Goal: Task Accomplishment & Management: Complete application form

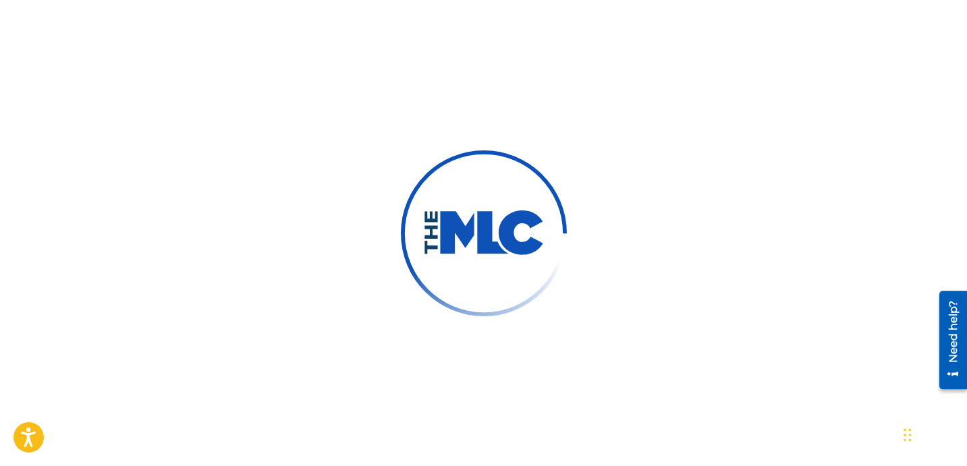
click at [664, 158] on div at bounding box center [483, 233] width 967 height 466
click at [629, 129] on div at bounding box center [483, 233] width 967 height 466
click at [598, 111] on div at bounding box center [483, 233] width 967 height 466
click at [558, 86] on div at bounding box center [483, 233] width 967 height 466
click at [281, 135] on div at bounding box center [483, 233] width 967 height 466
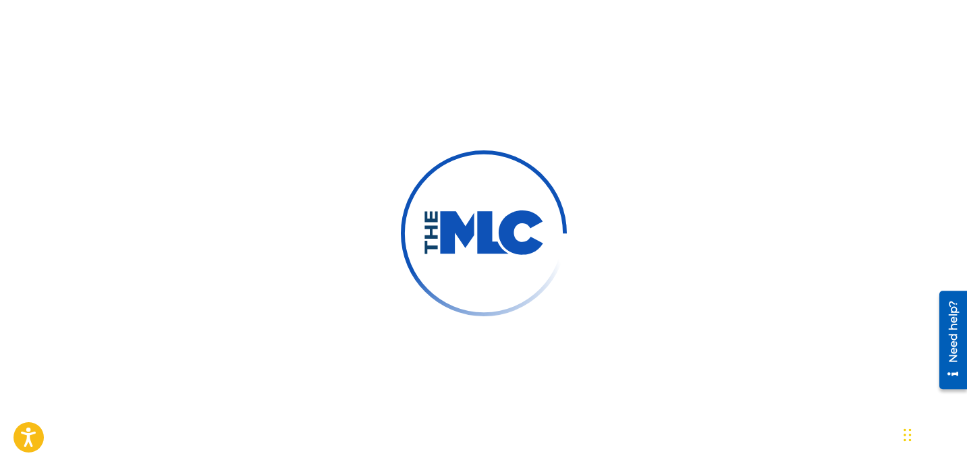
click at [265, 125] on div at bounding box center [483, 233] width 967 height 466
drag, startPoint x: 328, startPoint y: 53, endPoint x: 311, endPoint y: 57, distance: 17.9
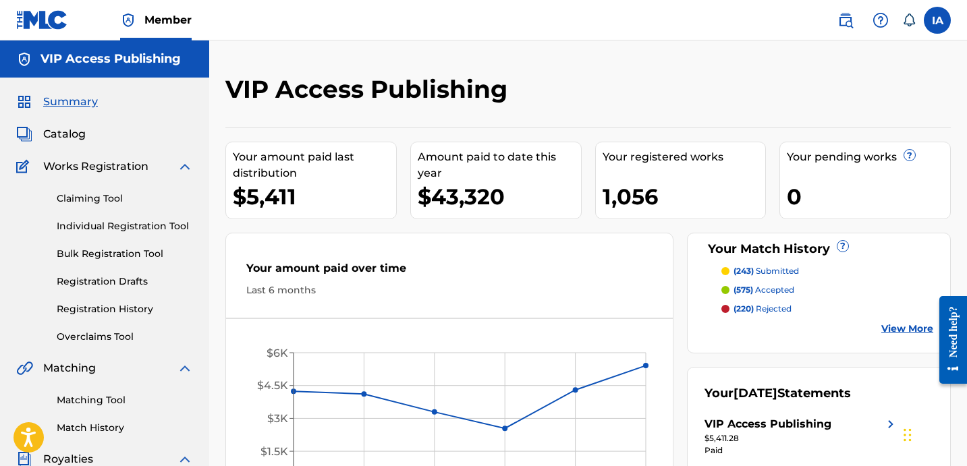
click at [138, 231] on link "Individual Registration Tool" at bounding box center [125, 226] width 136 height 14
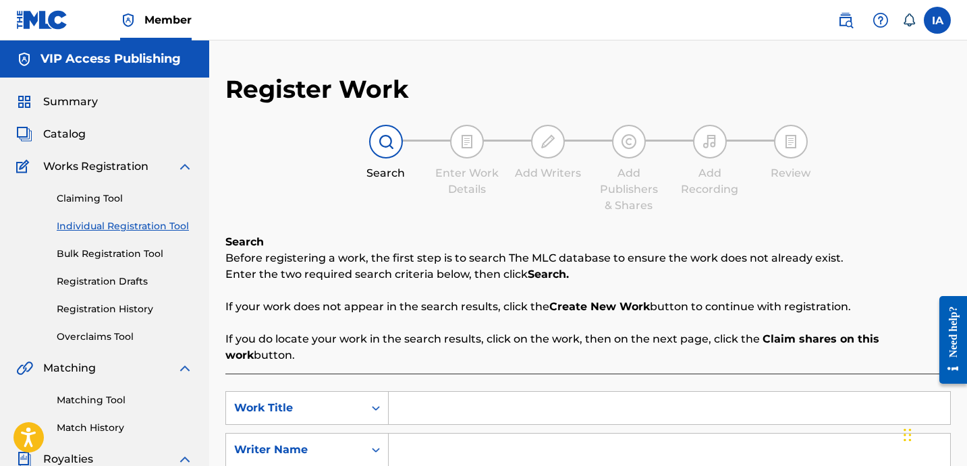
scroll to position [3, 0]
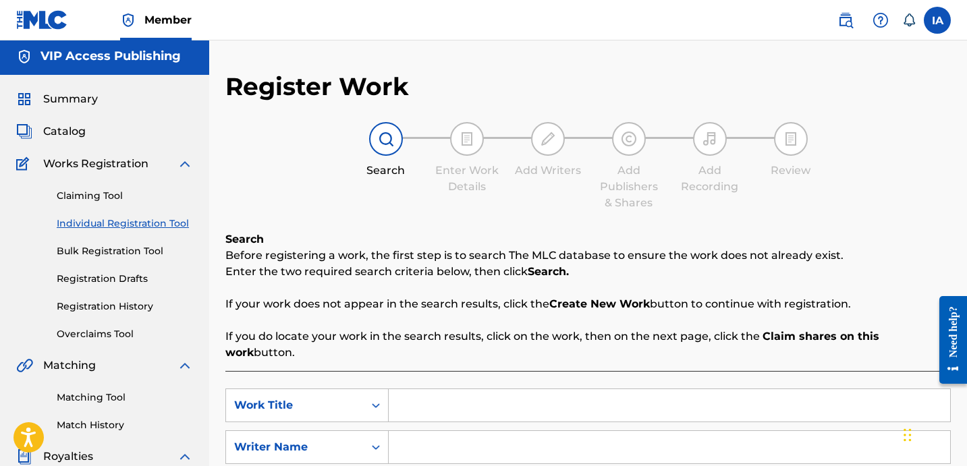
click at [632, 435] on input "Search Form" at bounding box center [669, 447] width 561 height 32
paste input "[PERSON_NAME]"
type input "[PERSON_NAME]"
click at [621, 399] on input "Search Form" at bounding box center [669, 405] width 561 height 32
click at [610, 389] on input "Search Form" at bounding box center [669, 405] width 561 height 32
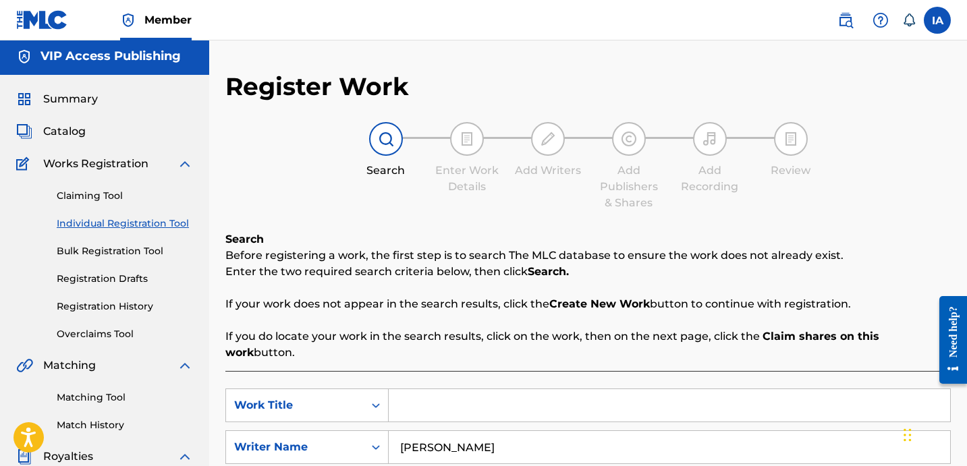
paste input "WASTE NO TIME"
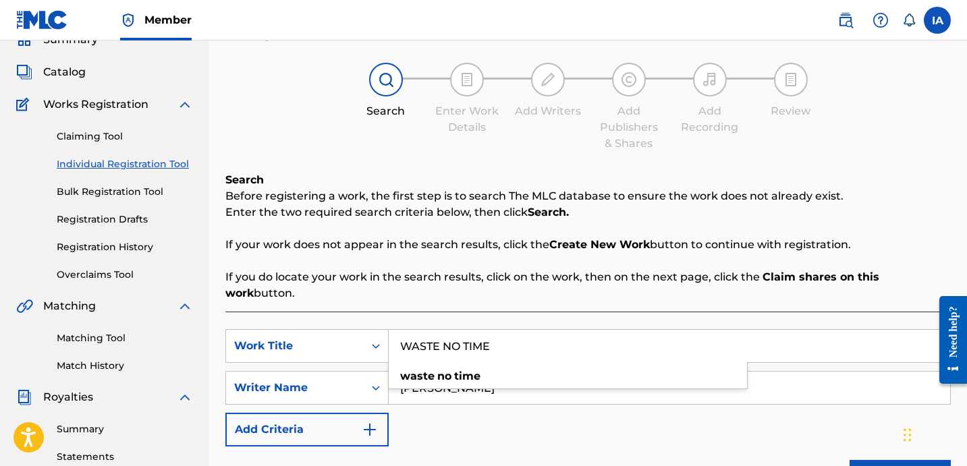
scroll to position [218, 0]
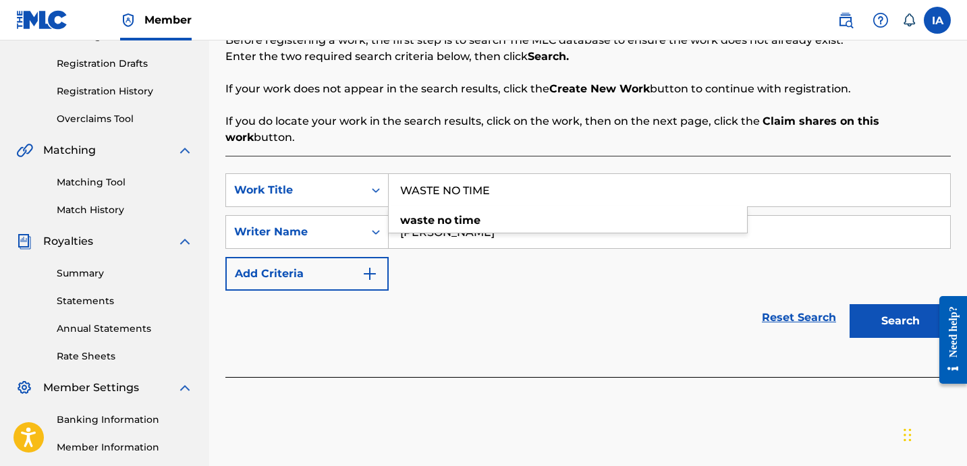
click at [892, 310] on button "Search" at bounding box center [899, 321] width 101 height 34
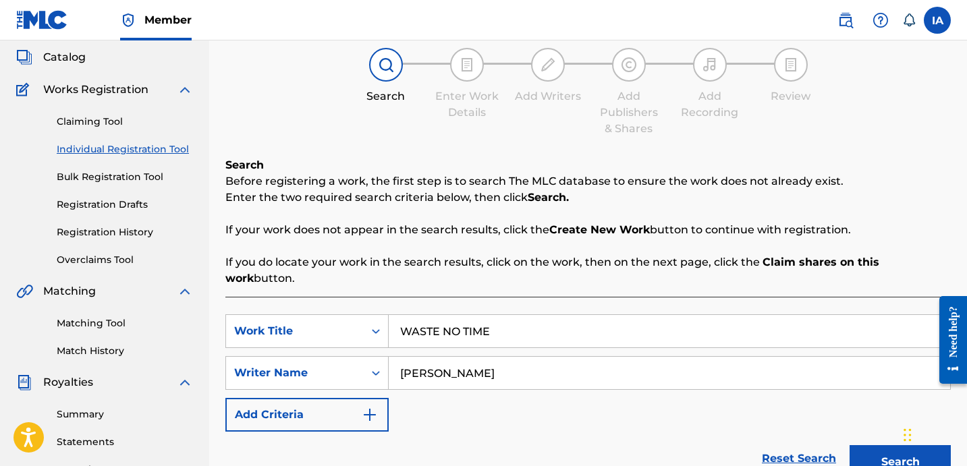
scroll to position [48, 0]
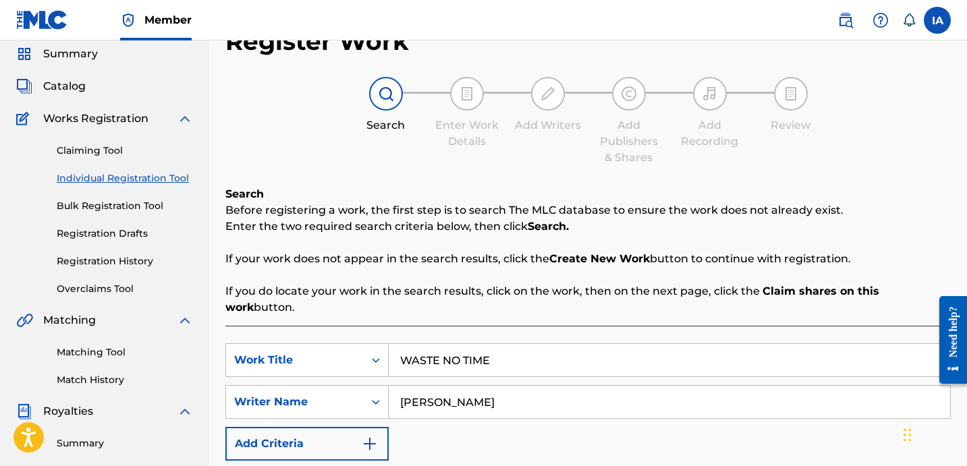
drag, startPoint x: 623, startPoint y: 349, endPoint x: 422, endPoint y: 291, distance: 208.4
paste input "HEN TIMES RIGHT"
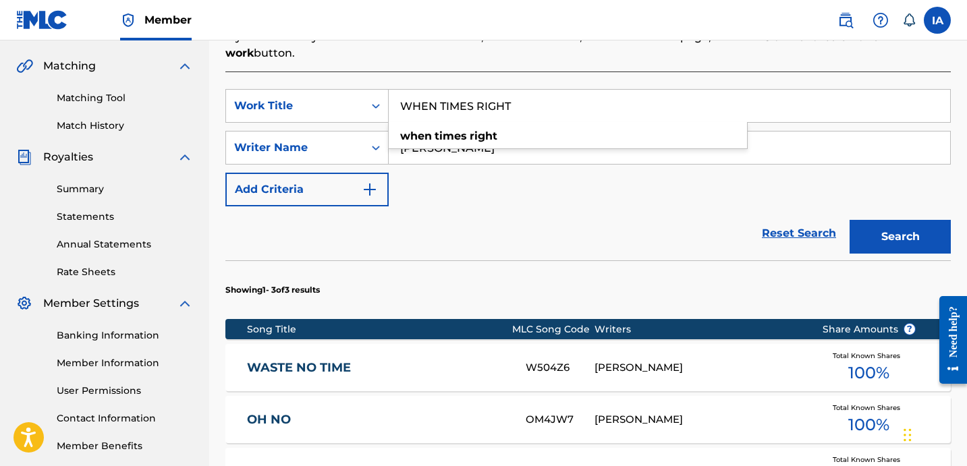
scroll to position [326, 0]
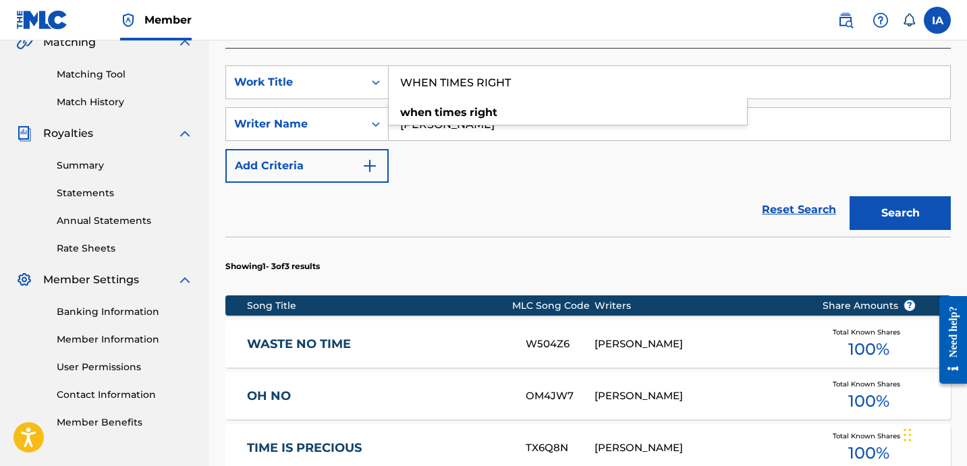
click at [901, 196] on button "Search" at bounding box center [899, 213] width 101 height 34
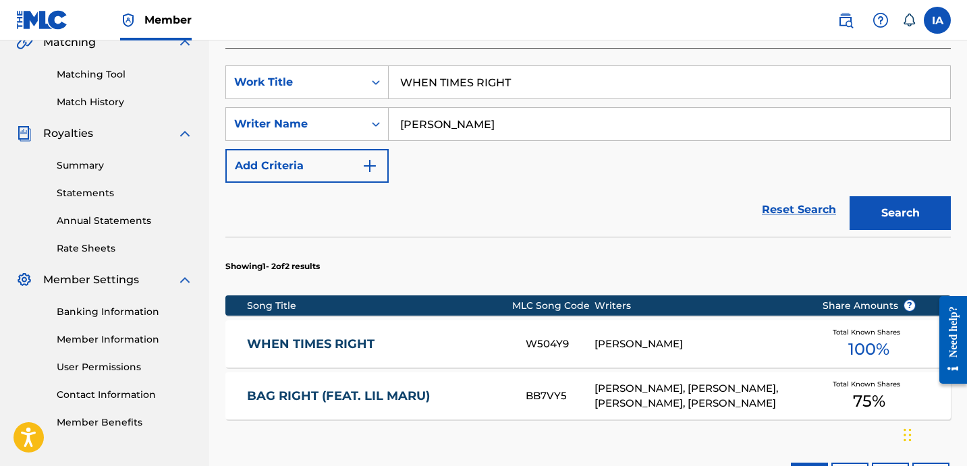
drag, startPoint x: 567, startPoint y: 65, endPoint x: 413, endPoint y: 11, distance: 163.0
click at [443, 28] on div "Member IA [GEOGRAPHIC_DATA] [PERSON_NAME] [EMAIL_ADDRESS][DOMAIN_NAME] Notifica…" at bounding box center [483, 161] width 967 height 975
paste input "FREE WHODOE PT 2"
click at [901, 204] on button "Search" at bounding box center [899, 213] width 101 height 34
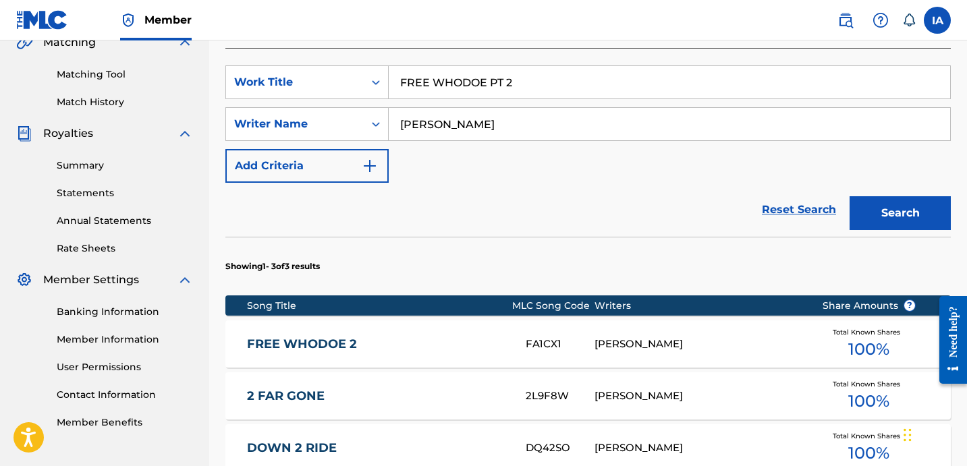
click at [536, 204] on div "Reset Search Search" at bounding box center [587, 210] width 725 height 54
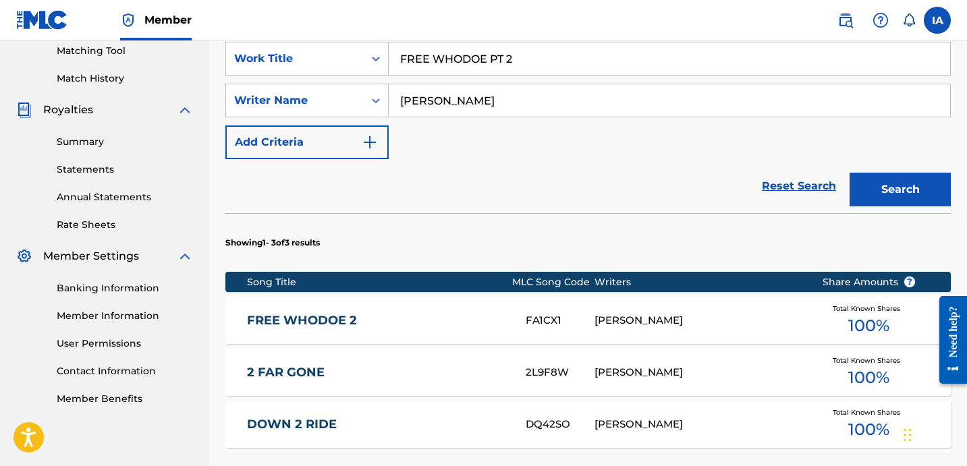
scroll to position [222, 0]
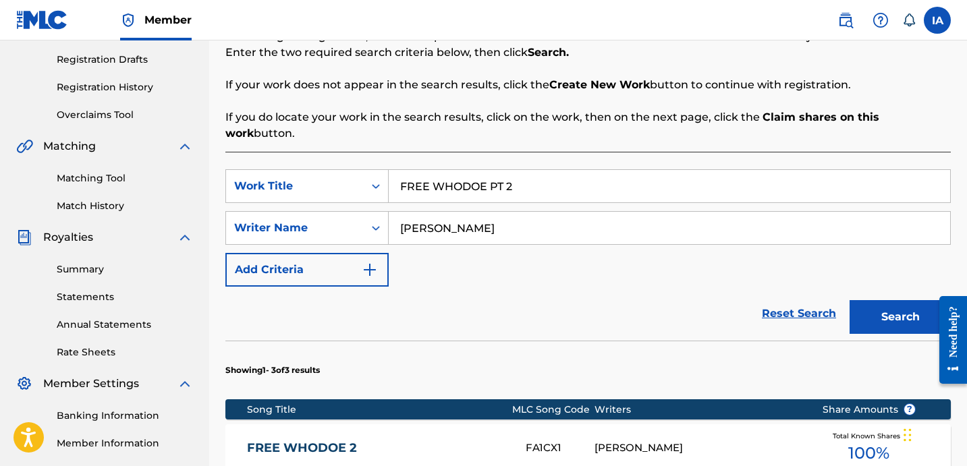
drag, startPoint x: 666, startPoint y: 172, endPoint x: 469, endPoint y: 72, distance: 220.2
click at [529, 103] on div "Search Before registering a work, the first step is to search The MLC database …" at bounding box center [587, 352] width 725 height 681
paste input "RED LIGHTS"
type input "RED LIGHTS"
click at [882, 300] on button "Search" at bounding box center [899, 317] width 101 height 34
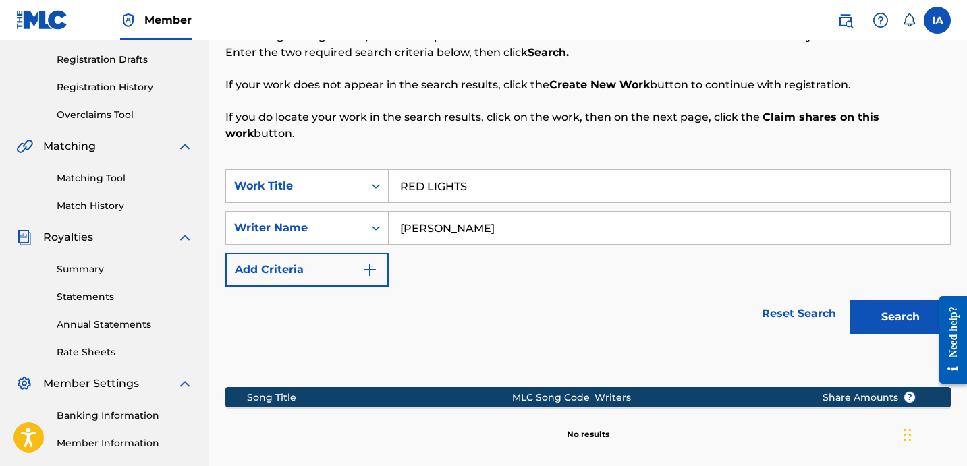
click at [639, 242] on div "SearchWithCriteriabc25e184-1ad0-4ddf-acc0-83770b6688f9 Work Title RED LIGHTS Se…" at bounding box center [587, 227] width 725 height 117
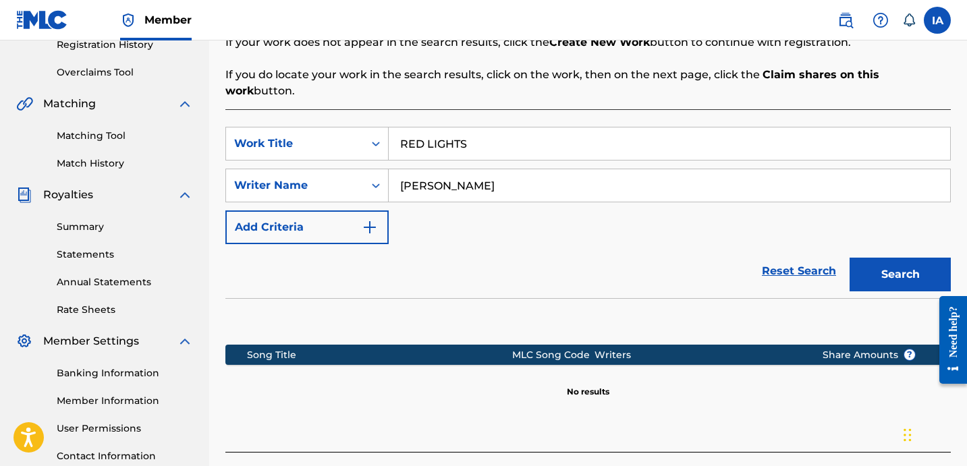
scroll to position [370, 0]
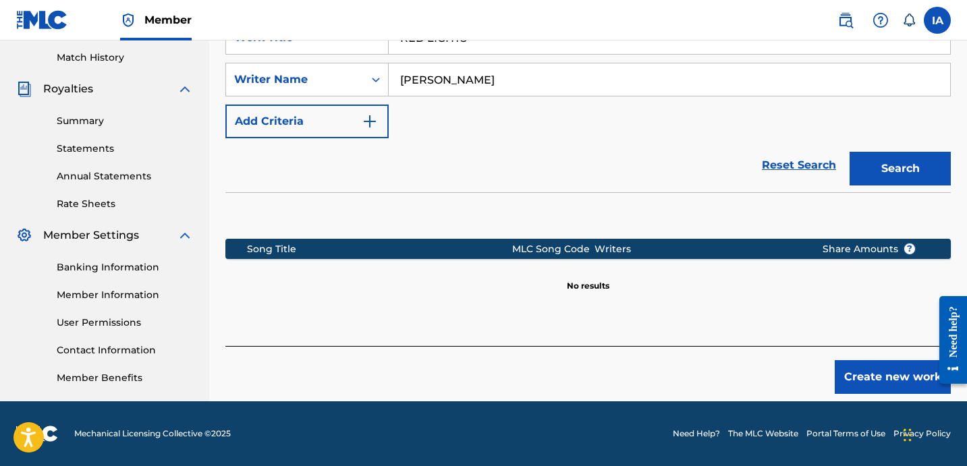
click at [811, 352] on div "Create new work" at bounding box center [587, 370] width 725 height 48
click at [874, 369] on button "Create new work" at bounding box center [892, 377] width 116 height 34
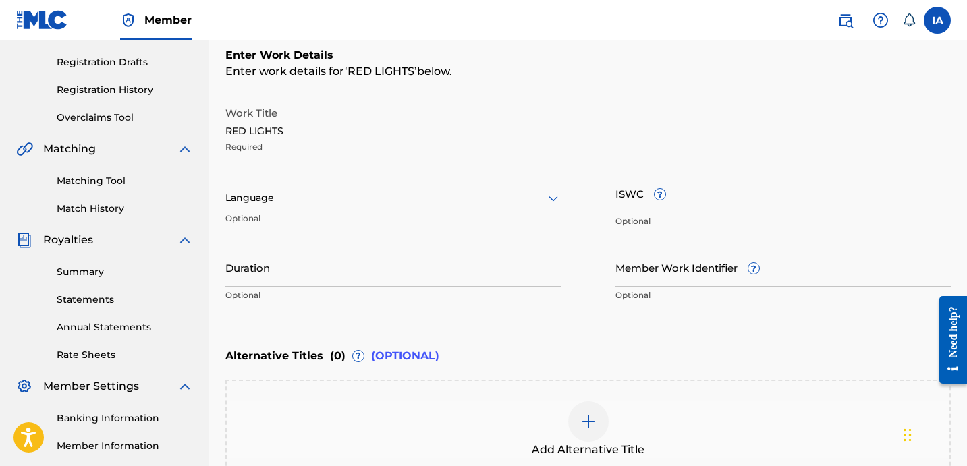
scroll to position [146, 0]
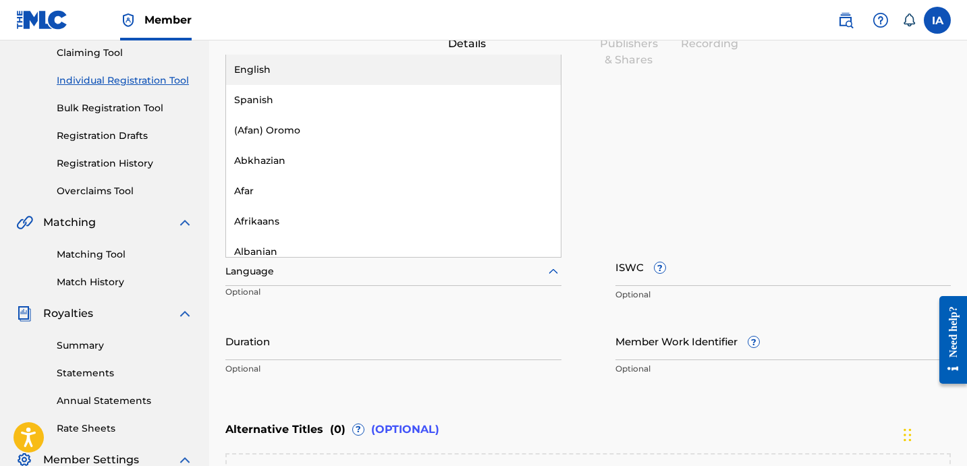
click at [402, 275] on div at bounding box center [393, 271] width 336 height 17
click at [403, 69] on div "English" at bounding box center [393, 70] width 335 height 30
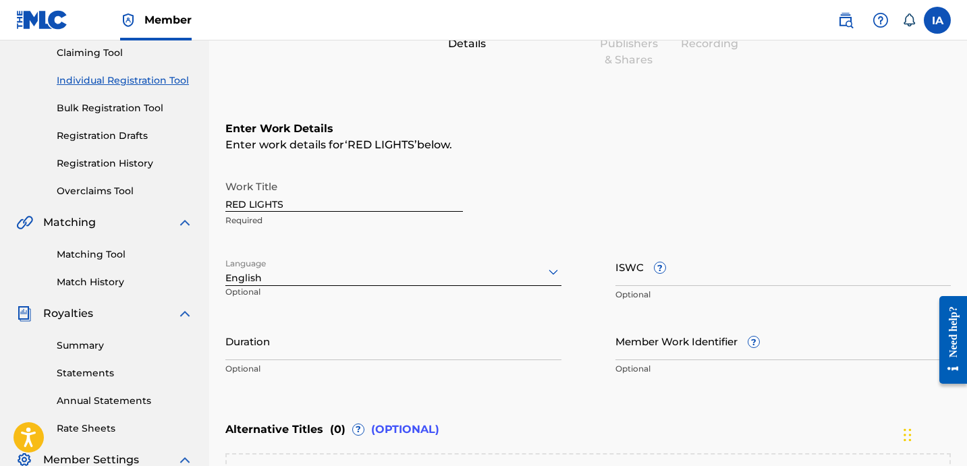
click at [352, 345] on input "Duration" at bounding box center [393, 341] width 336 height 38
paste input "2:48"
type input "02:48"
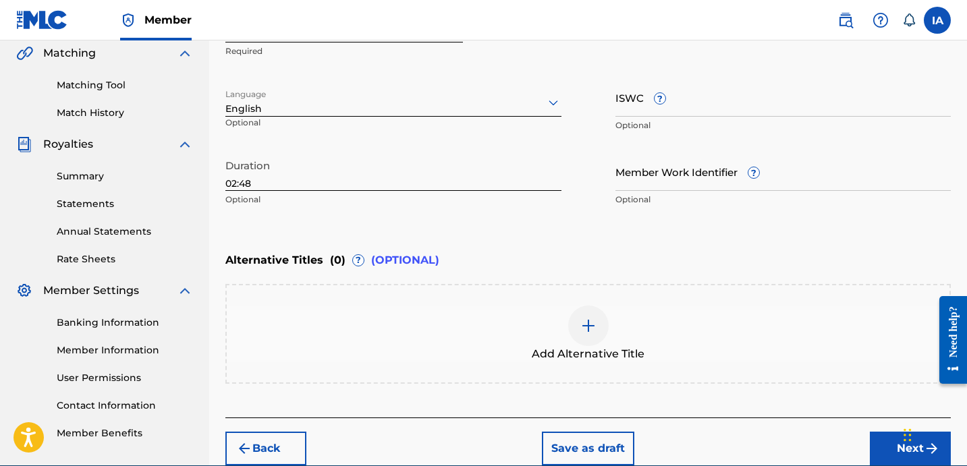
scroll to position [378, 0]
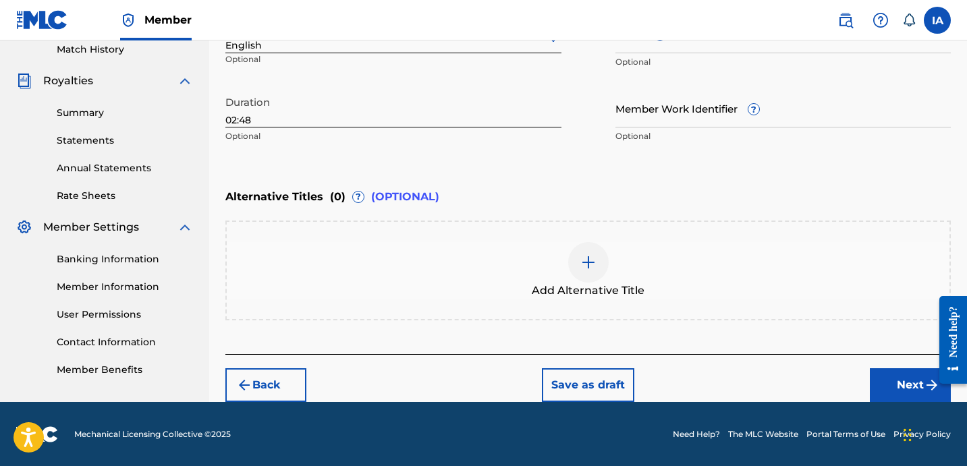
click at [895, 374] on button "Next" at bounding box center [909, 385] width 81 height 34
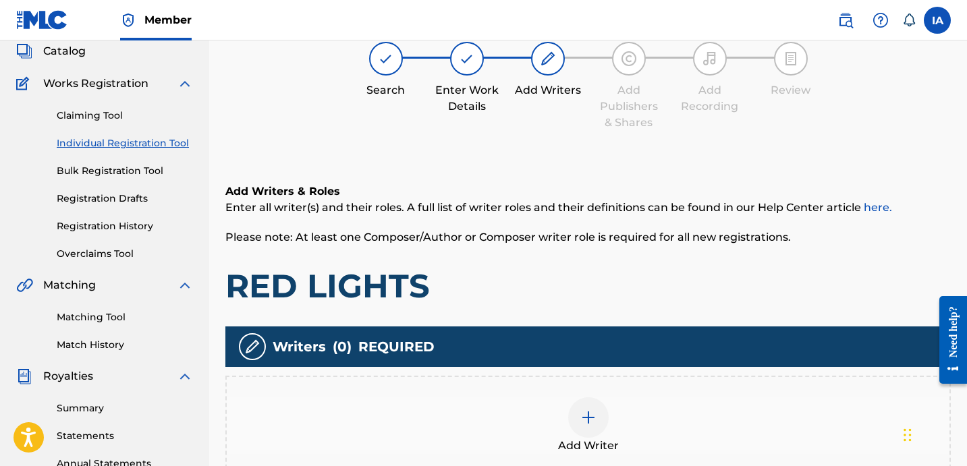
scroll to position [109, 0]
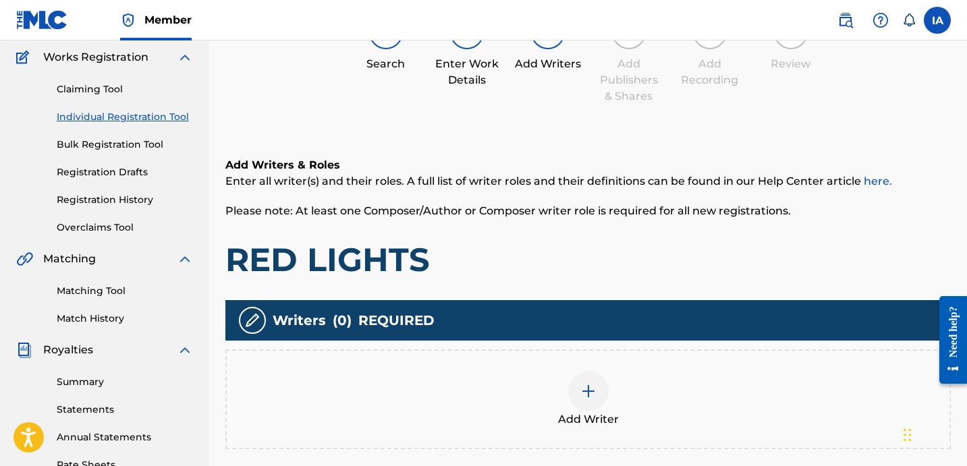
click at [677, 396] on div "Add Writer" at bounding box center [588, 399] width 722 height 57
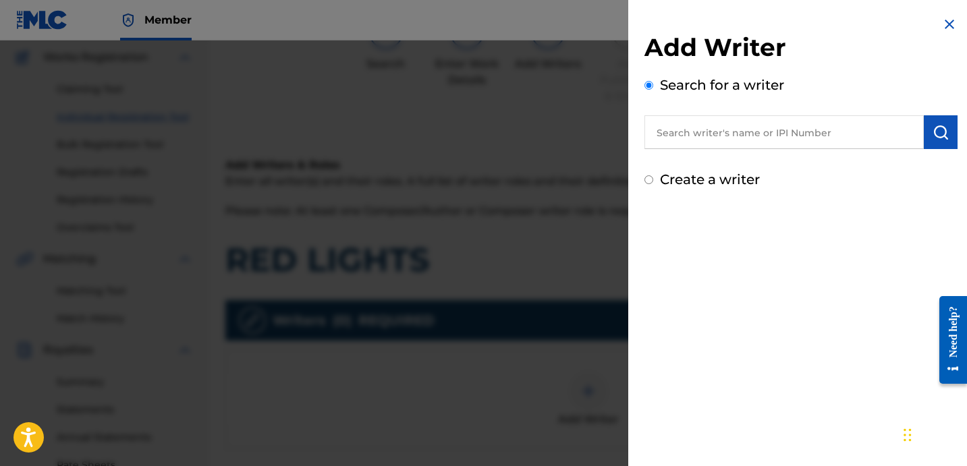
click at [762, 142] on input "text" at bounding box center [783, 132] width 279 height 34
paste input "[PERSON_NAME]"
type input "[PERSON_NAME]"
click at [946, 140] on button "submit" at bounding box center [940, 132] width 34 height 34
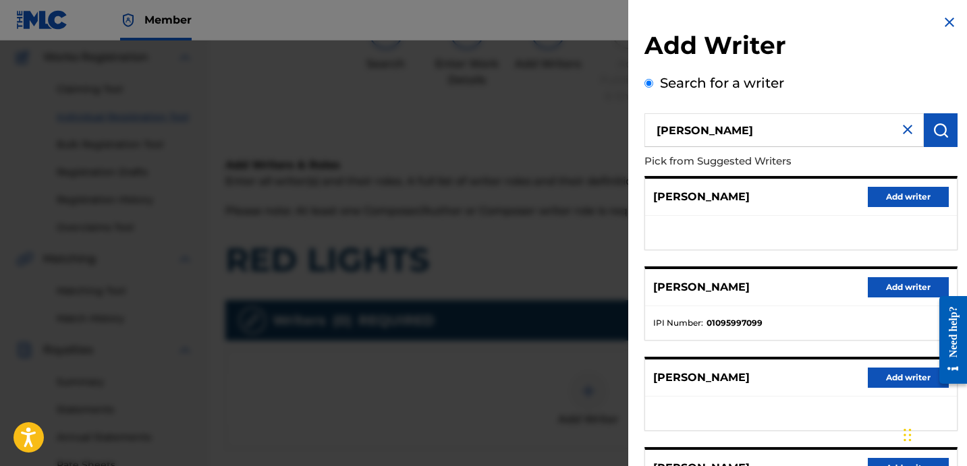
scroll to position [3, 0]
click at [893, 286] on button "Add writer" at bounding box center [907, 287] width 81 height 20
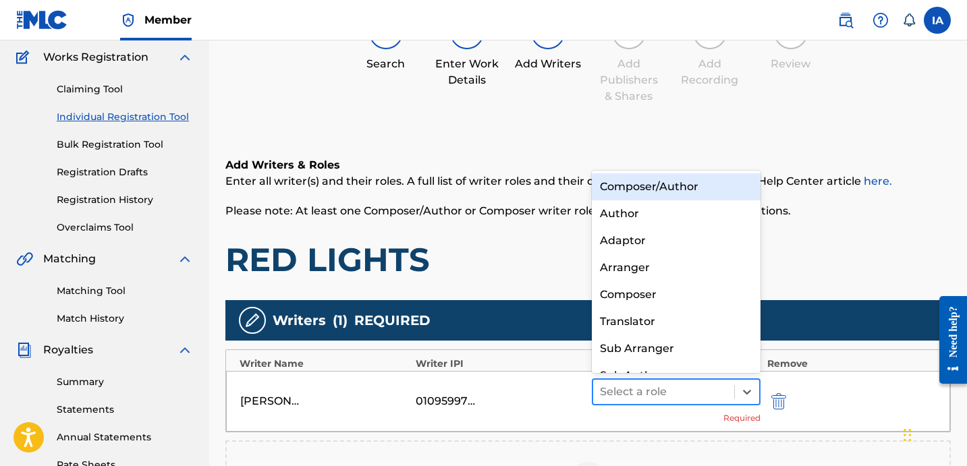
click at [685, 398] on div at bounding box center [663, 391] width 127 height 19
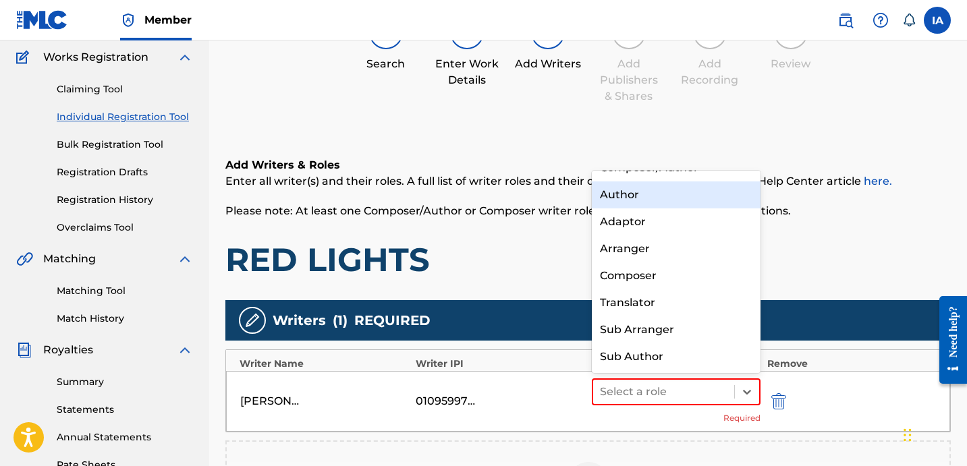
scroll to position [0, 0]
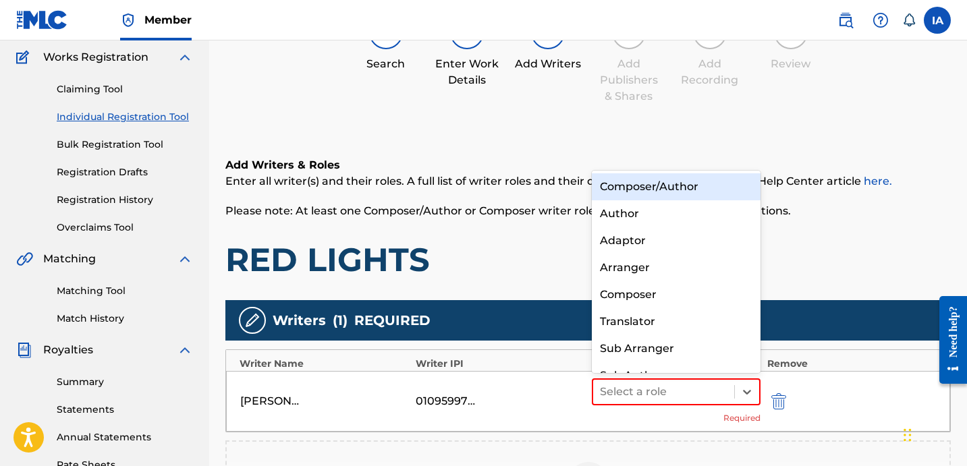
click at [683, 190] on div "Composer/Author" at bounding box center [676, 186] width 169 height 27
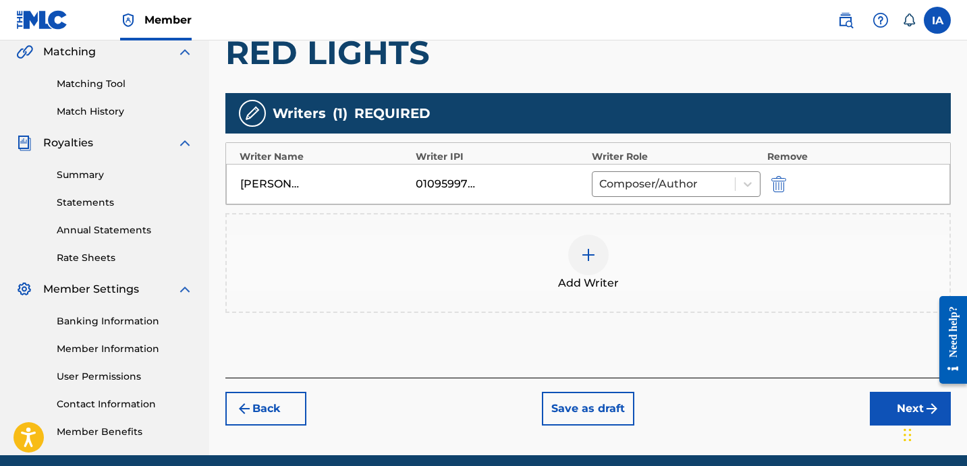
scroll to position [361, 0]
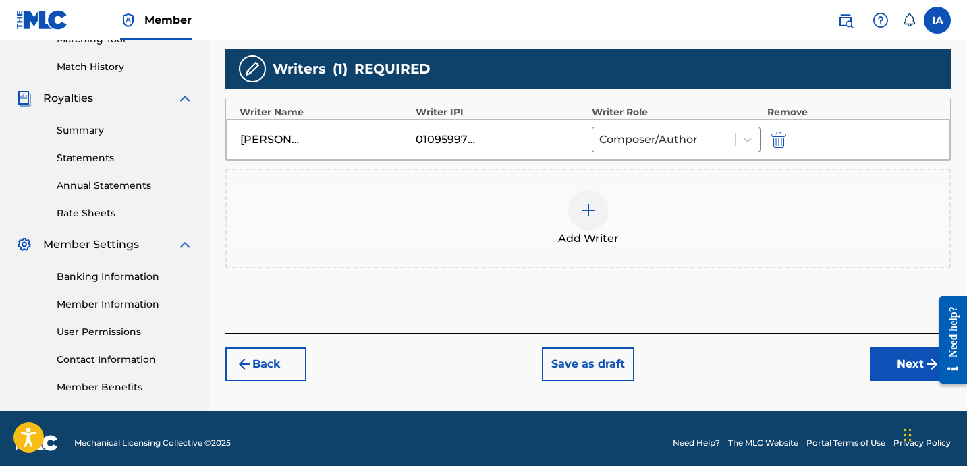
click at [895, 366] on button "Next" at bounding box center [909, 364] width 81 height 34
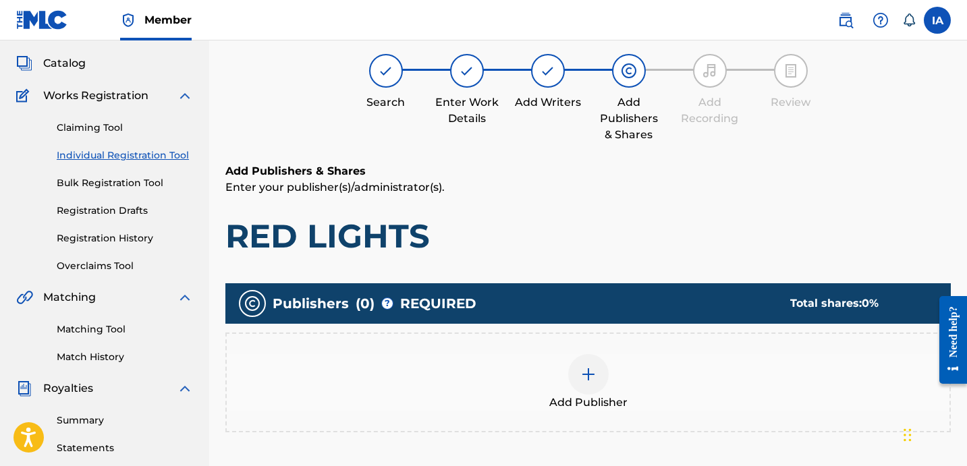
scroll to position [61, 0]
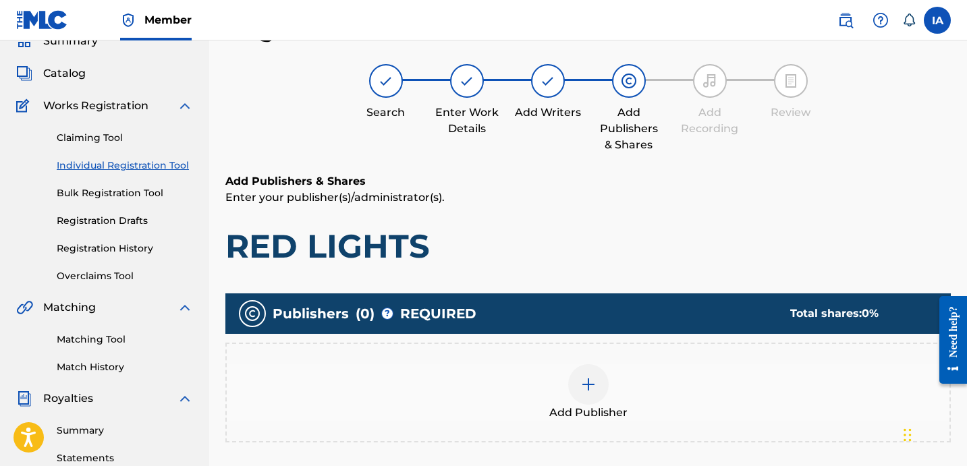
click at [648, 378] on div "Add Publisher" at bounding box center [588, 392] width 722 height 57
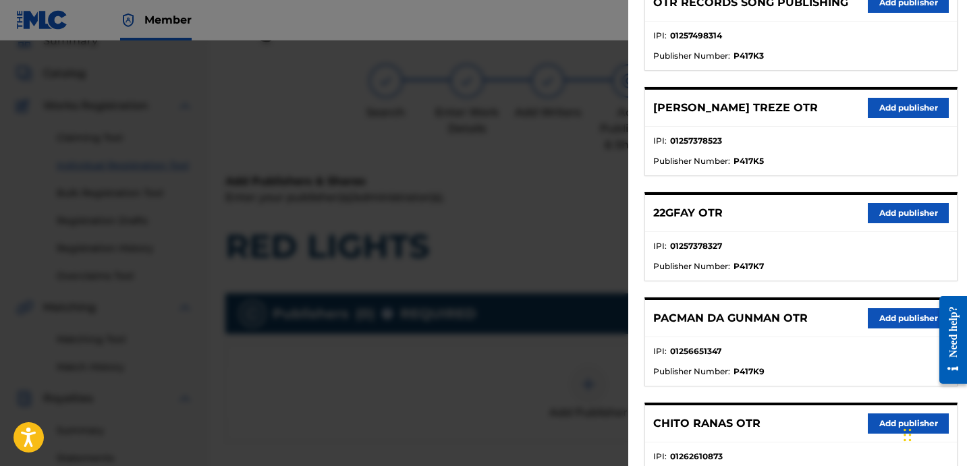
scroll to position [718, 0]
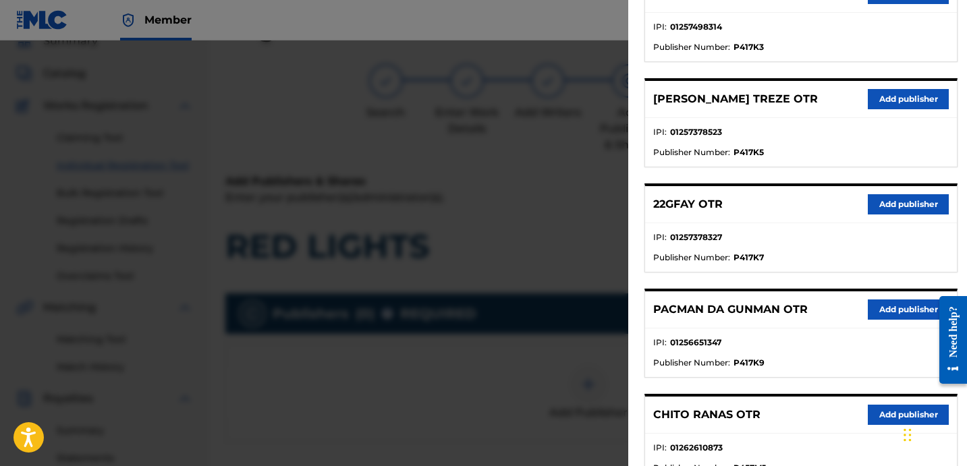
click at [877, 200] on button "Add publisher" at bounding box center [907, 204] width 81 height 20
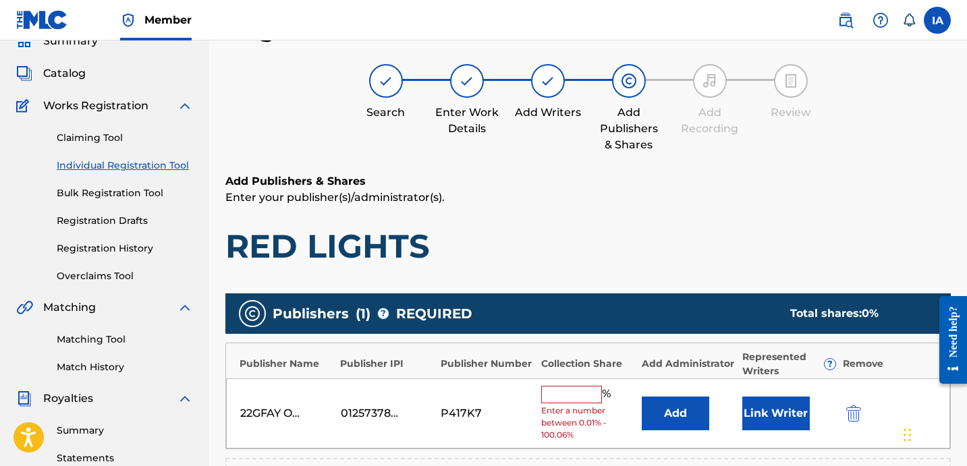
click at [567, 397] on input "text" at bounding box center [571, 395] width 61 height 18
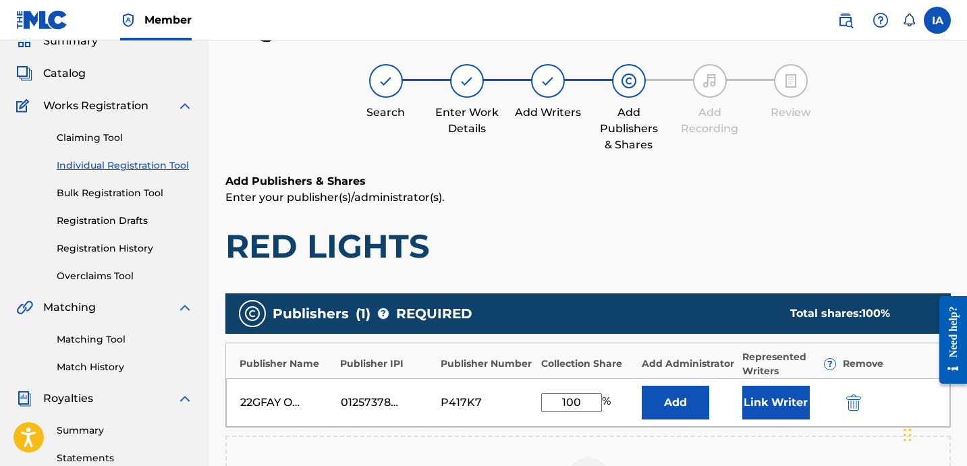
drag, startPoint x: 579, startPoint y: 402, endPoint x: 516, endPoint y: 374, distance: 69.2
click at [523, 378] on div "22GFAY OTR 01257378327 P417K7 100 % Add Link Writer" at bounding box center [588, 402] width 724 height 49
type input "100"
click at [654, 403] on button "Add" at bounding box center [674, 403] width 67 height 34
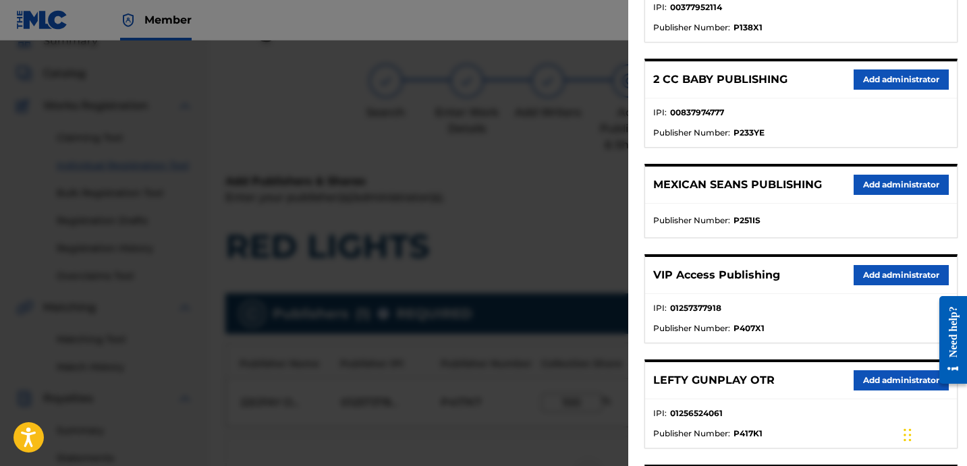
scroll to position [275, 0]
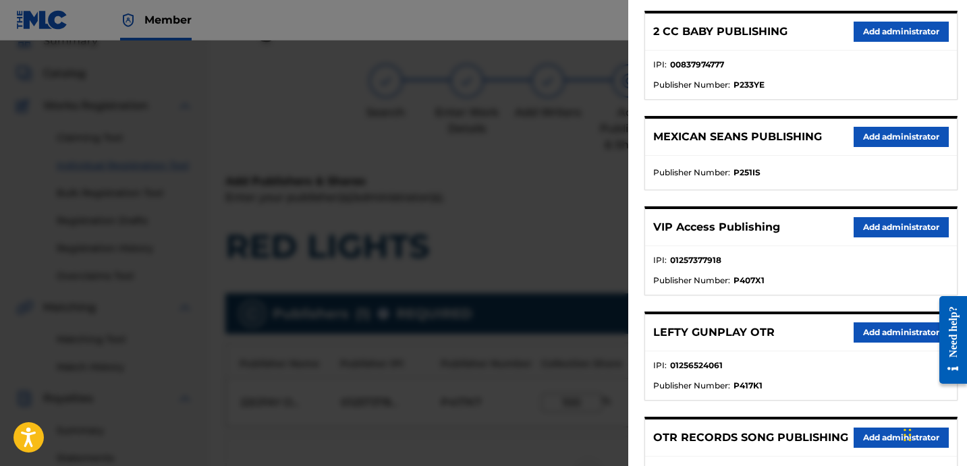
click at [863, 231] on button "Add administrator" at bounding box center [900, 227] width 95 height 20
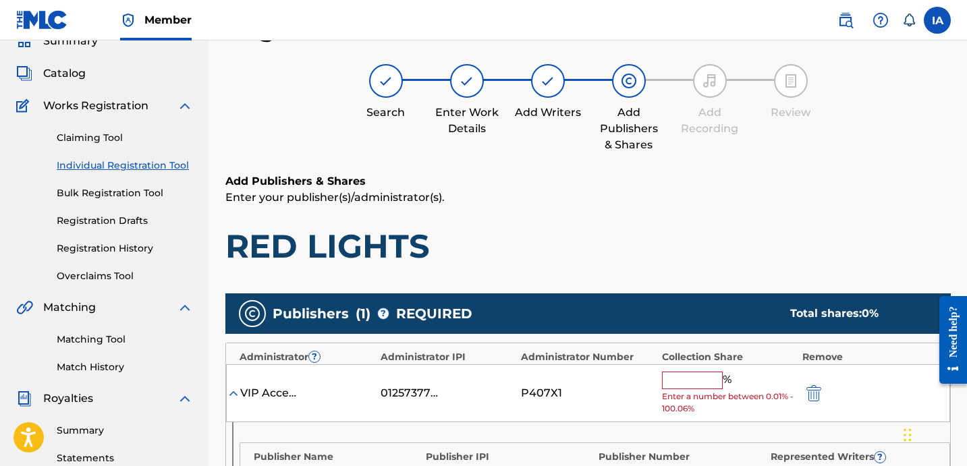
click at [700, 380] on input "text" at bounding box center [692, 381] width 61 height 18
paste input "100"
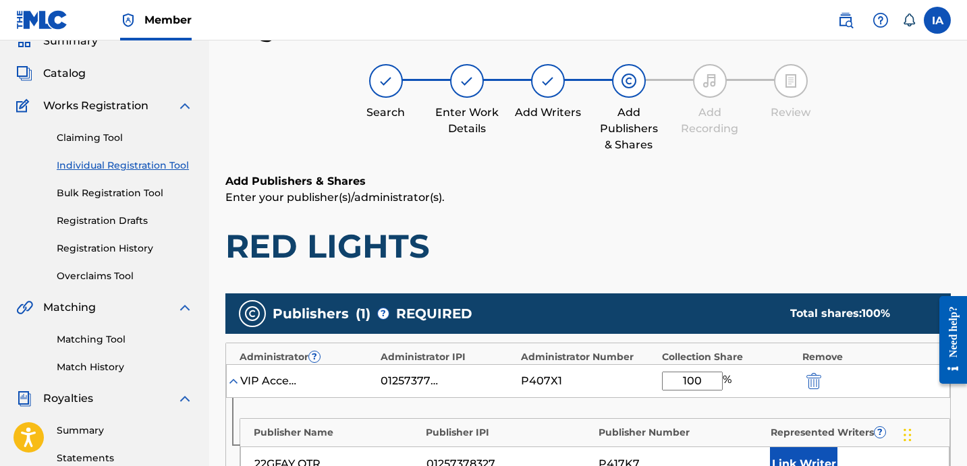
scroll to position [335, 0]
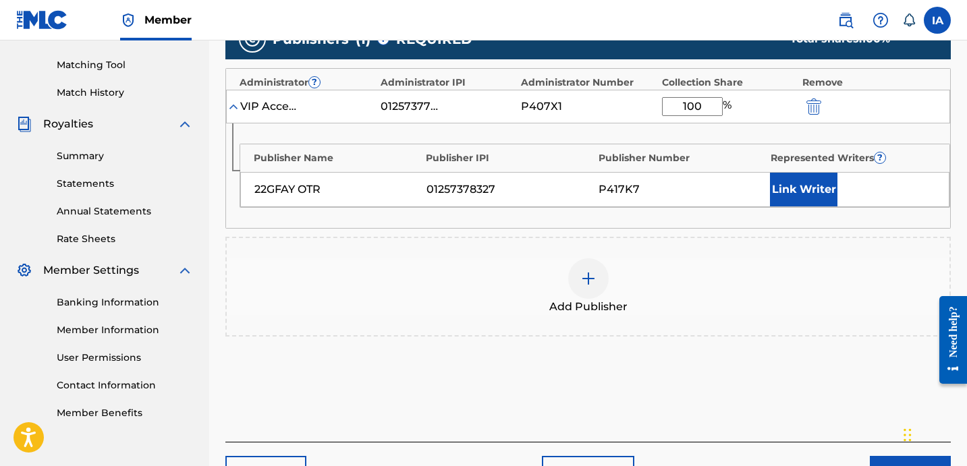
type input "100"
click at [820, 192] on button "Link Writer" at bounding box center [803, 190] width 67 height 34
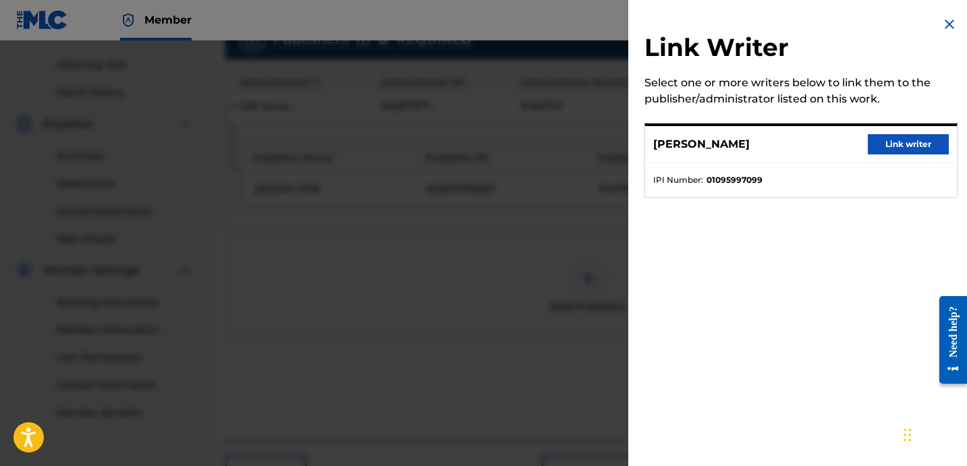
click at [868, 150] on button "Link writer" at bounding box center [907, 144] width 81 height 20
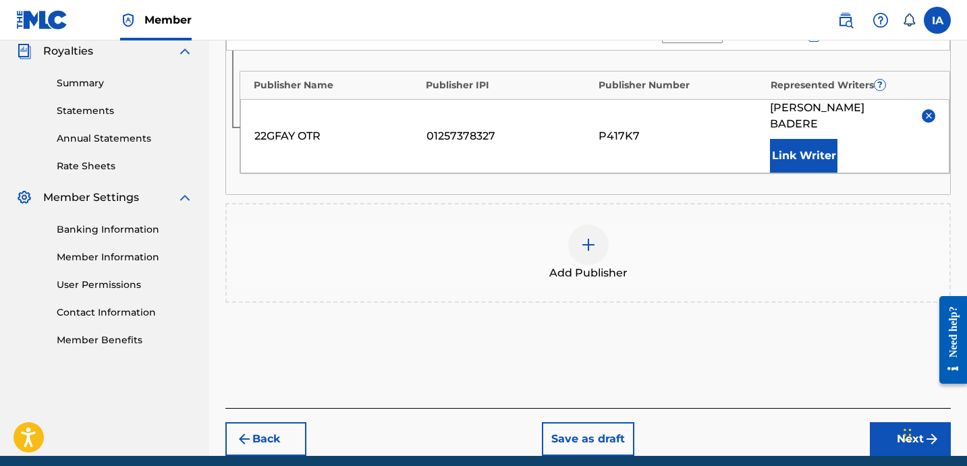
scroll to position [463, 0]
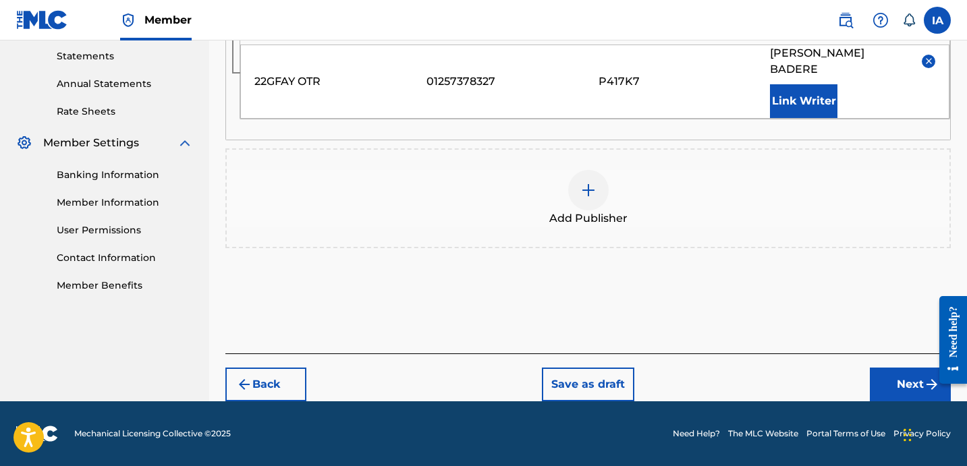
click at [886, 374] on button "Next" at bounding box center [909, 385] width 81 height 34
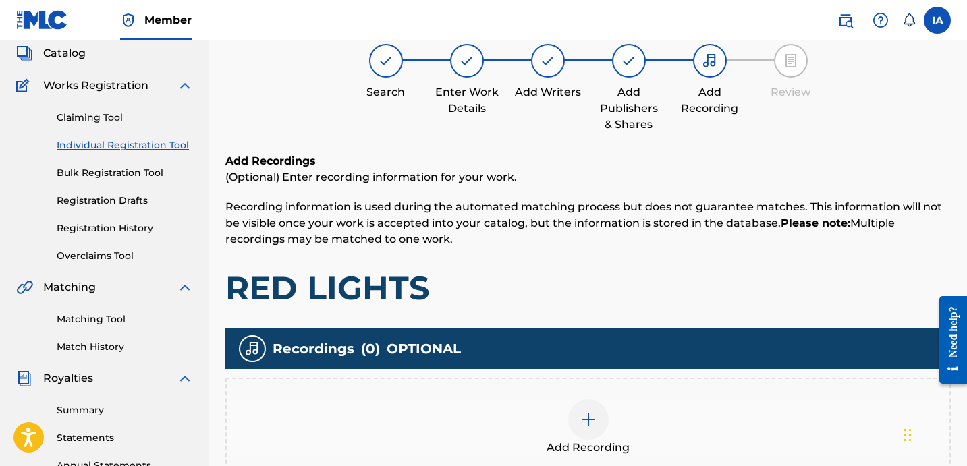
scroll to position [105, 0]
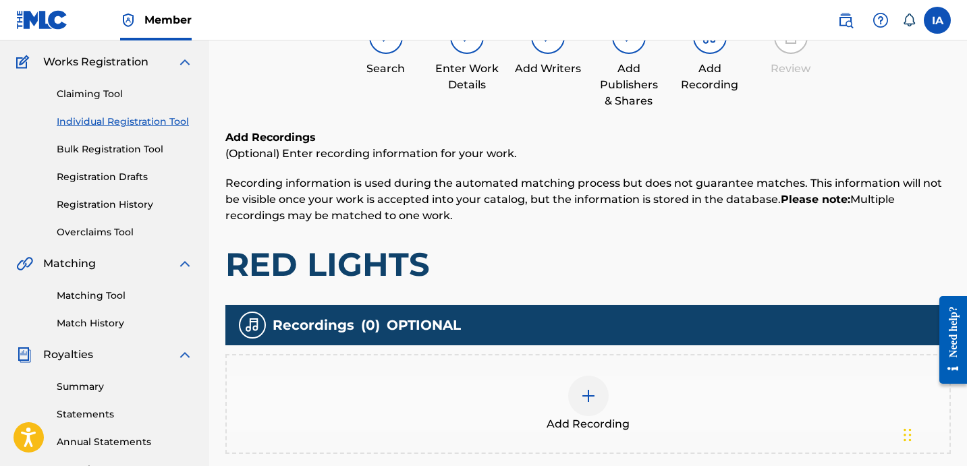
click at [621, 383] on div "Add Recording" at bounding box center [588, 404] width 722 height 57
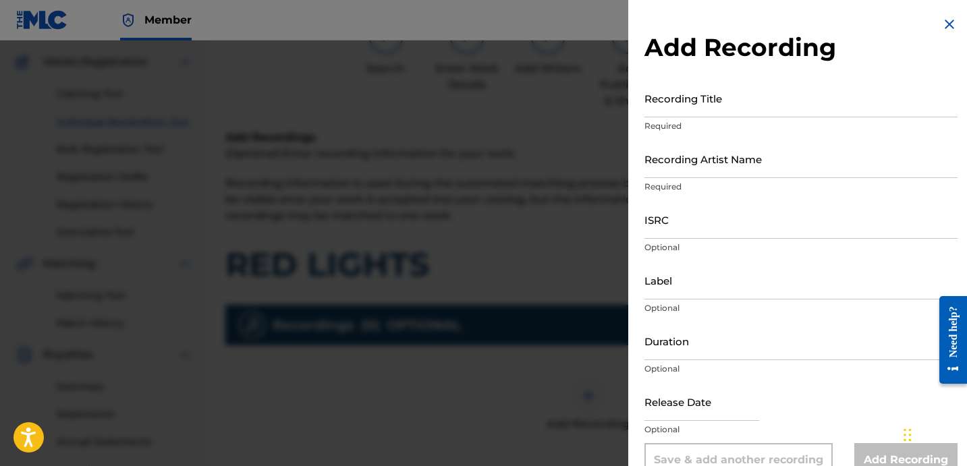
click at [696, 109] on input "Recording Title" at bounding box center [800, 98] width 313 height 38
paste input "RED LIGHTS"
type input "RED LIGHTS"
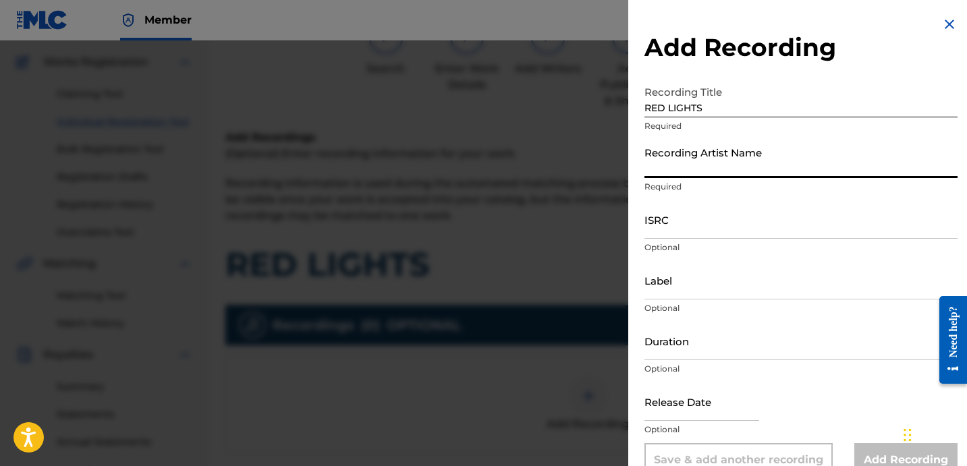
click at [699, 160] on input "Recording Artist Name" at bounding box center [800, 159] width 313 height 38
type input "22GFAY"
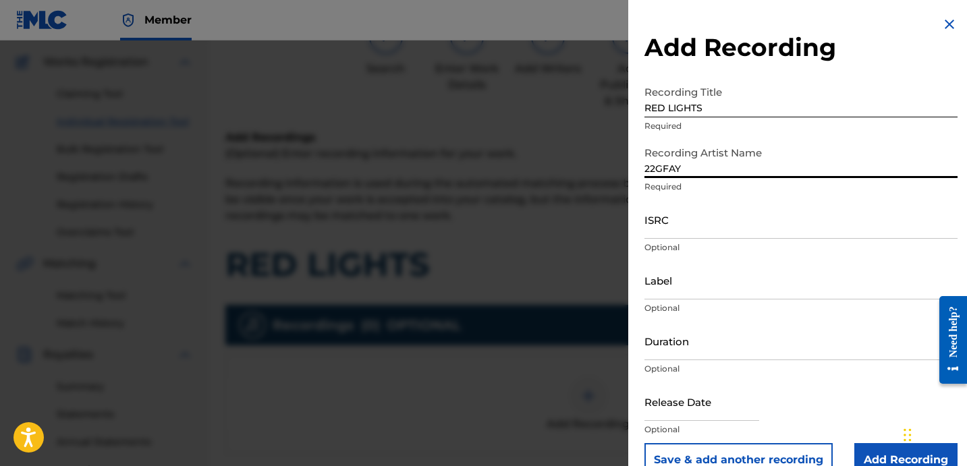
click at [663, 207] on input "ISRC" at bounding box center [800, 219] width 313 height 38
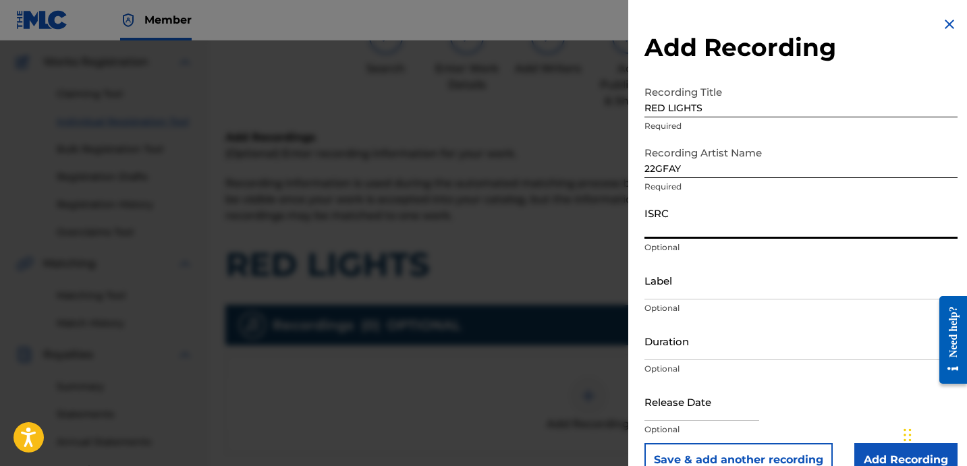
click at [677, 229] on input "ISRC" at bounding box center [800, 219] width 313 height 38
paste input "USLD91741041"
type input "USLD91741041"
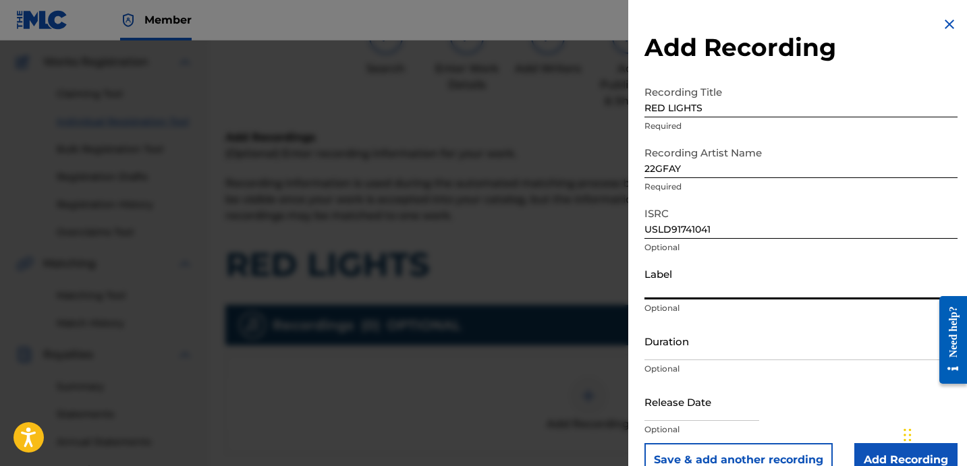
click at [699, 279] on input "Label" at bounding box center [800, 280] width 313 height 38
type input "OTR RECORDS"
click at [691, 341] on input "Duration" at bounding box center [800, 341] width 313 height 38
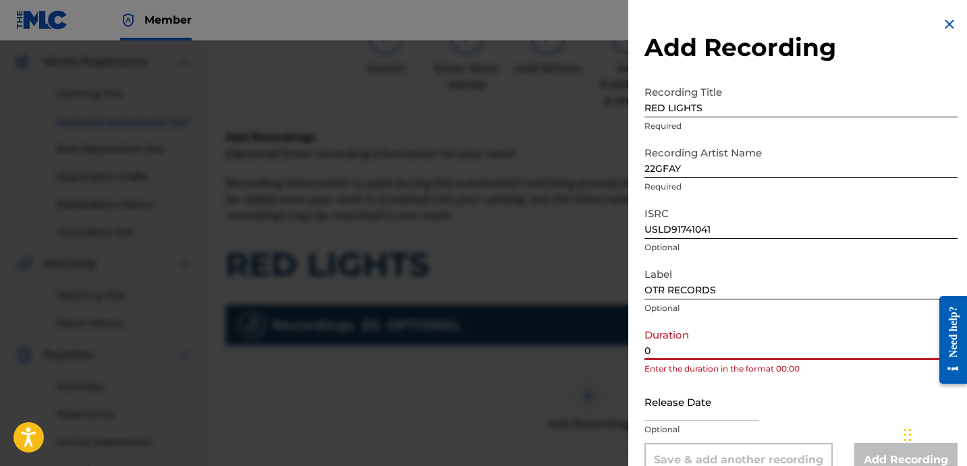
paste input "2:48"
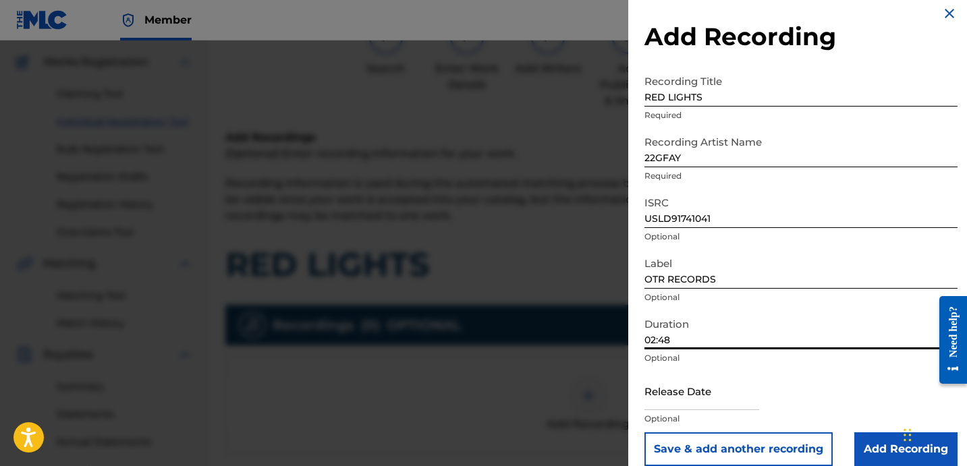
scroll to position [27, 0]
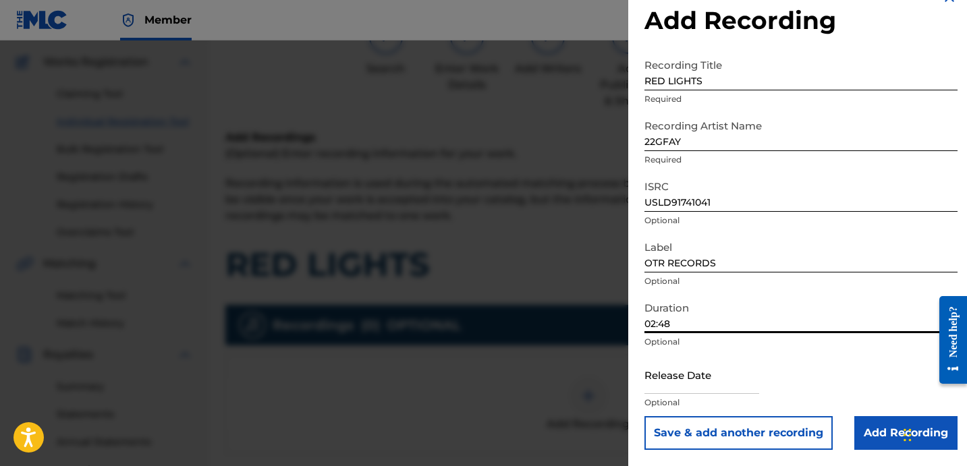
type input "02:48"
click at [880, 420] on input "Add Recording" at bounding box center [905, 433] width 103 height 34
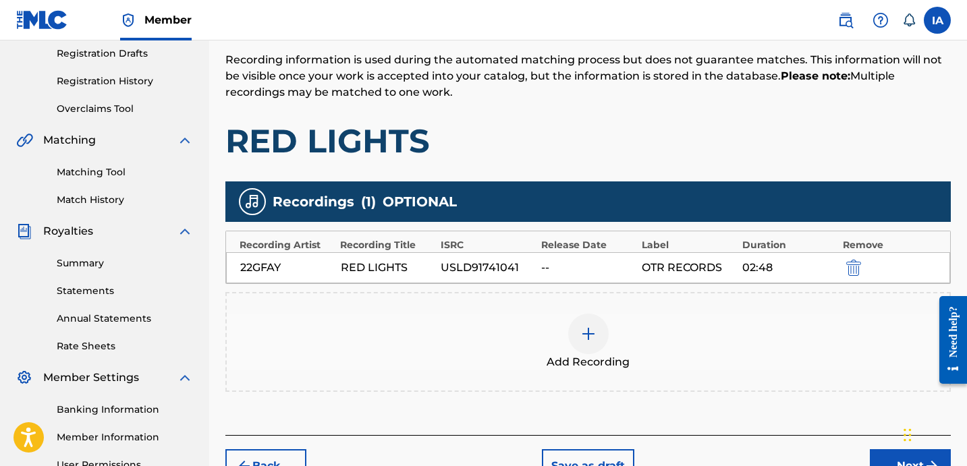
scroll to position [370, 0]
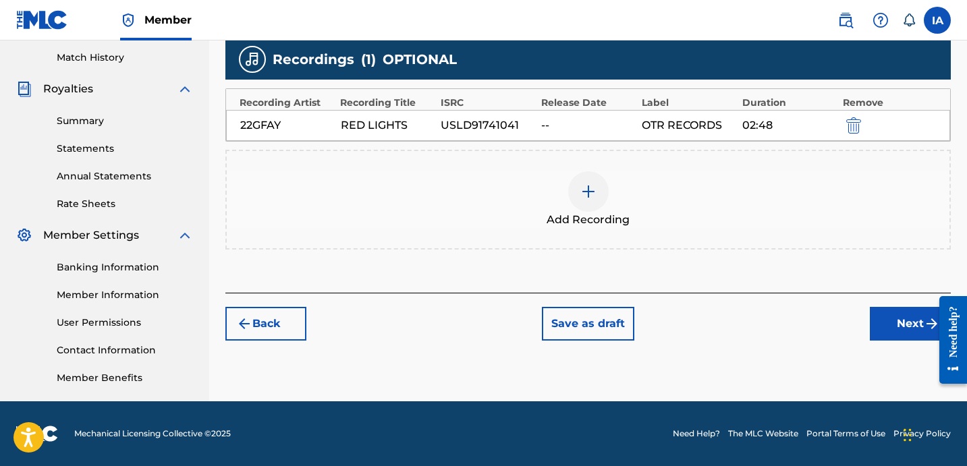
click at [886, 324] on button "Next" at bounding box center [909, 324] width 81 height 34
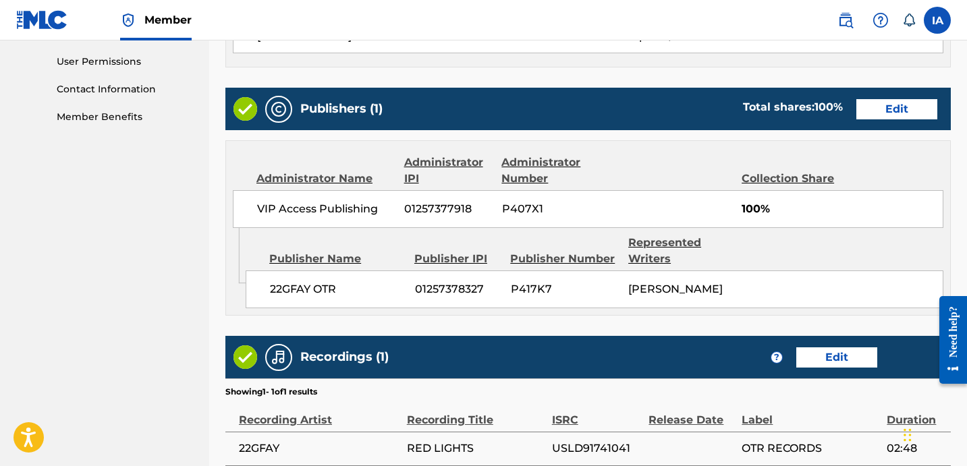
scroll to position [778, 0]
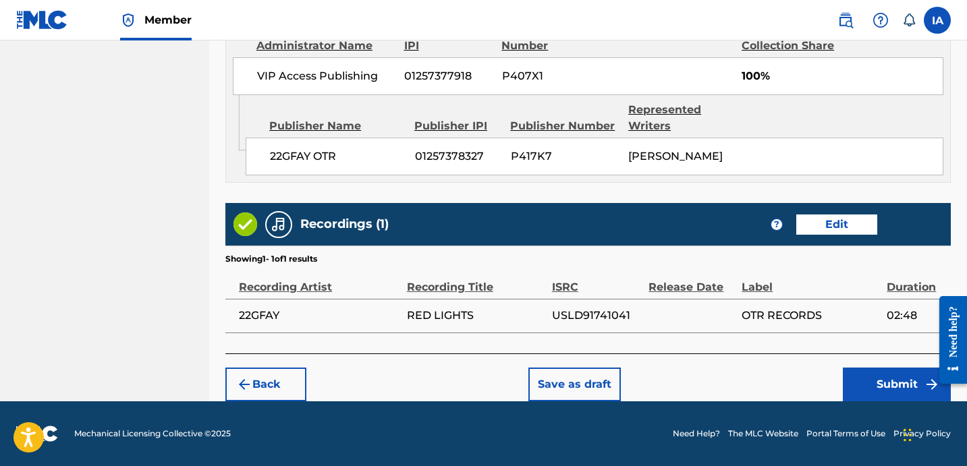
click at [865, 397] on button "Submit" at bounding box center [896, 385] width 108 height 34
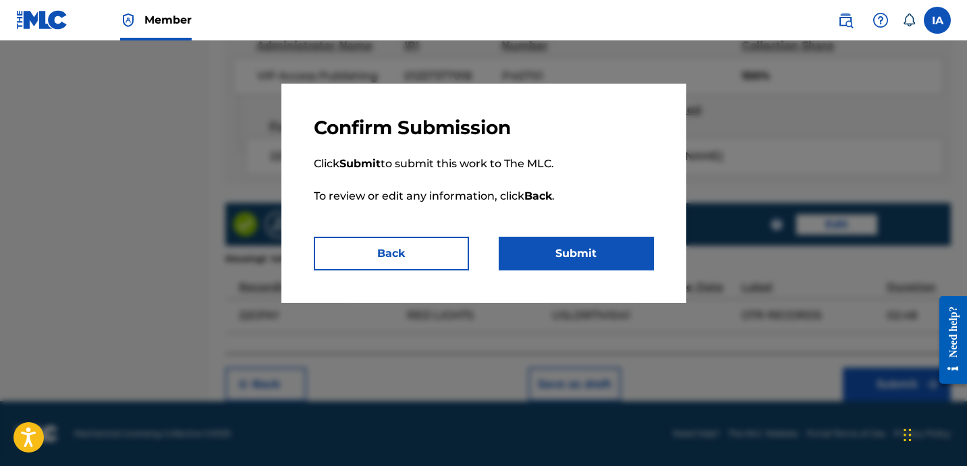
click at [628, 256] on button "Submit" at bounding box center [575, 254] width 155 height 34
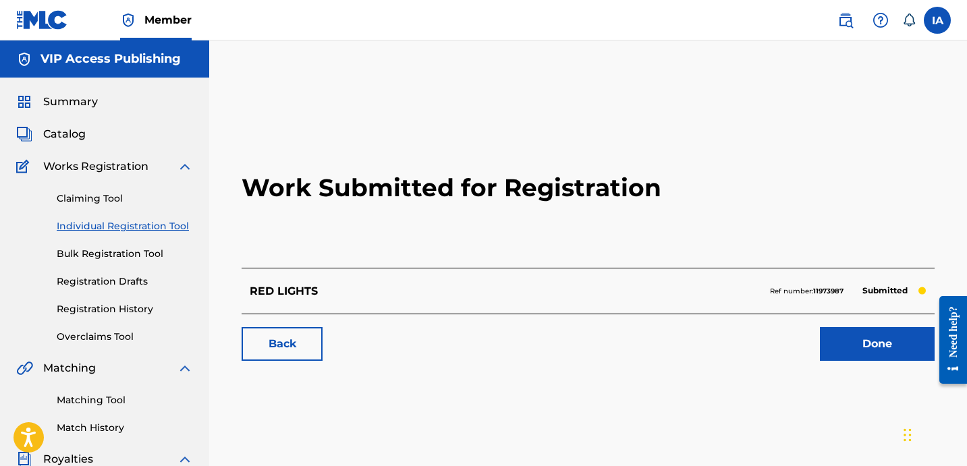
click at [402, 229] on h2 "Work Submitted for Registration" at bounding box center [587, 188] width 693 height 160
click at [146, 222] on link "Individual Registration Tool" at bounding box center [125, 226] width 136 height 14
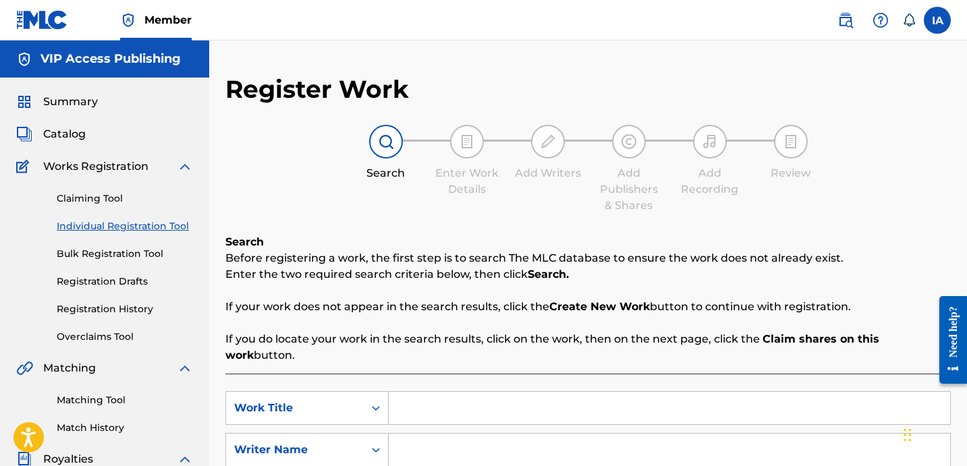
click at [604, 414] on div "SearchWithCriteriabc25e184-1ad0-4ddf-acc0-83770b6688f9 Work Title SearchWithCri…" at bounding box center [587, 449] width 725 height 117
click at [610, 392] on input "Search Form" at bounding box center [669, 408] width 561 height 32
paste input "Risky"
type input "Risky"
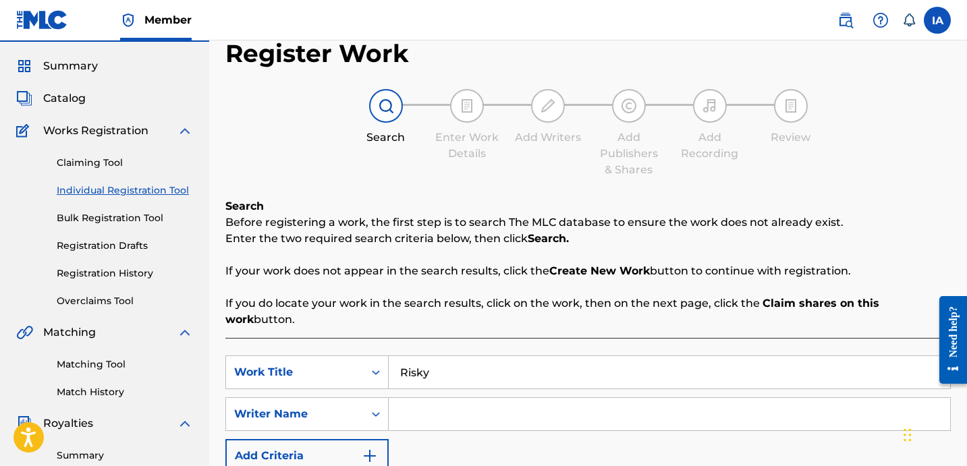
click at [656, 398] on input "Search Form" at bounding box center [669, 414] width 561 height 32
paste input "[PERSON_NAME]"
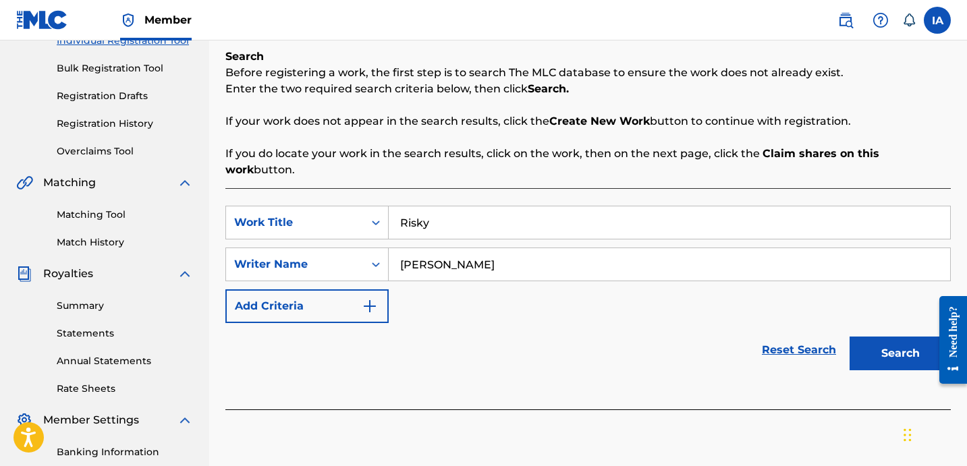
scroll to position [274, 0]
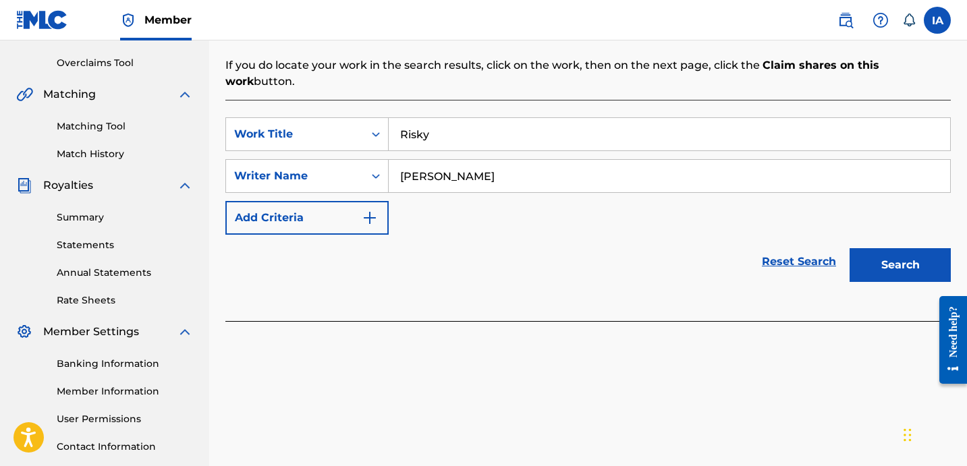
type input "[PERSON_NAME]"
click at [898, 248] on button "Search" at bounding box center [899, 265] width 101 height 34
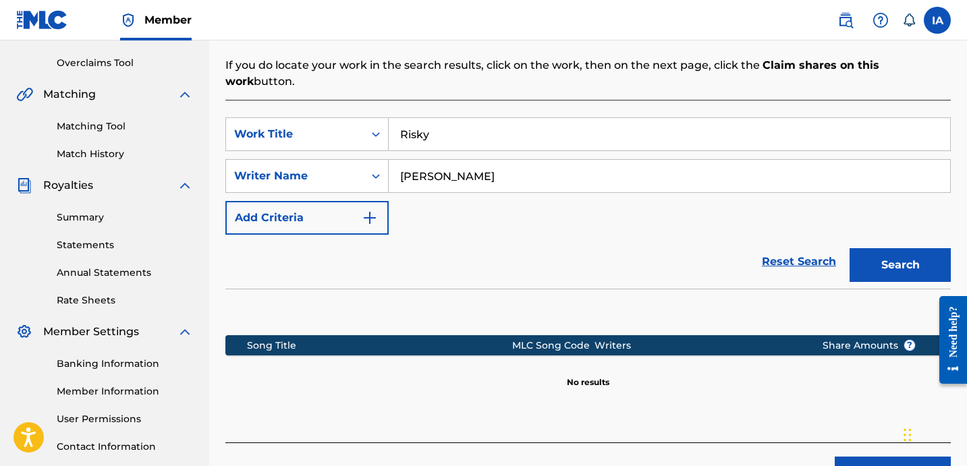
click at [654, 217] on div "SearchWithCriteriabc25e184-1ad0-4ddf-acc0-83770b6688f9 Work Title Risky SearchW…" at bounding box center [587, 175] width 725 height 117
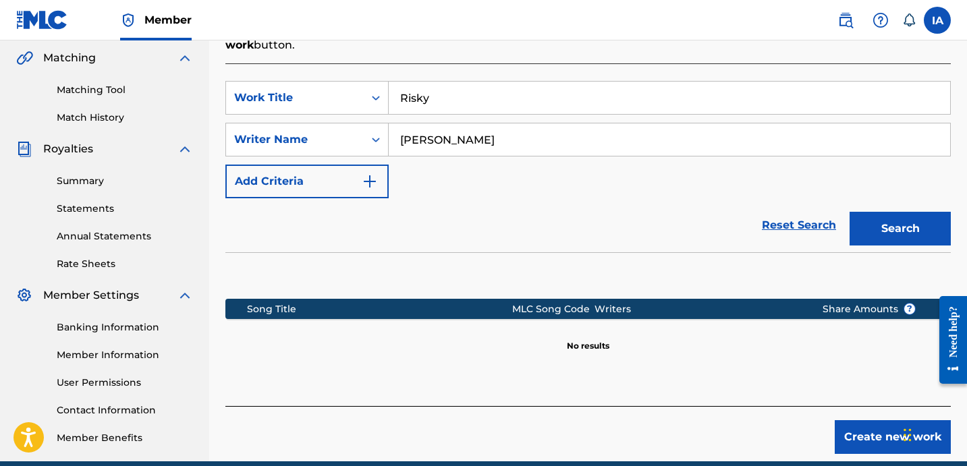
scroll to position [310, 0]
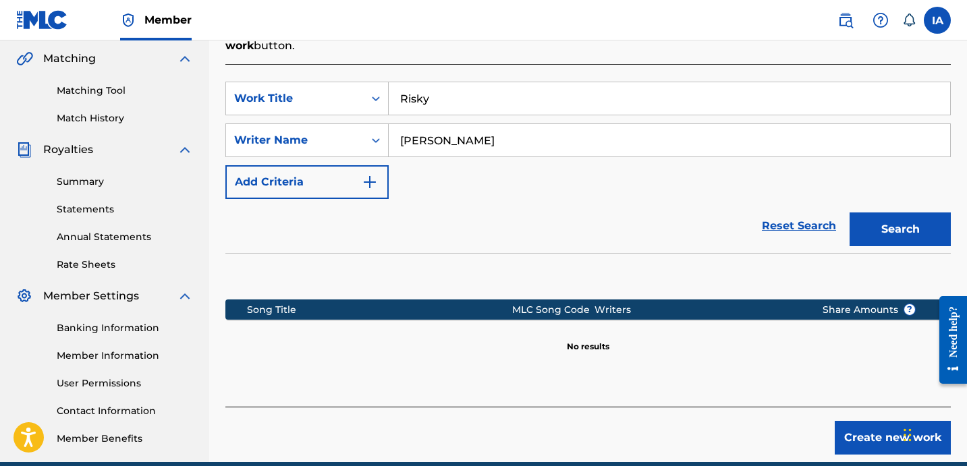
click at [582, 90] on input "Risky" at bounding box center [669, 98] width 561 height 32
click at [586, 86] on input "RISKY" at bounding box center [669, 98] width 561 height 32
type input "RISKY"
drag, startPoint x: 500, startPoint y: 82, endPoint x: 368, endPoint y: 1, distance: 154.1
click at [416, 45] on div "Search Before registering a work, the first step is to search The MLC database …" at bounding box center [587, 165] width 725 height 482
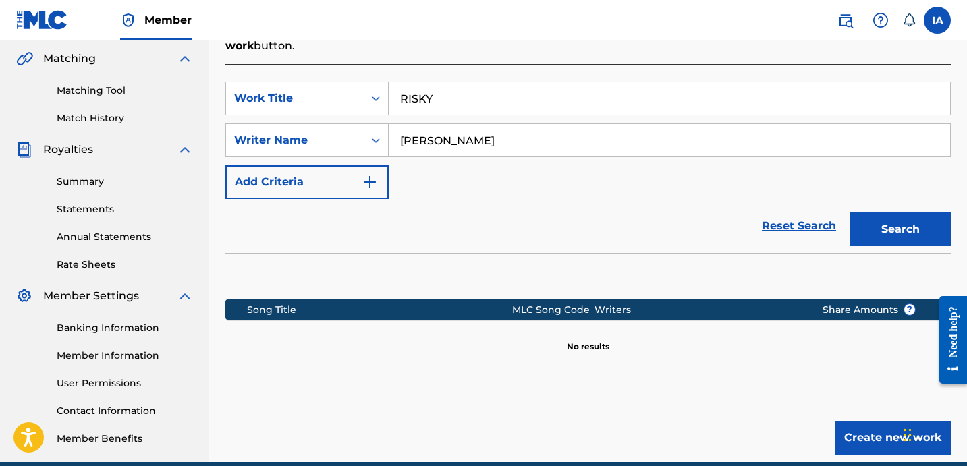
click at [853, 422] on button "Create new work" at bounding box center [892, 438] width 116 height 34
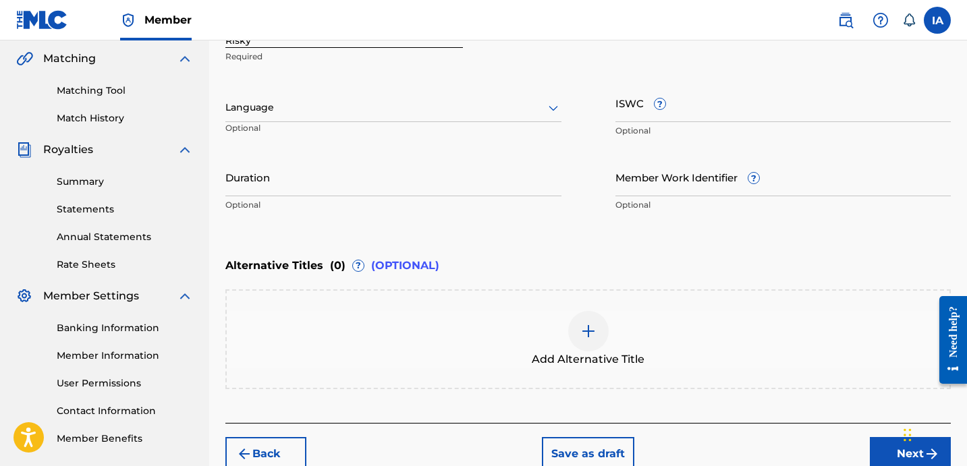
click at [401, 105] on div at bounding box center [393, 107] width 336 height 17
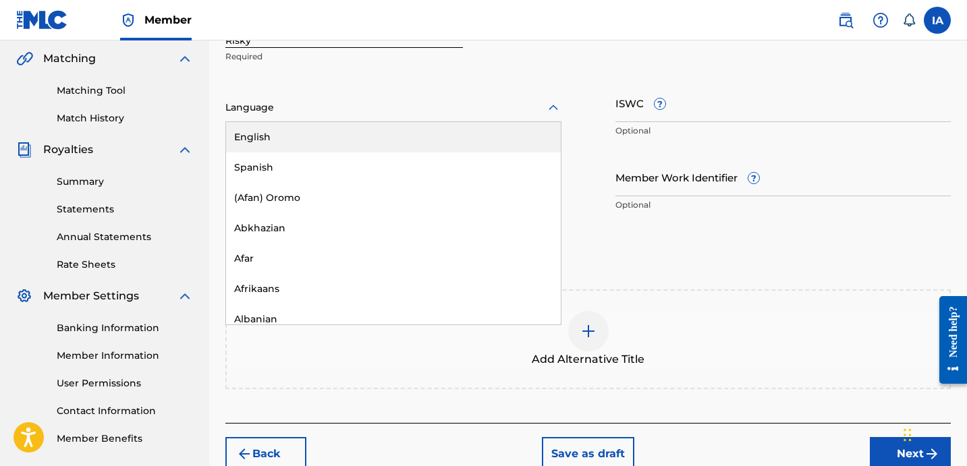
click at [421, 141] on div "English" at bounding box center [393, 137] width 335 height 30
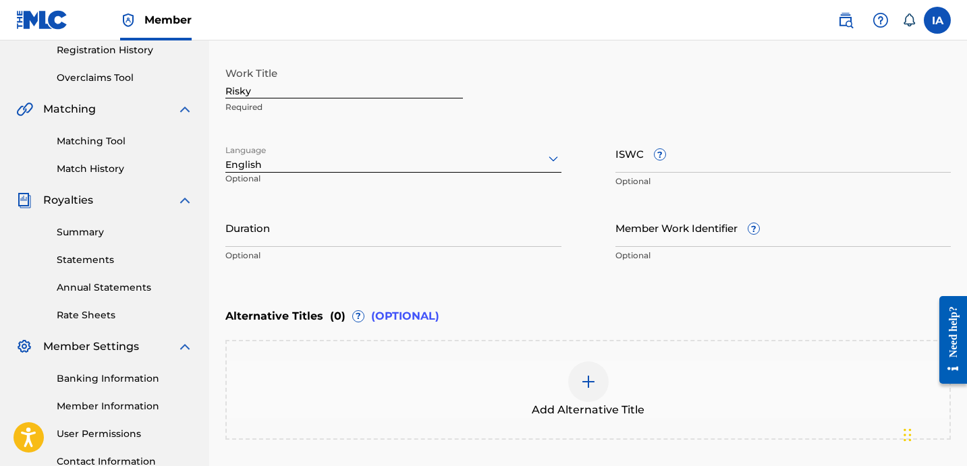
scroll to position [258, 0]
drag, startPoint x: 384, startPoint y: 98, endPoint x: 270, endPoint y: 30, distance: 132.6
click at [320, 65] on input "Risky" at bounding box center [343, 80] width 237 height 38
paste input "ISKY"
type input "RISKY"
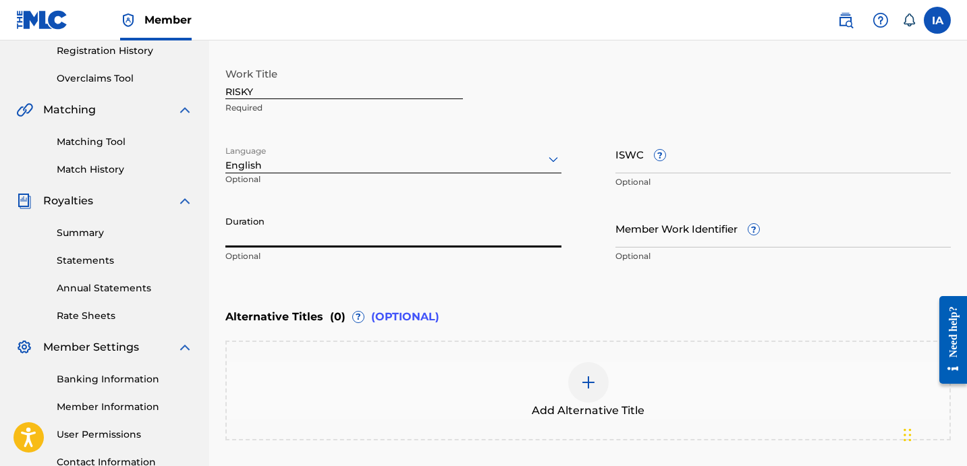
click at [336, 229] on input "Duration" at bounding box center [393, 228] width 336 height 38
paste input "1:46"
type input "01:46"
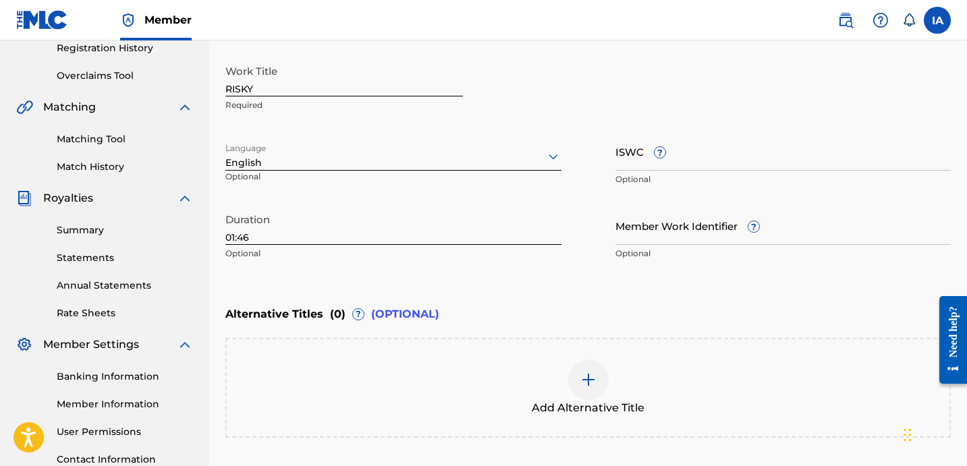
click at [526, 264] on div "Duration 01:46 Optional" at bounding box center [393, 236] width 336 height 61
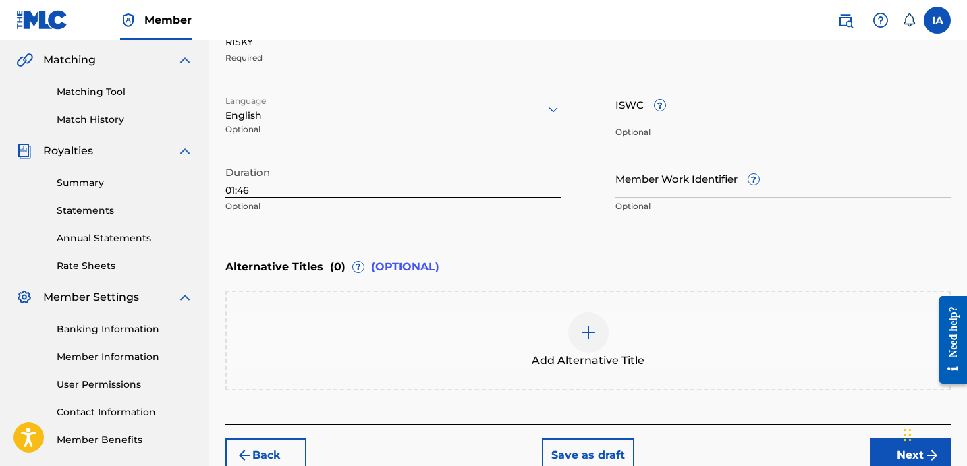
scroll to position [378, 0]
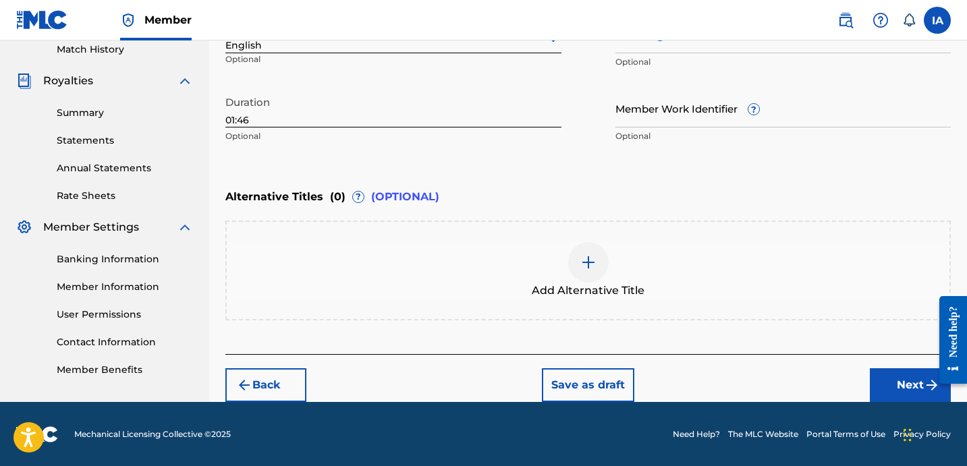
click at [899, 382] on button "Next" at bounding box center [909, 385] width 81 height 34
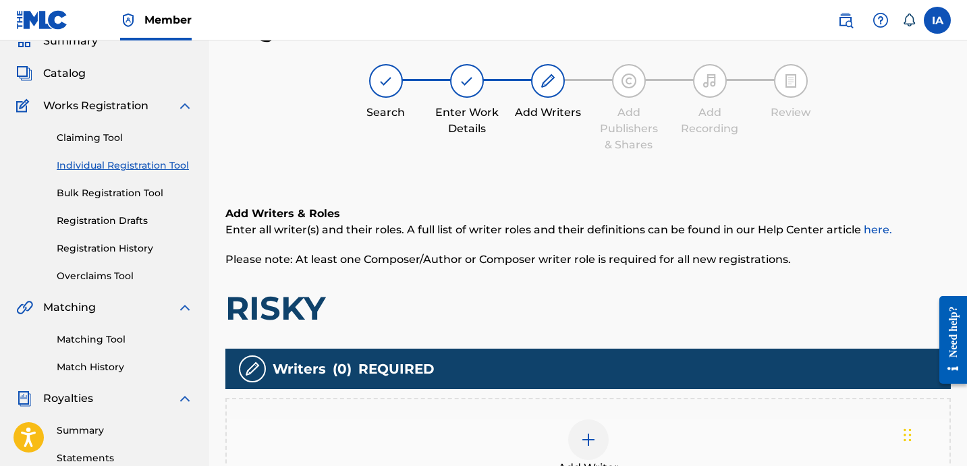
click at [519, 270] on div "Add Writers & Roles Enter all writer(s) and their roles. A full list of writer …" at bounding box center [587, 267] width 725 height 123
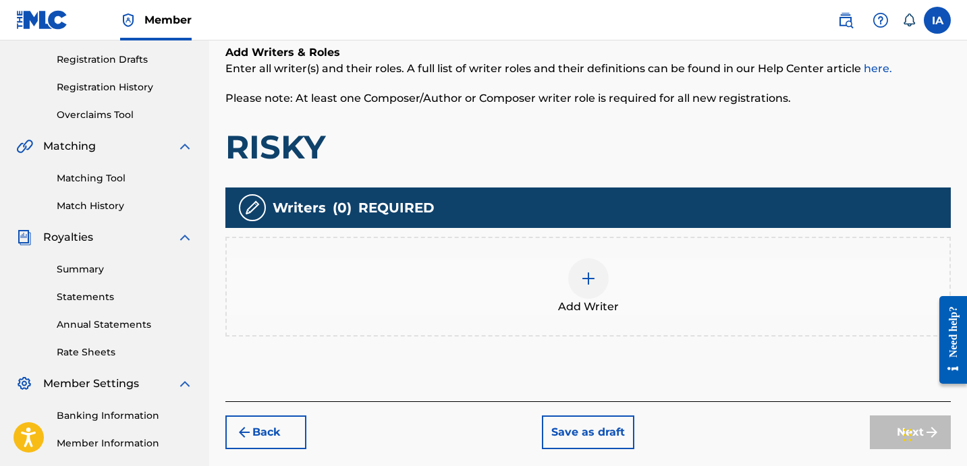
scroll to position [316, 0]
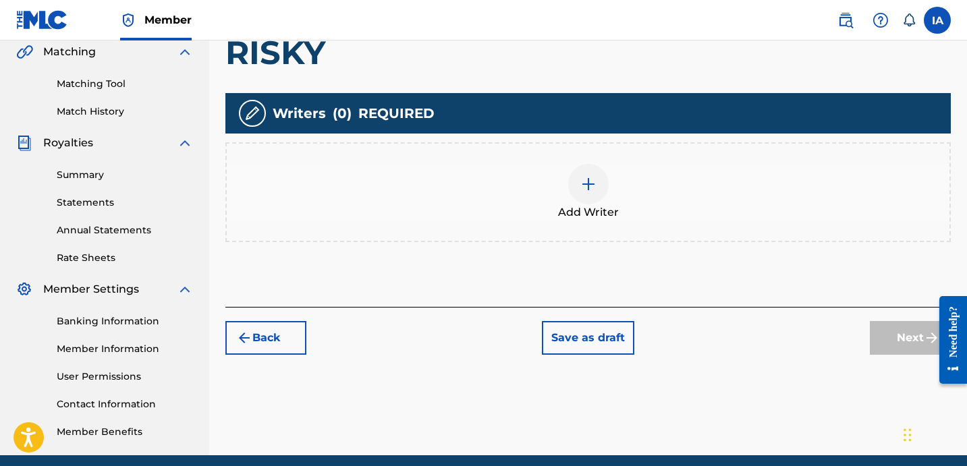
click at [620, 209] on div "Add Writer" at bounding box center [588, 192] width 722 height 57
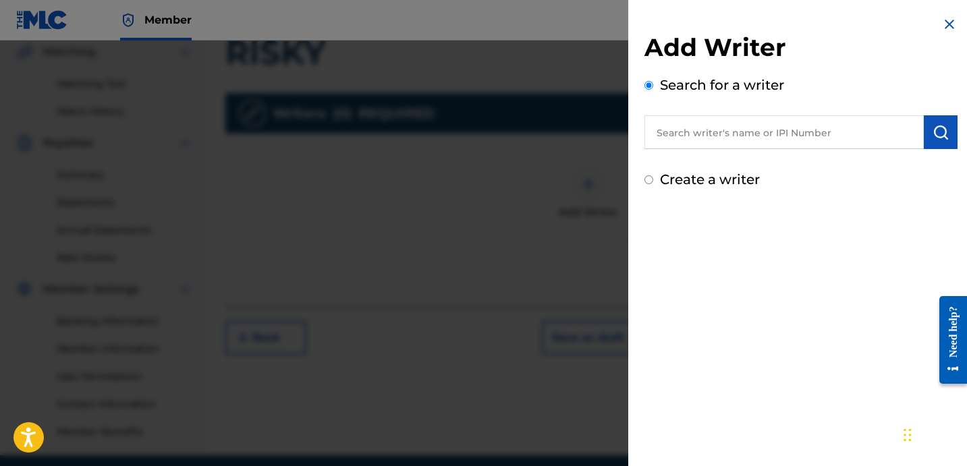
click at [731, 136] on input "text" at bounding box center [783, 132] width 279 height 34
paste input "[PERSON_NAME]"
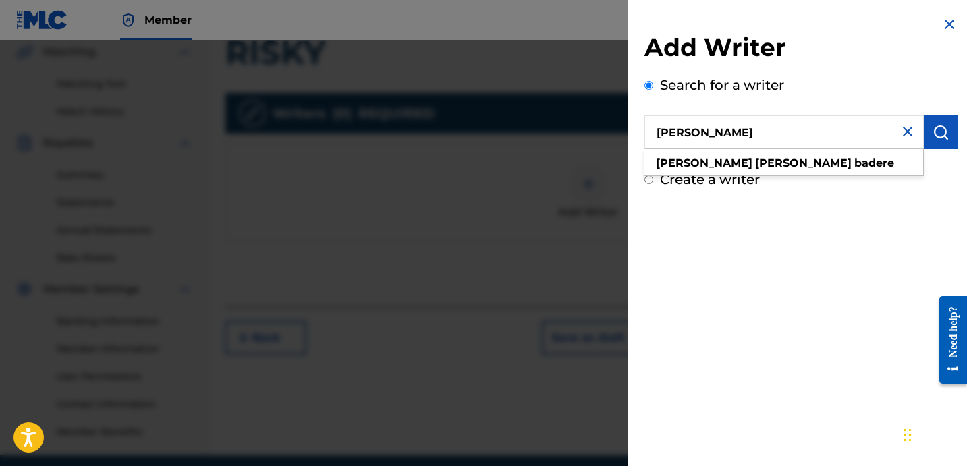
type input "[PERSON_NAME]"
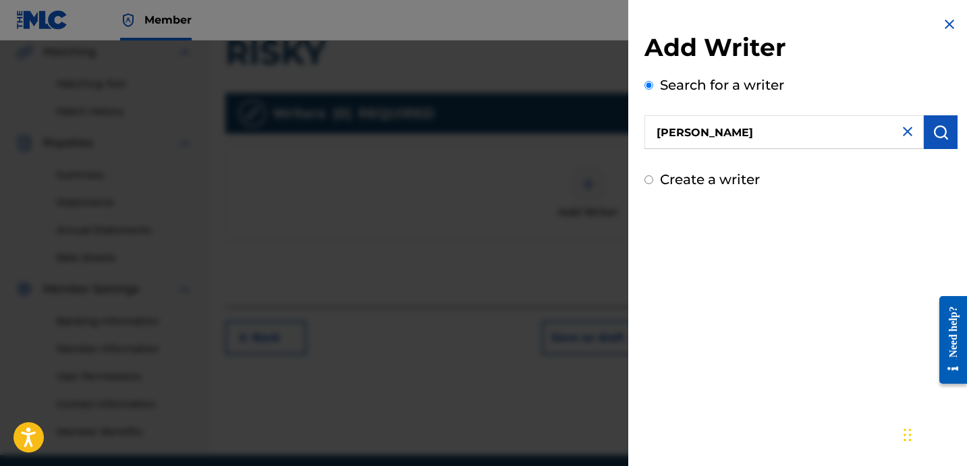
click at [942, 129] on img "submit" at bounding box center [940, 132] width 16 height 16
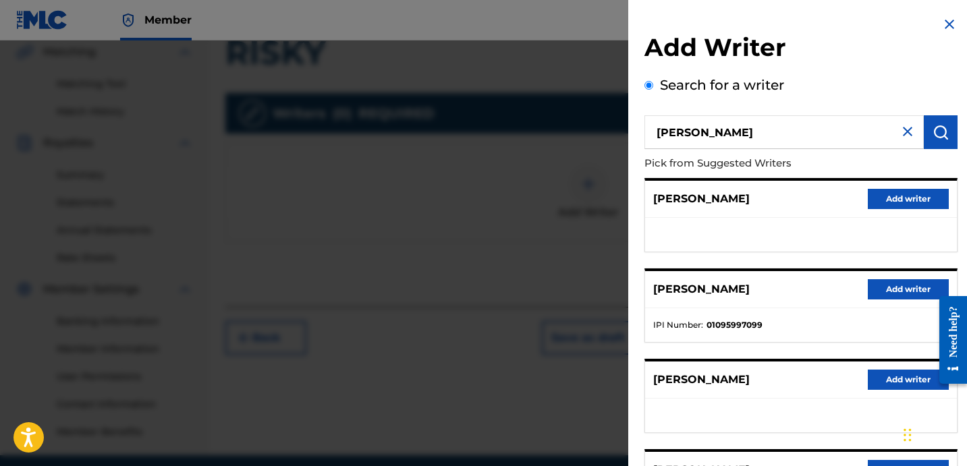
click at [891, 295] on button "Add writer" at bounding box center [907, 289] width 81 height 20
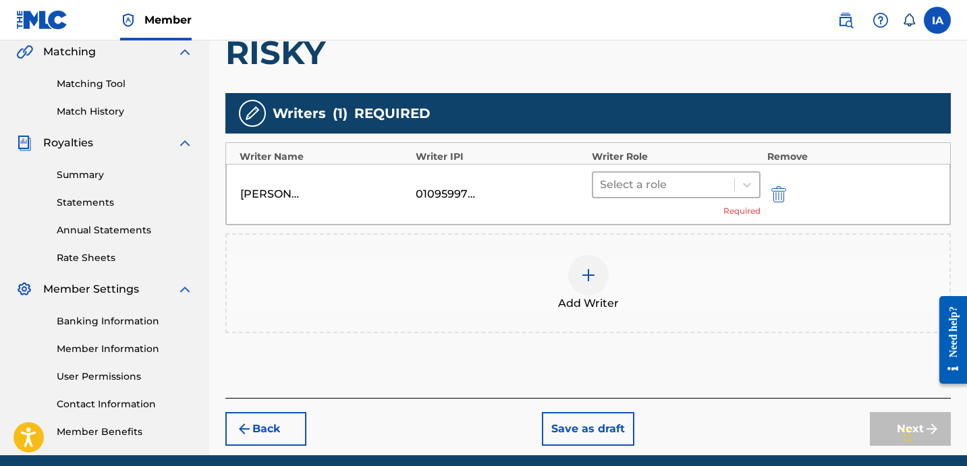
click at [704, 192] on div at bounding box center [663, 184] width 127 height 19
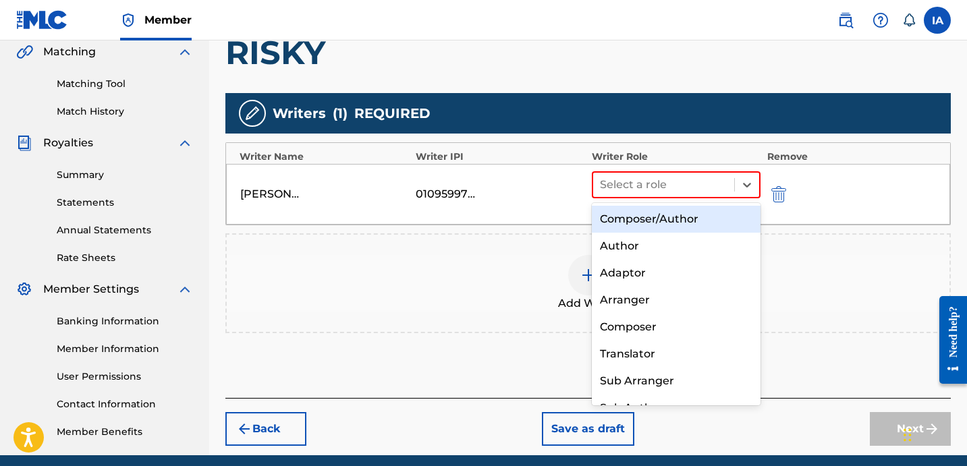
click at [719, 225] on div "Composer/Author" at bounding box center [676, 219] width 169 height 27
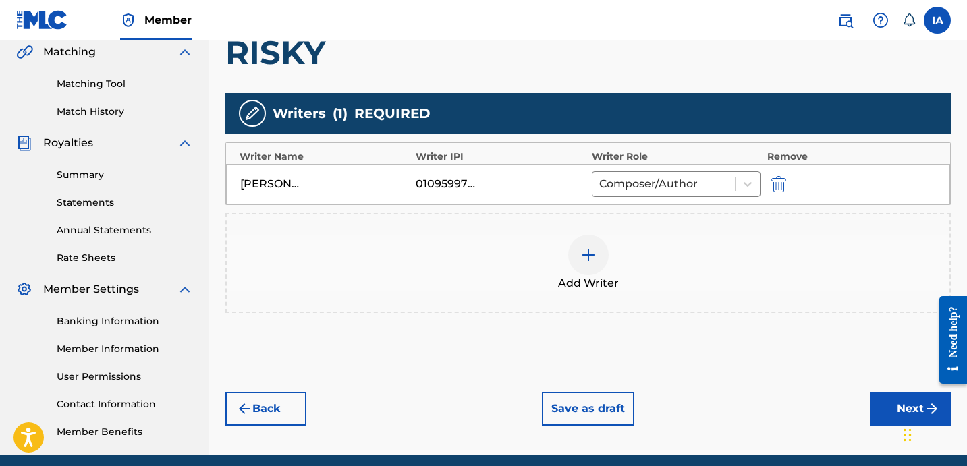
click at [892, 415] on button "Next" at bounding box center [909, 409] width 81 height 34
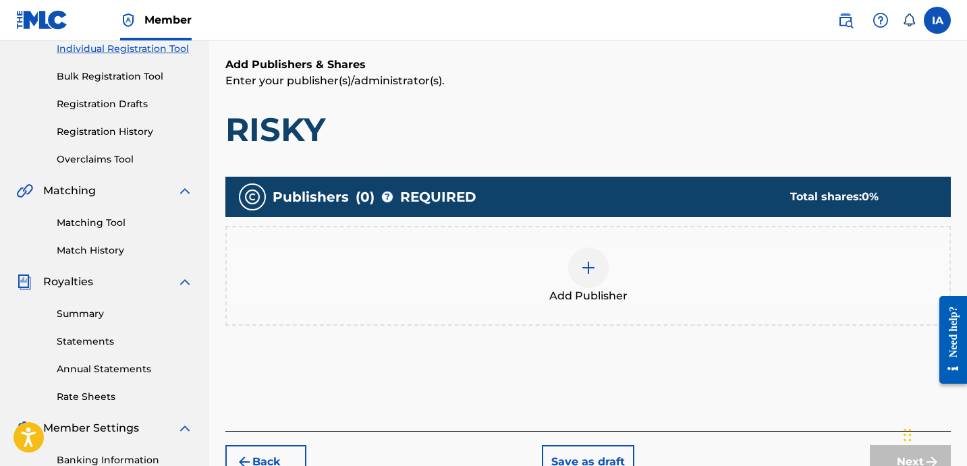
scroll to position [237, 0]
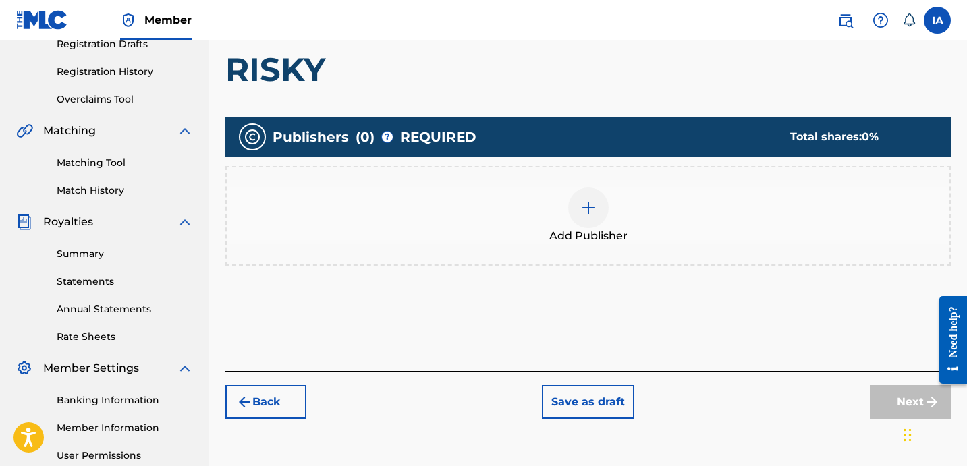
click at [646, 195] on div "Add Publisher" at bounding box center [588, 216] width 722 height 57
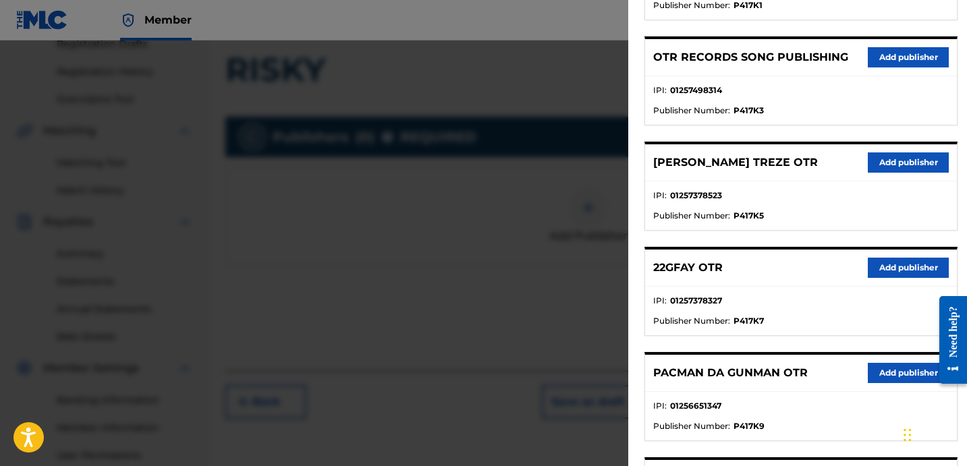
scroll to position [655, 0]
click at [886, 264] on button "Add publisher" at bounding box center [907, 268] width 81 height 20
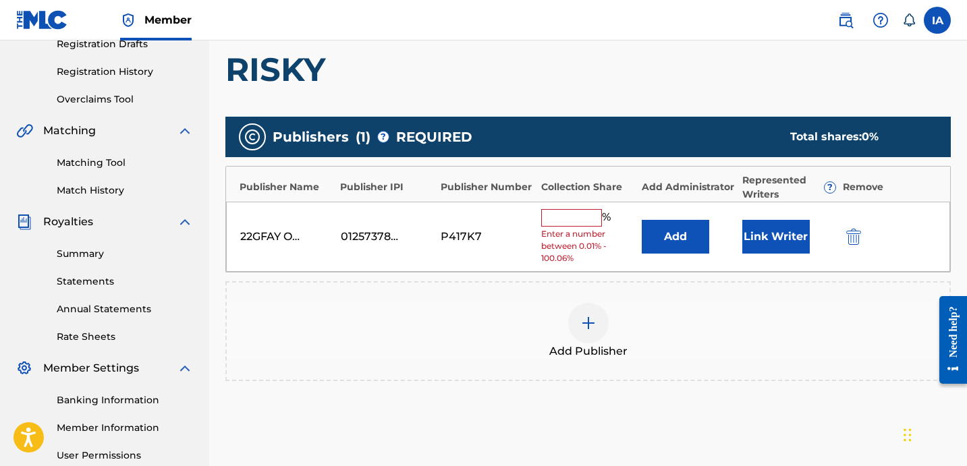
click at [587, 223] on input "text" at bounding box center [571, 218] width 61 height 18
type input "100"
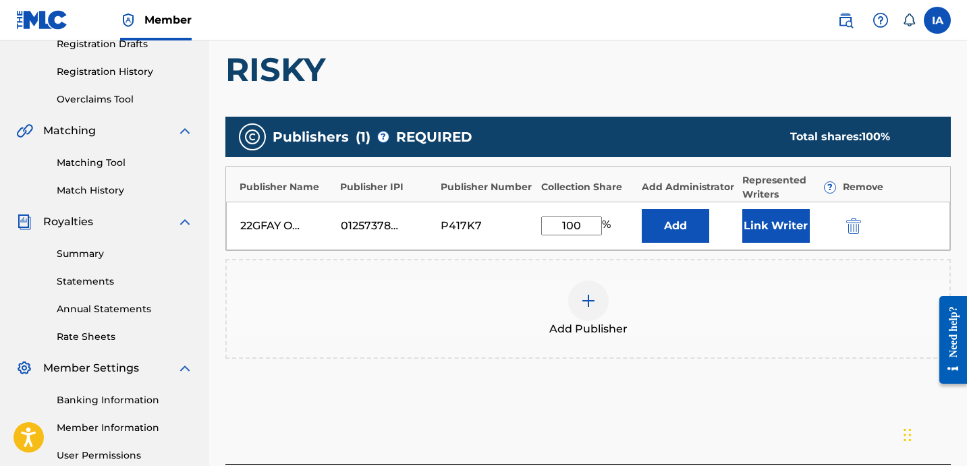
drag, startPoint x: 585, startPoint y: 228, endPoint x: 492, endPoint y: 169, distance: 110.4
click at [517, 185] on div "Publisher Name Publisher IPI Publisher Number Collection Share Add Administrato…" at bounding box center [587, 208] width 725 height 85
click at [676, 204] on div "22GFAY OTR 01257378327 P417K7 100 % Add Link Writer" at bounding box center [588, 226] width 724 height 49
click at [679, 228] on button "Add" at bounding box center [674, 226] width 67 height 34
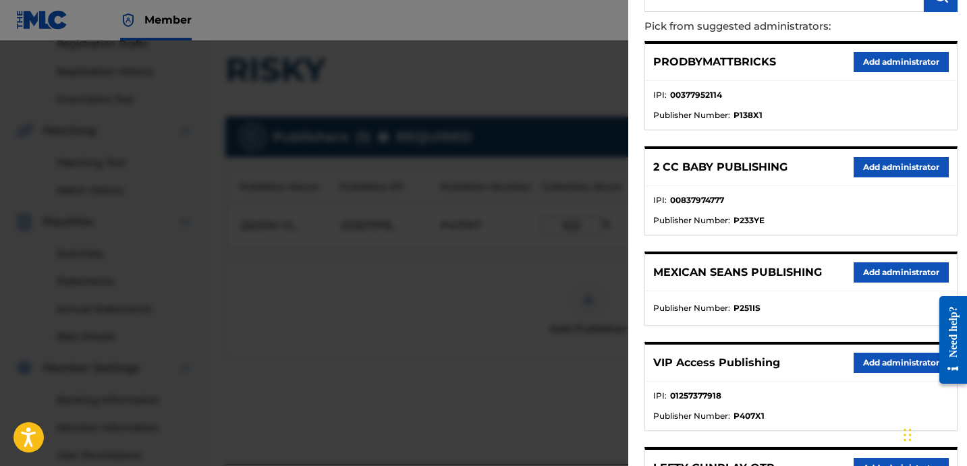
scroll to position [139, 0]
click at [877, 364] on button "Add administrator" at bounding box center [900, 363] width 95 height 20
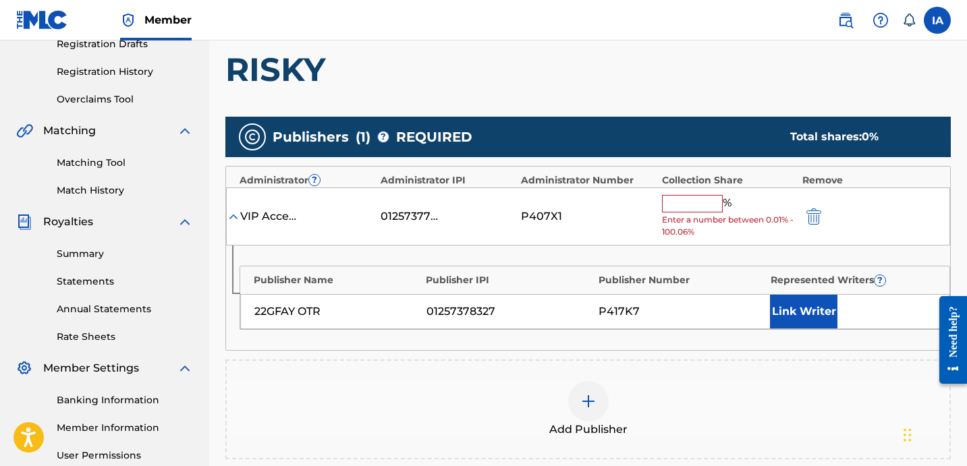
click at [708, 204] on input "text" at bounding box center [692, 204] width 61 height 18
paste input "100"
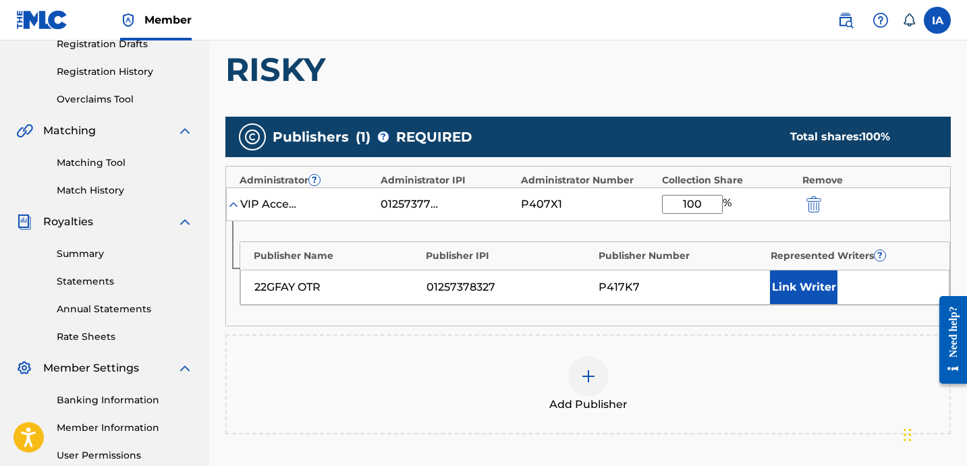
type input "100"
click at [790, 285] on button "Link Writer" at bounding box center [803, 287] width 67 height 34
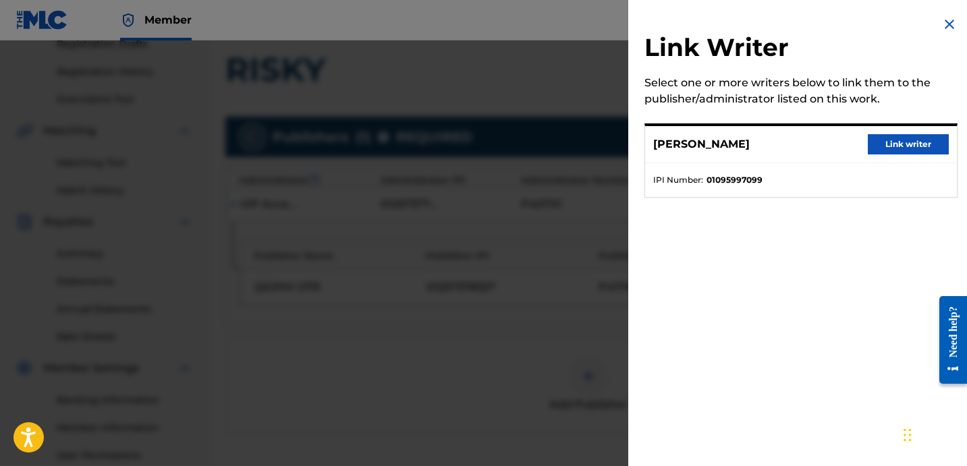
click at [867, 138] on button "Link writer" at bounding box center [907, 144] width 81 height 20
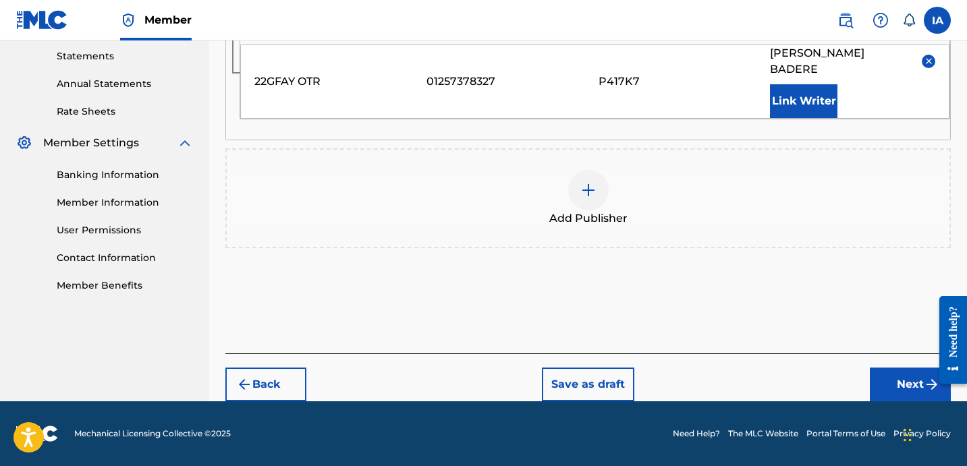
click at [882, 375] on button "Next" at bounding box center [909, 385] width 81 height 34
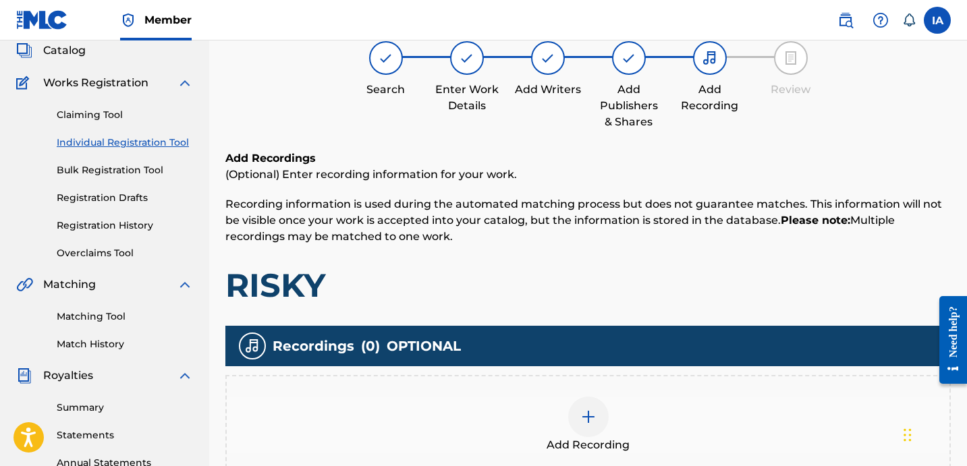
scroll to position [105, 0]
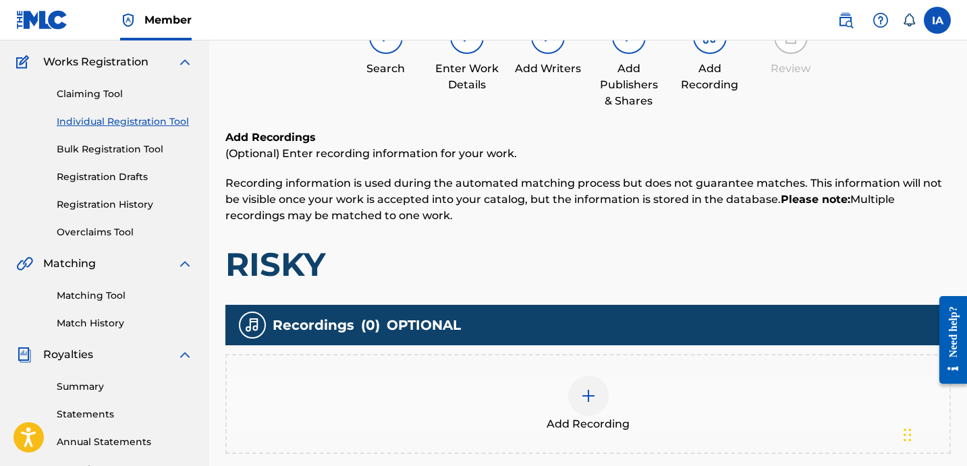
click at [604, 403] on div at bounding box center [588, 396] width 40 height 40
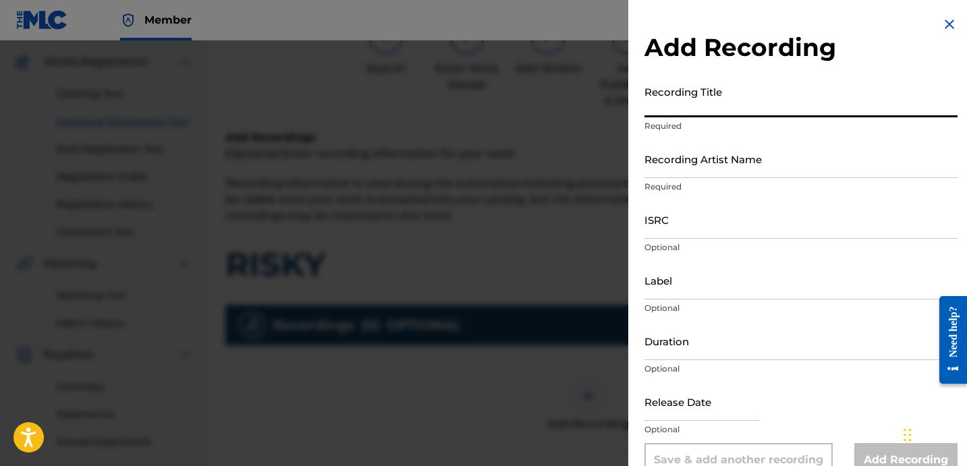
click at [708, 105] on input "Recording Title" at bounding box center [800, 98] width 313 height 38
paste input "RISKY"
type input "RISKY"
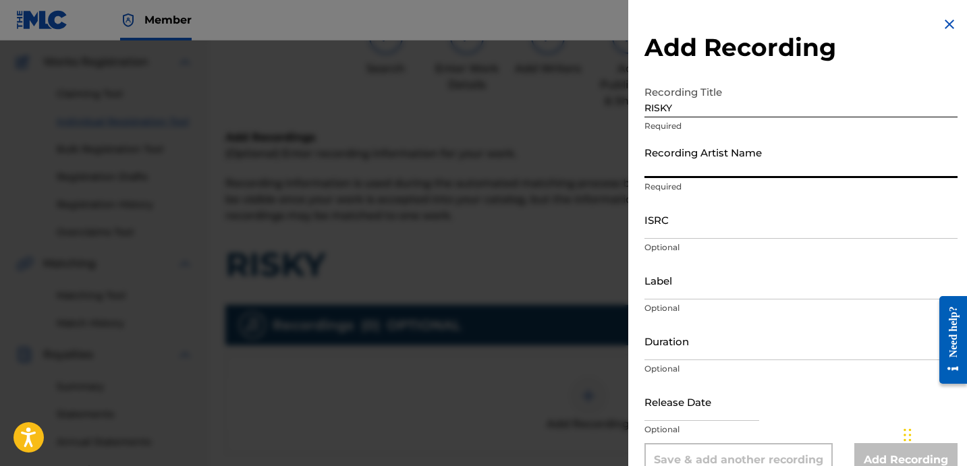
click at [718, 170] on input "Recording Artist Name" at bounding box center [800, 159] width 313 height 38
type input "22GFAY"
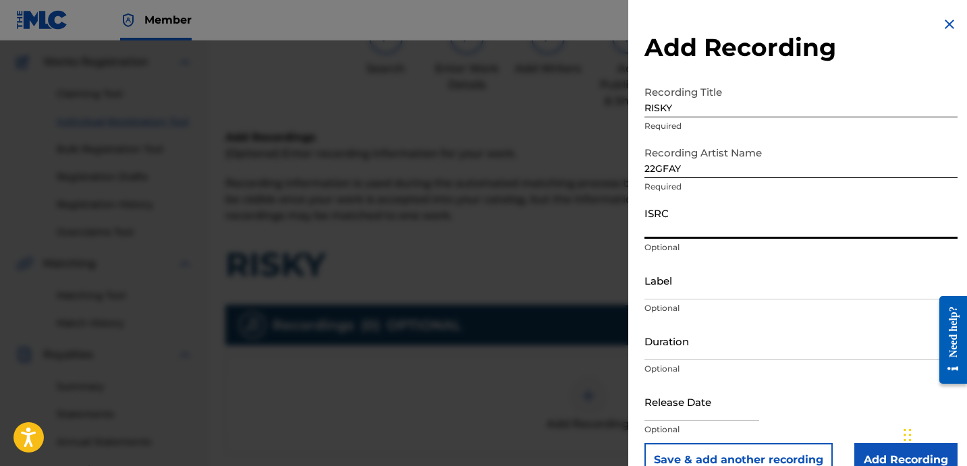
click at [706, 218] on input "ISRC" at bounding box center [800, 219] width 313 height 38
click at [693, 231] on input "ISRC" at bounding box center [800, 219] width 313 height 38
paste input "USLD91741039"
type input "USLD91741039"
click at [685, 286] on input "Label" at bounding box center [800, 280] width 313 height 38
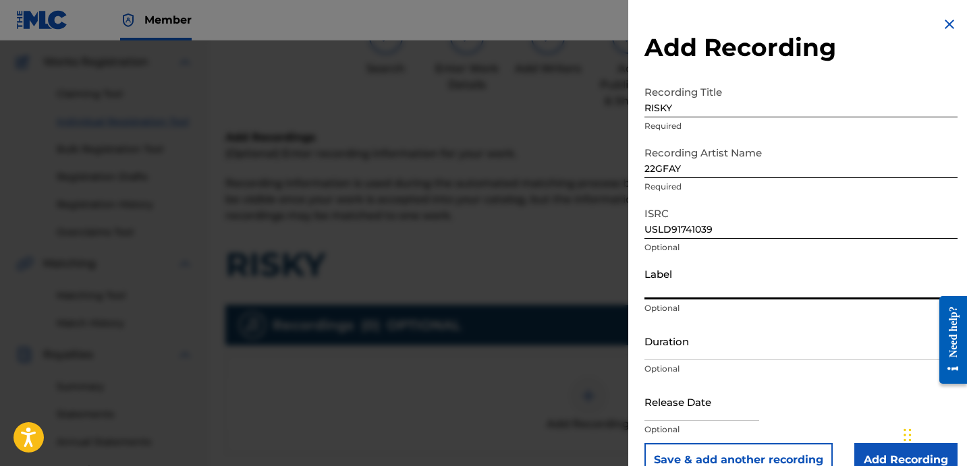
type input "OTR RECORDS"
click at [662, 339] on input "Duration" at bounding box center [800, 341] width 313 height 38
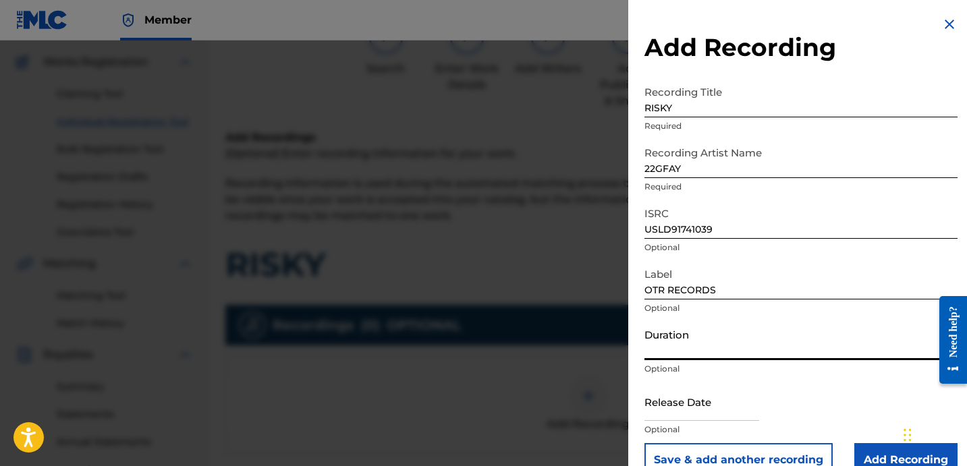
click at [712, 350] on input "Duration" at bounding box center [800, 341] width 313 height 38
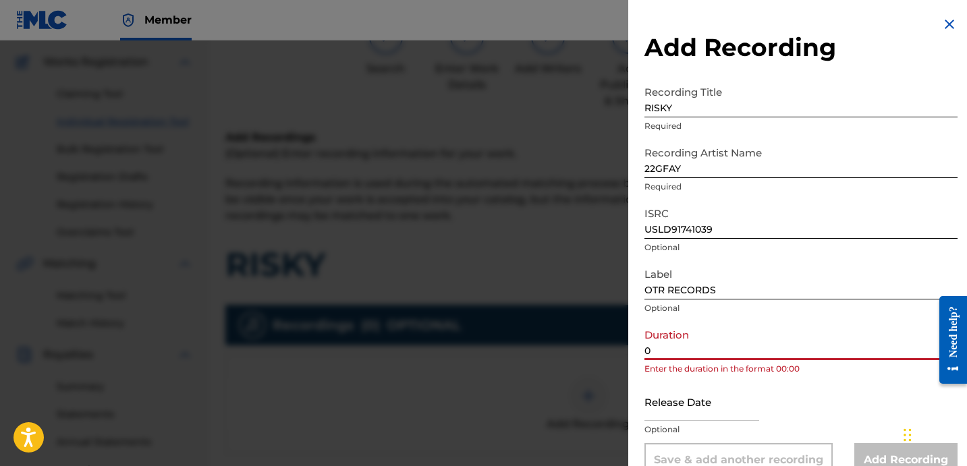
paste input "1:46"
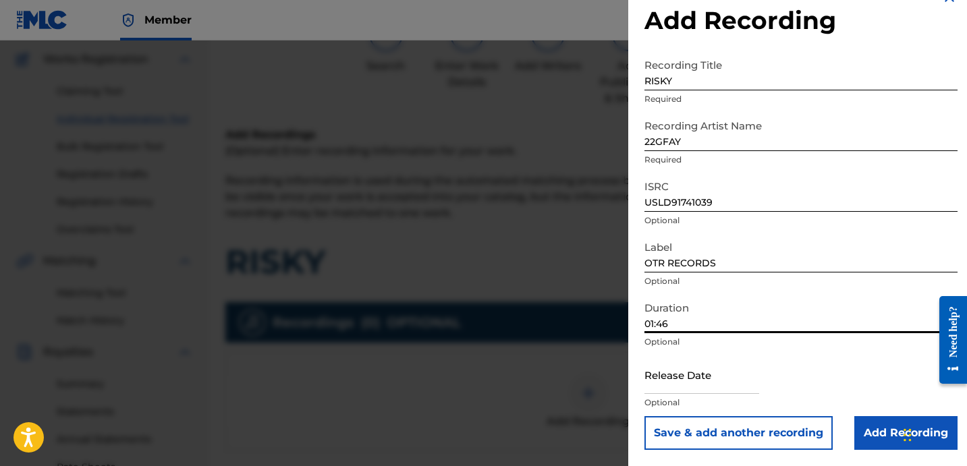
scroll to position [107, 0]
type input "01:46"
click at [826, 244] on input "OTR RECORDS" at bounding box center [800, 253] width 313 height 38
click at [865, 435] on input "Add Recording" at bounding box center [905, 433] width 103 height 34
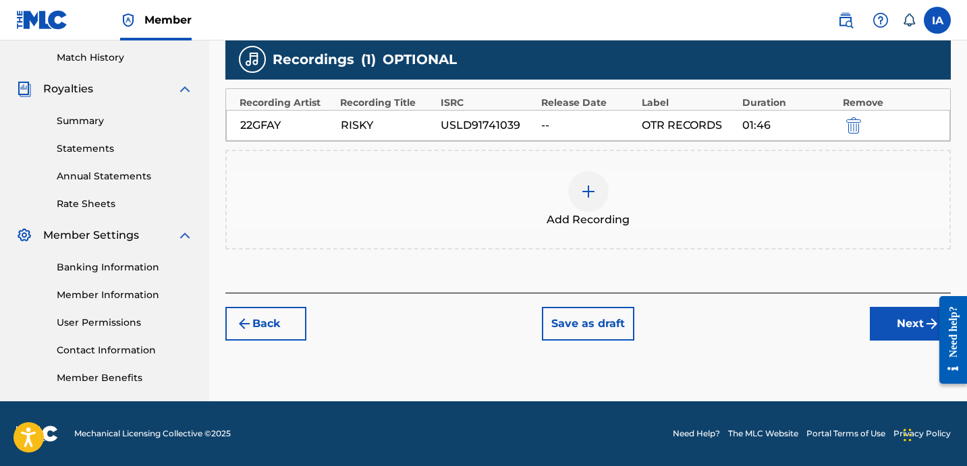
click at [899, 314] on button "Next" at bounding box center [909, 324] width 81 height 34
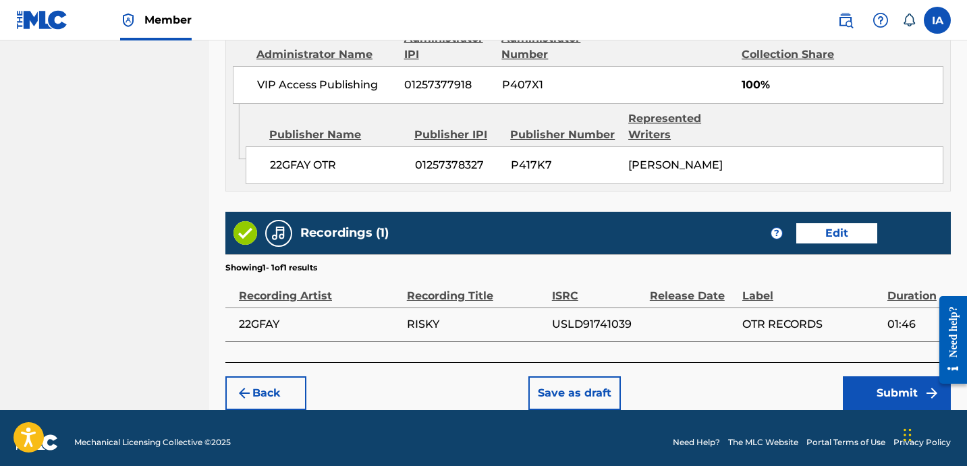
scroll to position [778, 0]
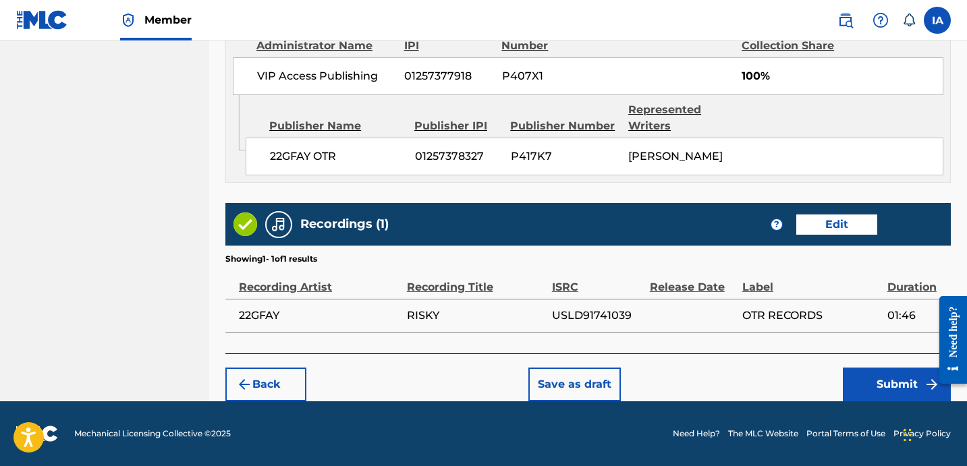
click at [869, 389] on button "Submit" at bounding box center [896, 385] width 108 height 34
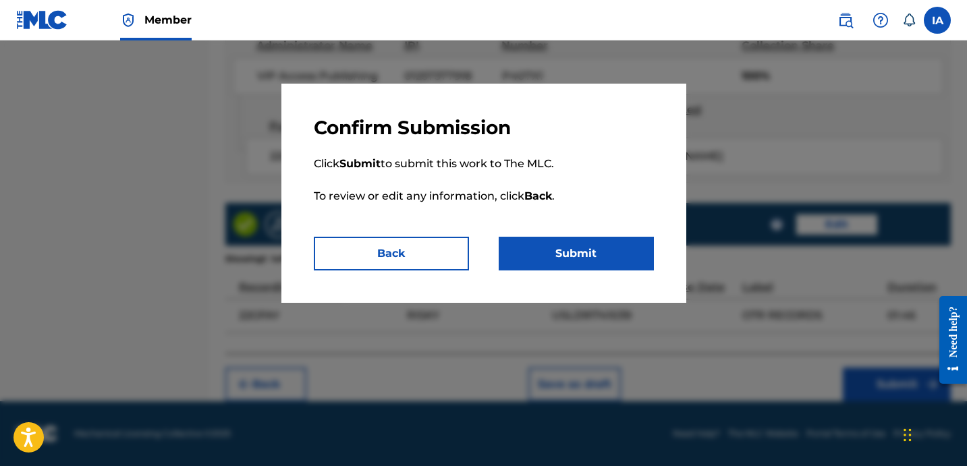
click at [608, 256] on button "Submit" at bounding box center [575, 254] width 155 height 34
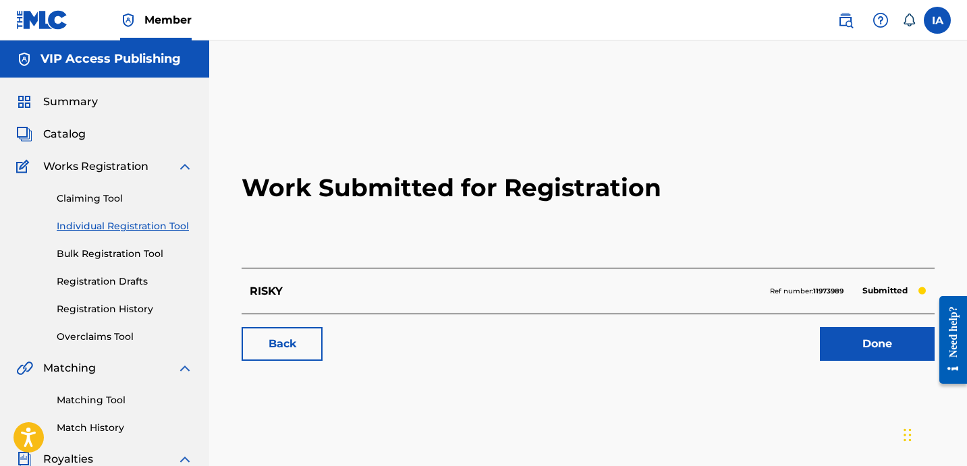
click at [167, 230] on link "Individual Registration Tool" at bounding box center [125, 226] width 136 height 14
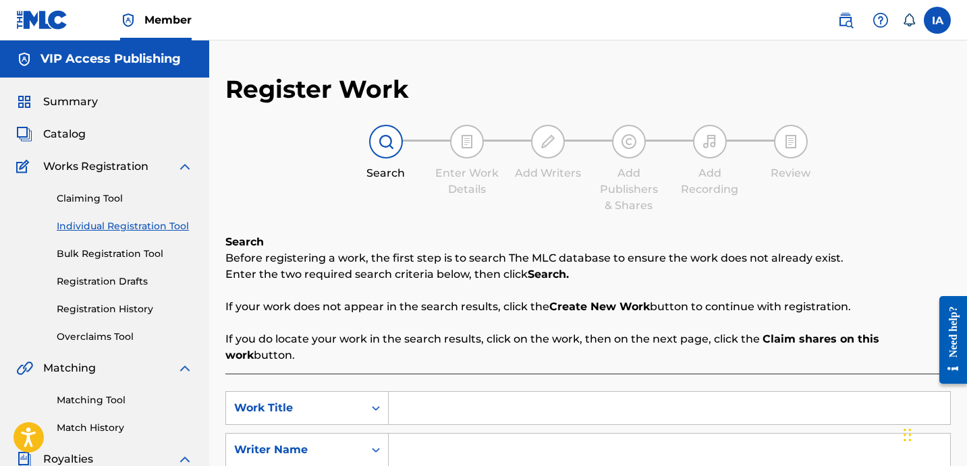
click at [619, 399] on input "Search Form" at bounding box center [669, 408] width 561 height 32
paste input "Scat Pack"
click at [502, 399] on input "SCAT PACK" at bounding box center [669, 408] width 561 height 32
click at [407, 392] on input "SCAT PACK" at bounding box center [669, 408] width 561 height 32
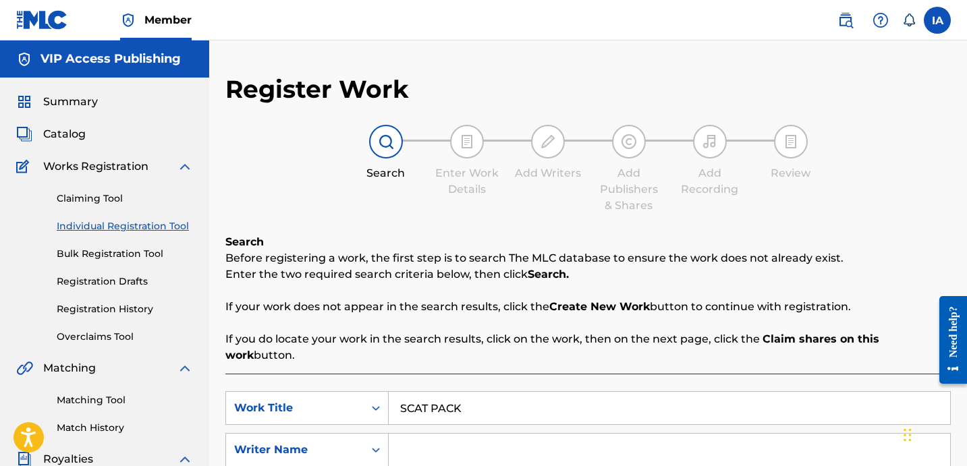
drag, startPoint x: 399, startPoint y: 389, endPoint x: 501, endPoint y: 399, distance: 101.7
click at [501, 399] on input "SCAT PACK" at bounding box center [669, 408] width 561 height 32
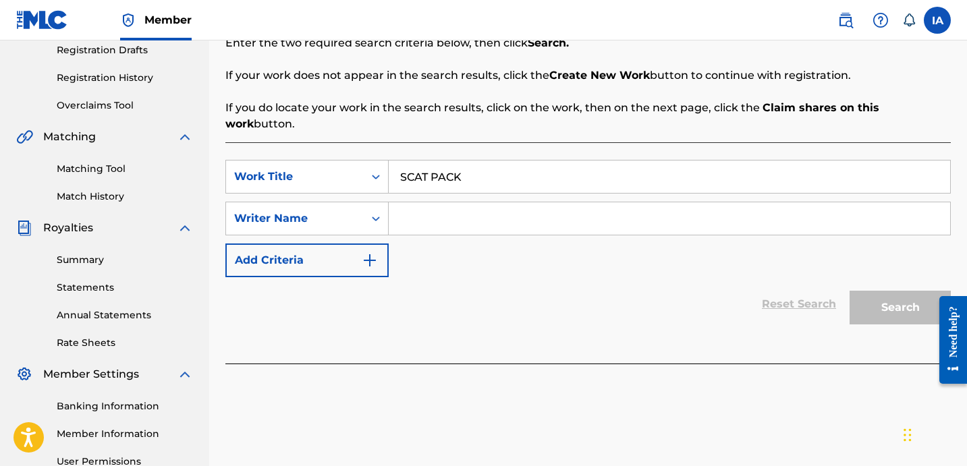
scroll to position [231, 0]
type input "SCAT PACK"
click at [560, 204] on input "Search Form" at bounding box center [669, 219] width 561 height 32
paste input "[PERSON_NAME]"
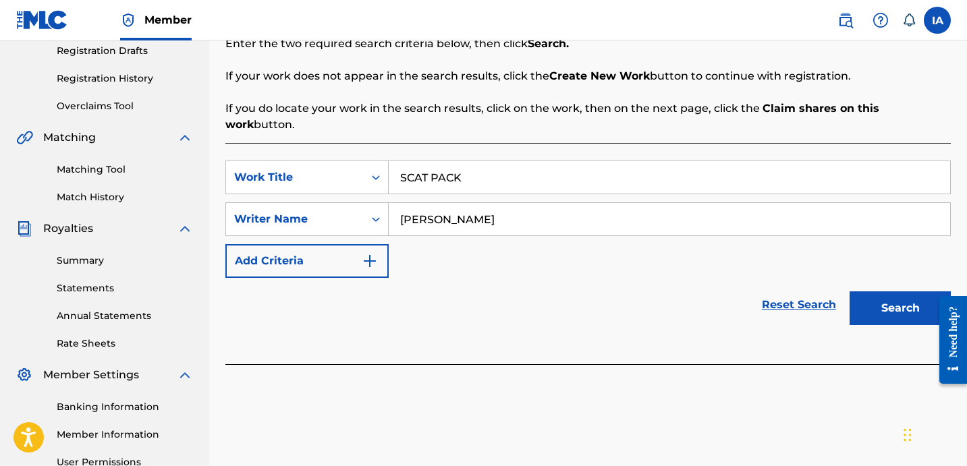
type input "[PERSON_NAME]"
click at [571, 250] on div "SearchWithCriteriabc25e184-1ad0-4ddf-acc0-83770b6688f9 Work Title SCAT PACK Sea…" at bounding box center [587, 219] width 725 height 117
click at [896, 299] on button "Search" at bounding box center [899, 308] width 101 height 34
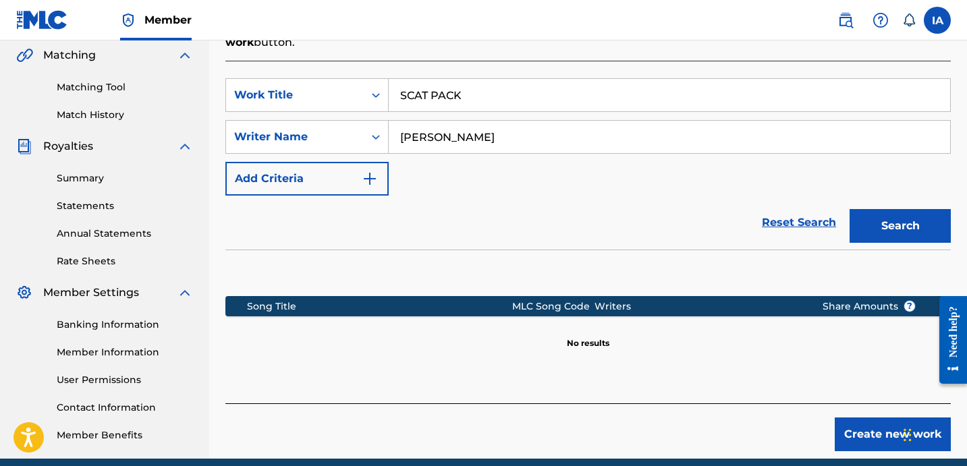
scroll to position [345, 0]
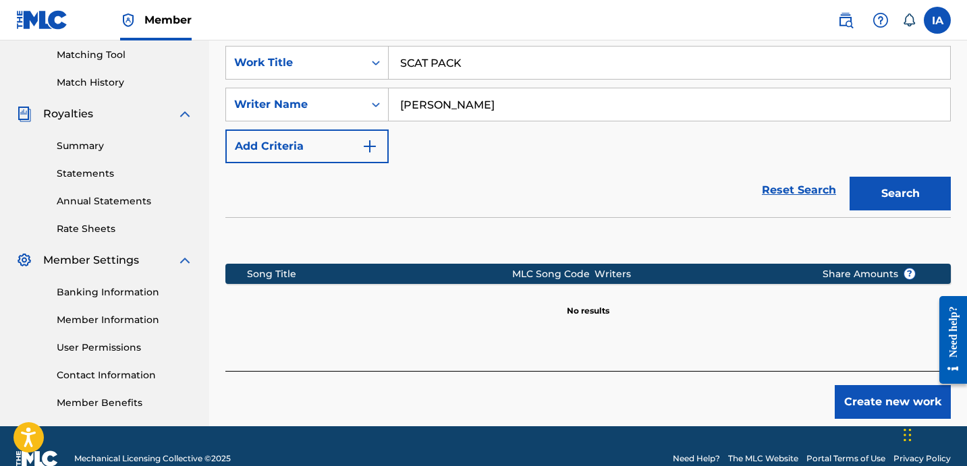
click at [868, 385] on button "Create new work" at bounding box center [892, 402] width 116 height 34
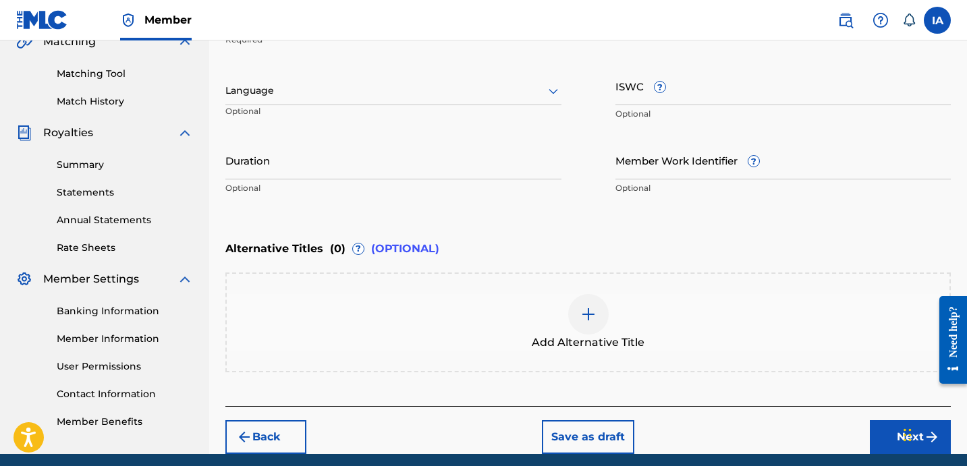
scroll to position [177, 0]
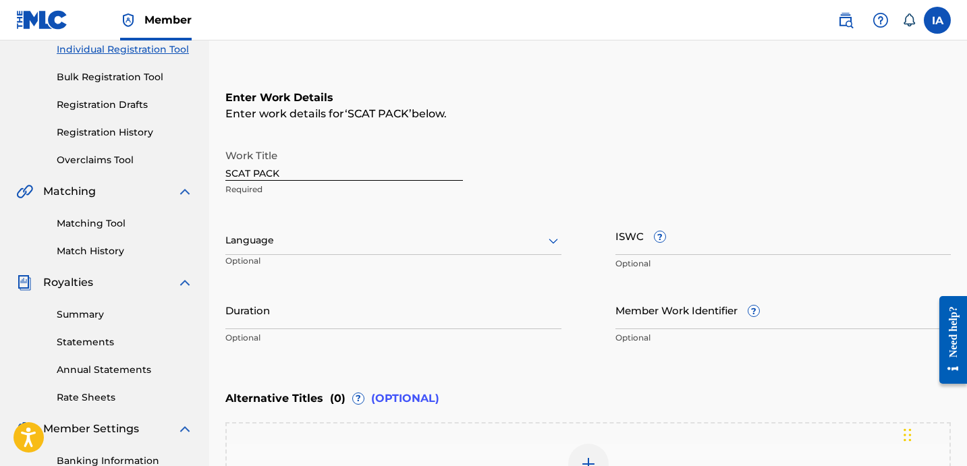
click at [394, 224] on div "Language Optional" at bounding box center [393, 247] width 336 height 61
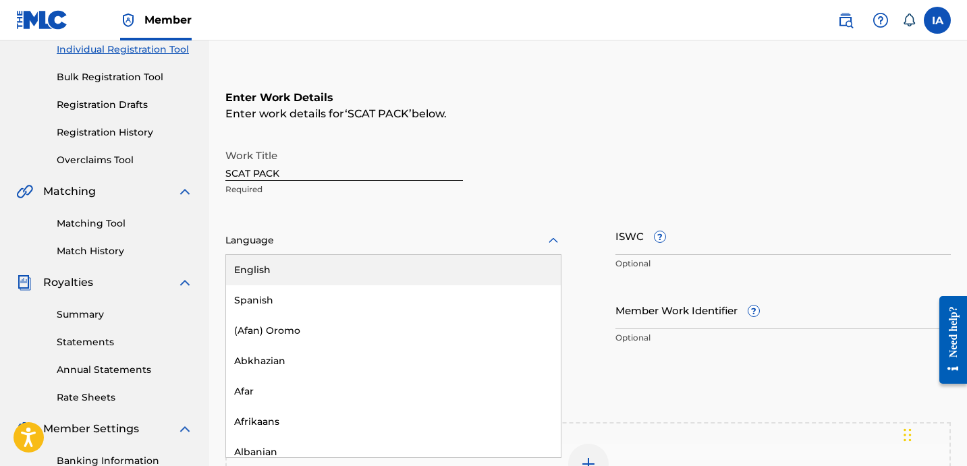
click at [394, 235] on div at bounding box center [393, 240] width 336 height 17
click at [379, 262] on div "English" at bounding box center [393, 270] width 335 height 30
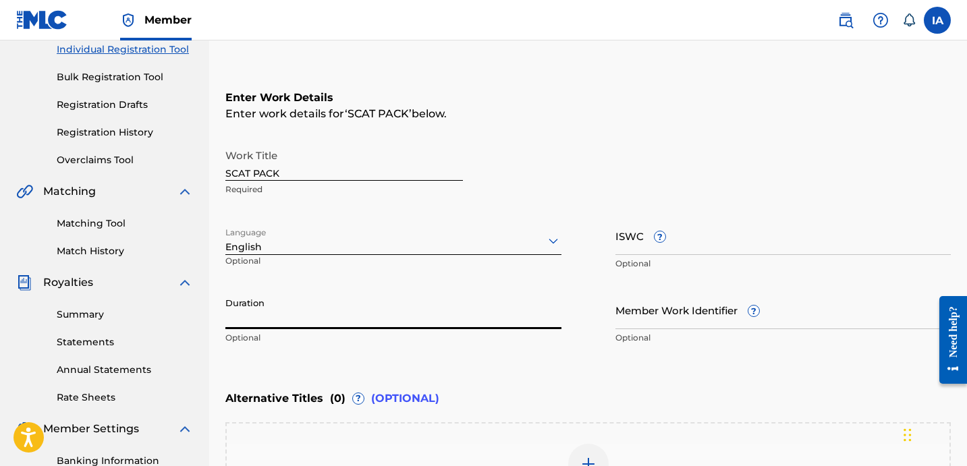
click at [264, 312] on input "Duration" at bounding box center [393, 310] width 336 height 38
click at [309, 311] on input "Duration" at bounding box center [393, 310] width 336 height 38
paste input "2:24"
type input "02:24"
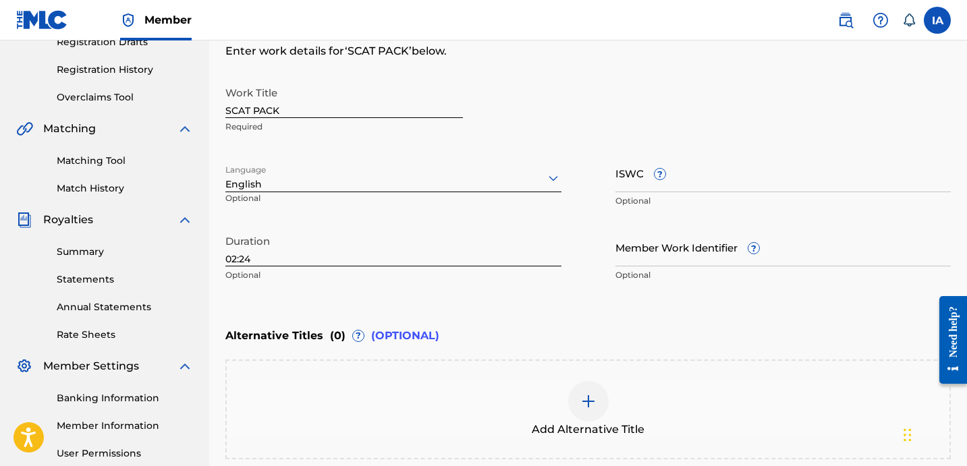
scroll to position [254, 0]
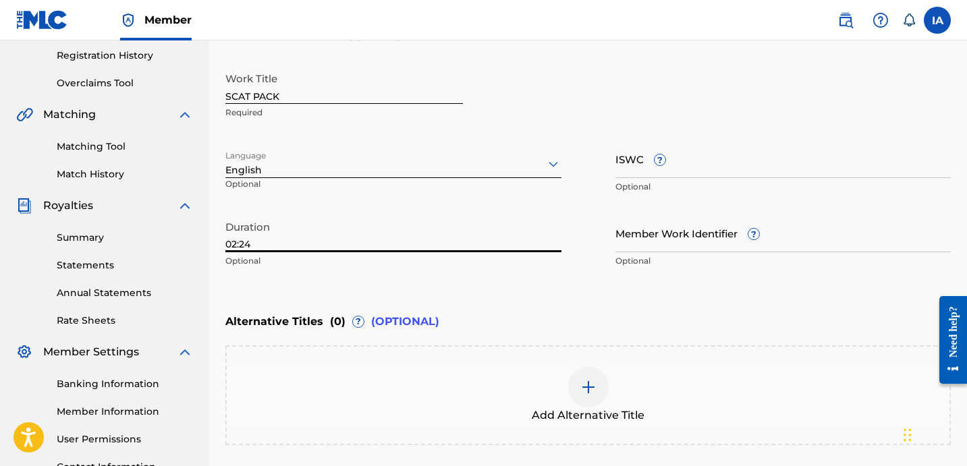
click at [591, 375] on div at bounding box center [588, 387] width 40 height 40
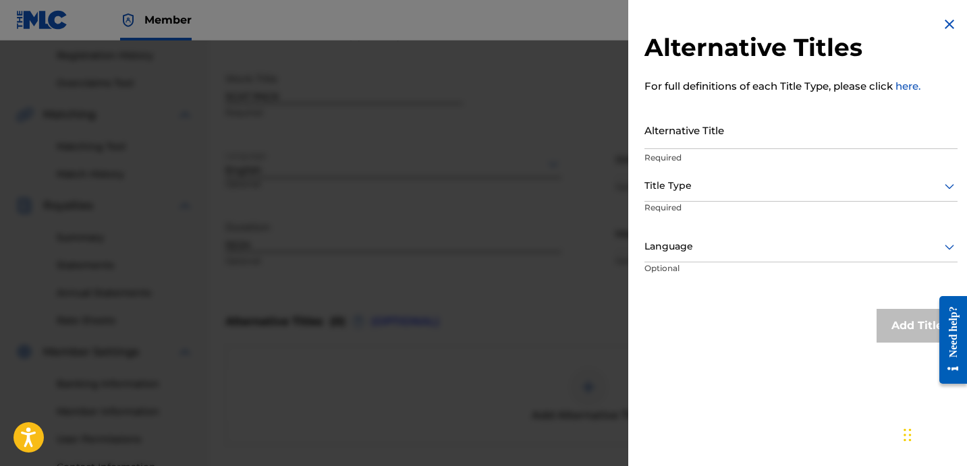
click at [714, 146] on input "Alternative Title" at bounding box center [800, 130] width 313 height 38
paste input "SCAT PACK (FEAT. R3 DA CHILLIMAN)"
click at [702, 142] on input "SCAT PACK (FEAT. R3 DA CHILLIMAN)" at bounding box center [800, 130] width 313 height 38
click at [824, 137] on input "SCAT PACK FEAT. R3 DA CHILLIMAN)" at bounding box center [800, 130] width 313 height 38
click at [728, 141] on input "SCAT PACK FEAT. R3 DA CHILLIMAN" at bounding box center [800, 130] width 313 height 38
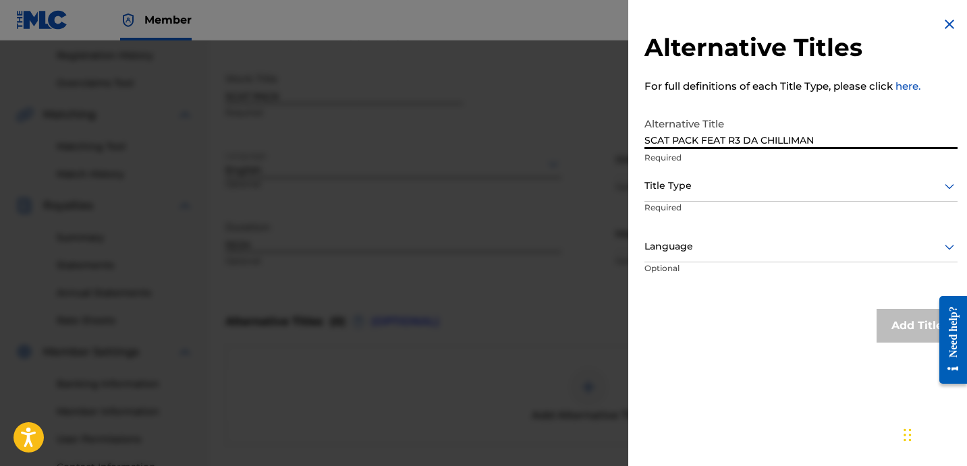
type input "SCAT PACK FEAT R3 DA CHILLIMAN"
click at [719, 186] on div at bounding box center [800, 185] width 313 height 17
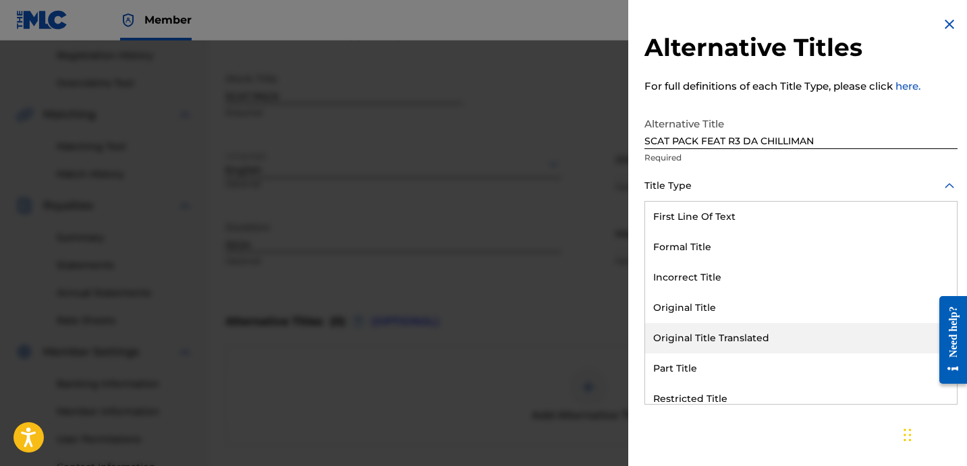
scroll to position [132, 0]
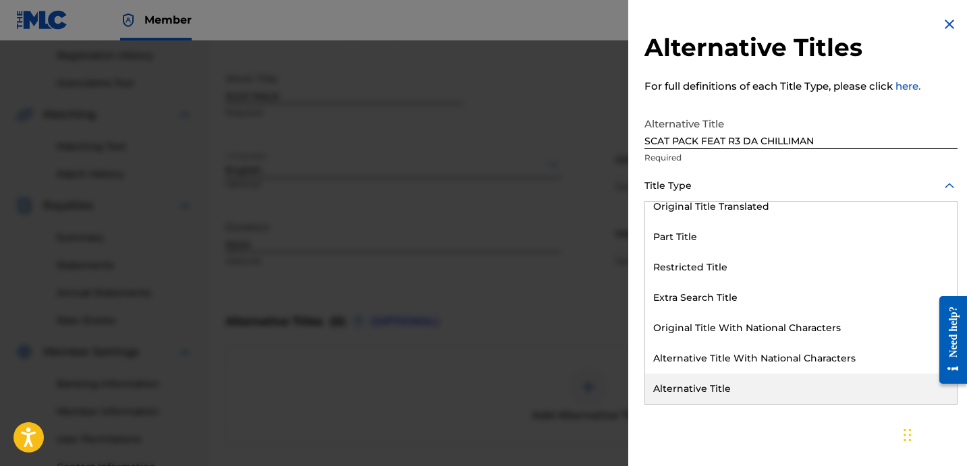
click at [710, 381] on div "Alternative Title" at bounding box center [801, 389] width 312 height 30
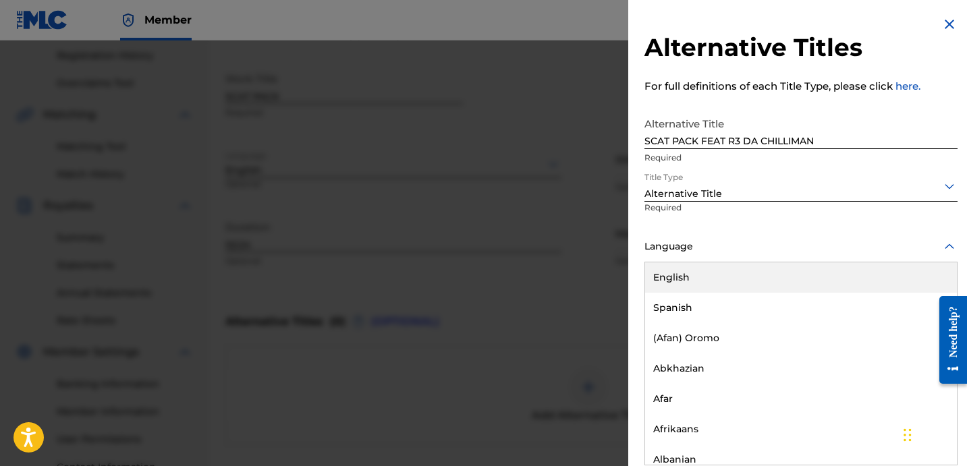
click at [737, 237] on div "Language" at bounding box center [800, 247] width 313 height 30
click at [735, 288] on div "English" at bounding box center [801, 277] width 312 height 30
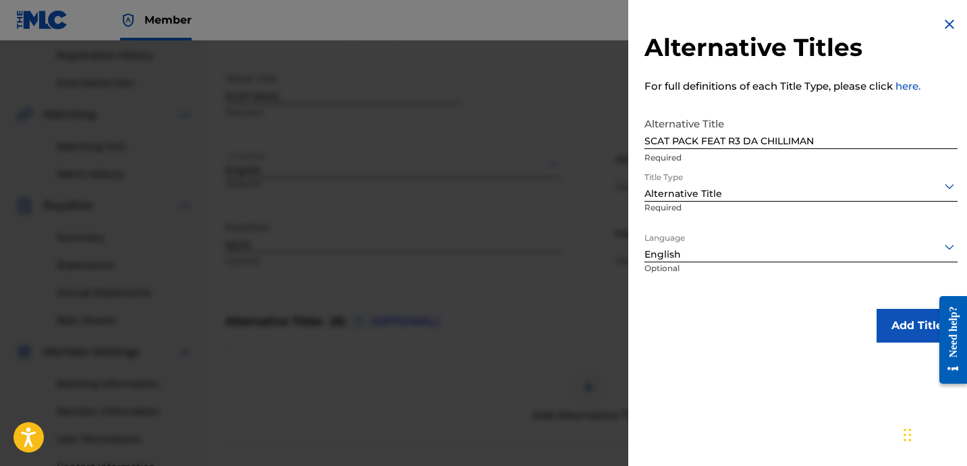
click at [892, 329] on button "Add Title" at bounding box center [916, 326] width 81 height 34
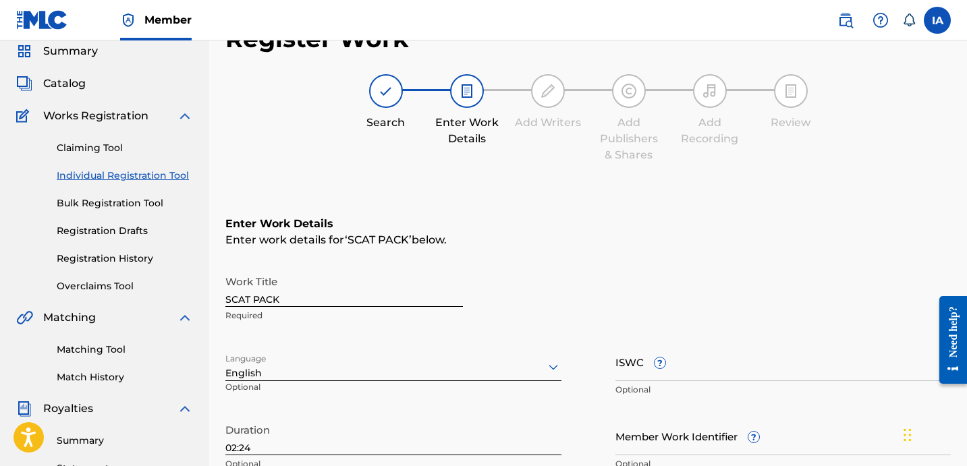
scroll to position [0, 0]
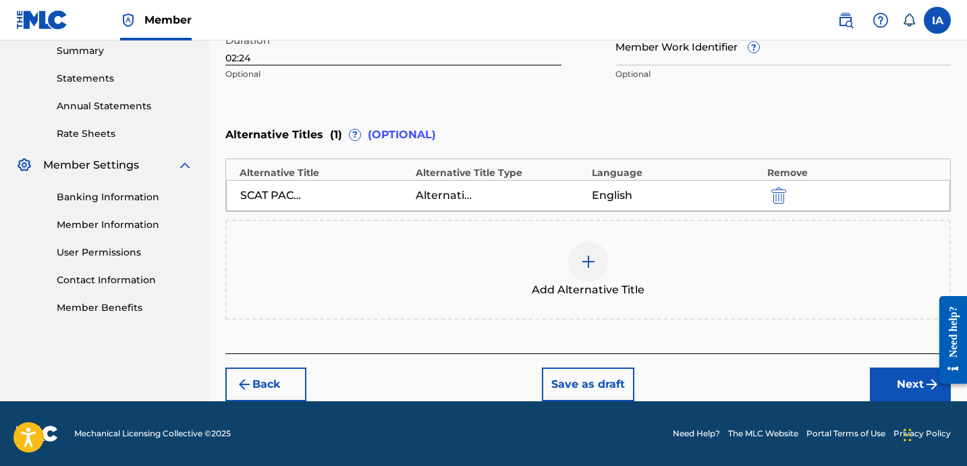
click at [884, 389] on button "Next" at bounding box center [909, 385] width 81 height 34
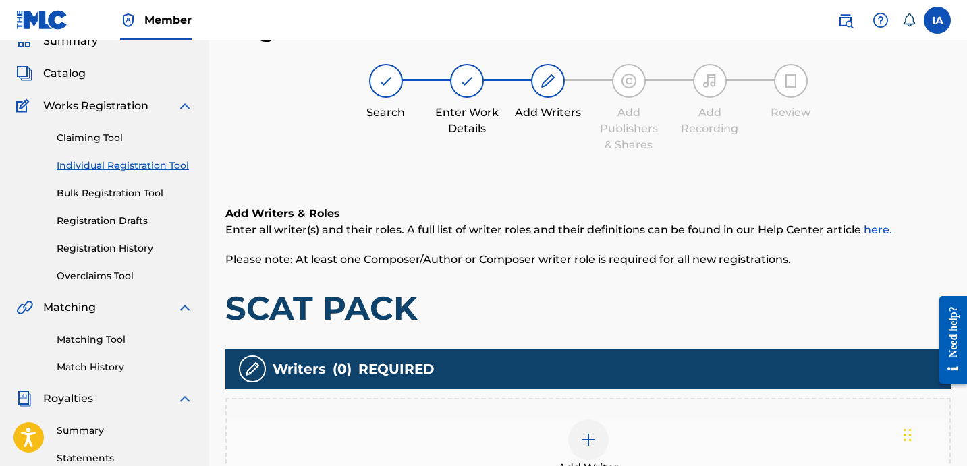
click at [592, 301] on h1 "SCAT PACK" at bounding box center [587, 308] width 725 height 40
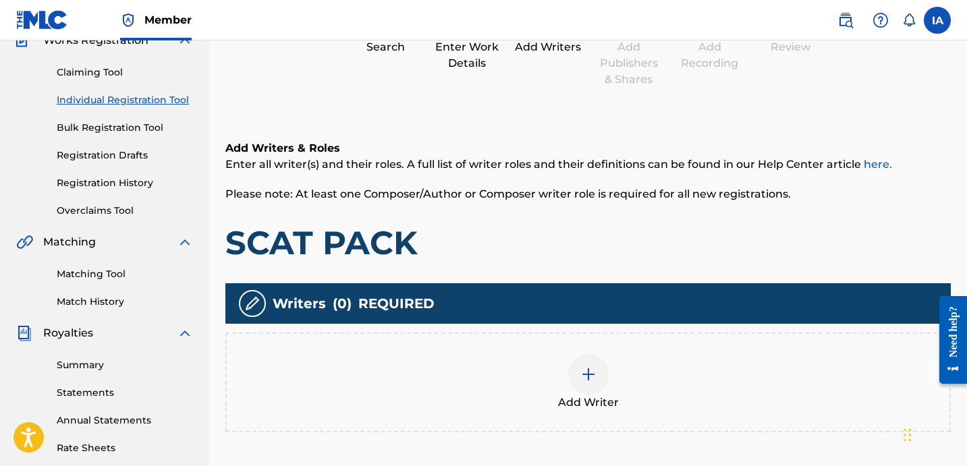
scroll to position [148, 0]
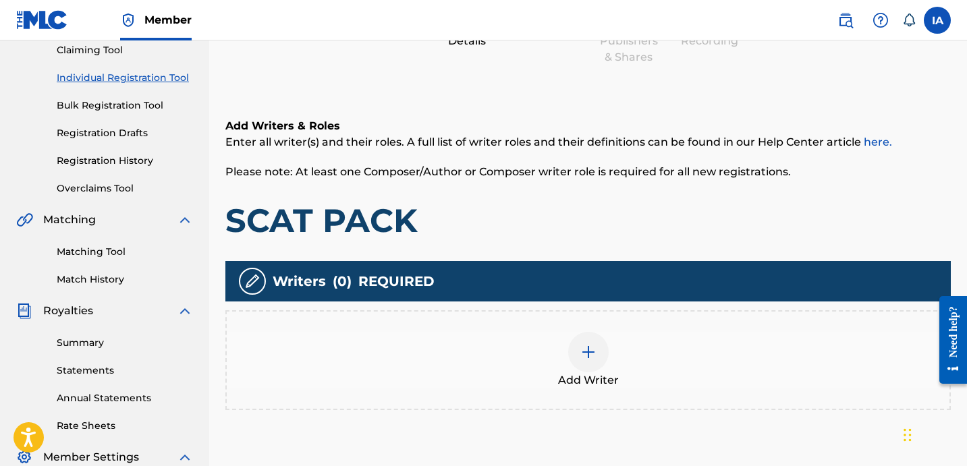
click at [598, 376] on span "Add Writer" at bounding box center [588, 380] width 61 height 16
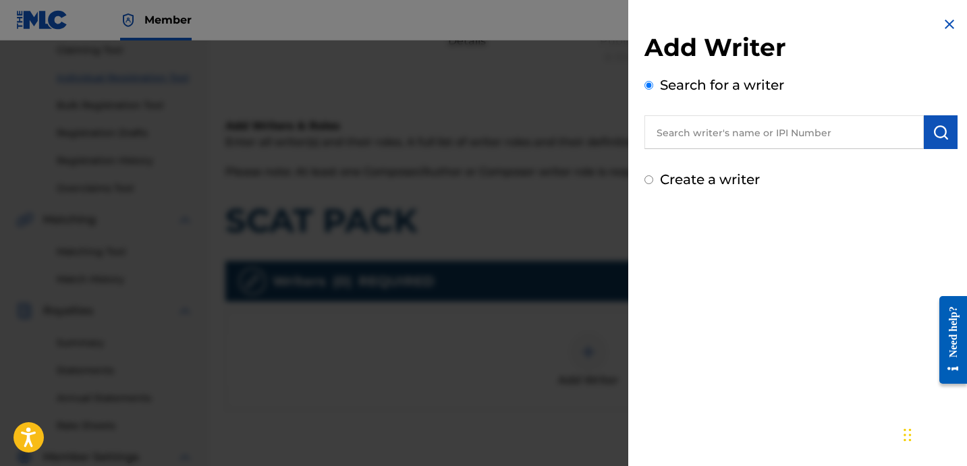
click at [813, 119] on input "text" at bounding box center [783, 132] width 279 height 34
paste input "[PERSON_NAME]"
type input "[PERSON_NAME]"
click at [930, 144] on button "submit" at bounding box center [940, 132] width 34 height 34
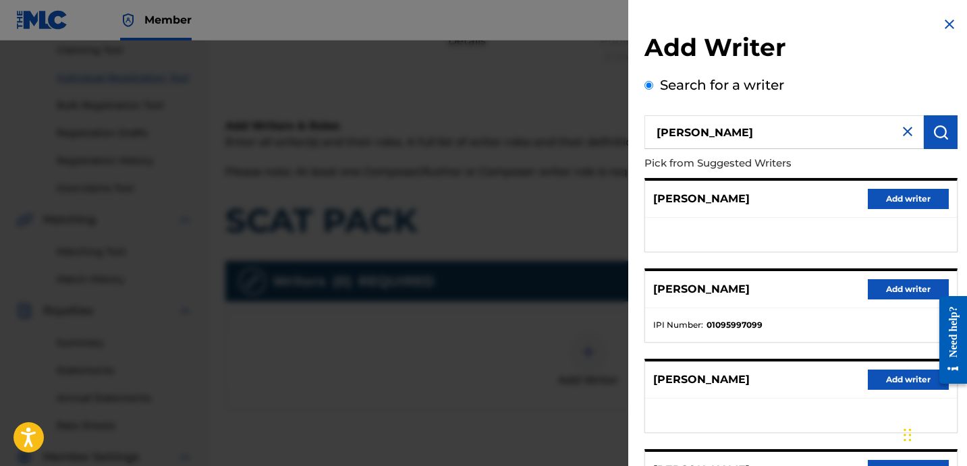
click at [896, 285] on button "Add writer" at bounding box center [907, 289] width 81 height 20
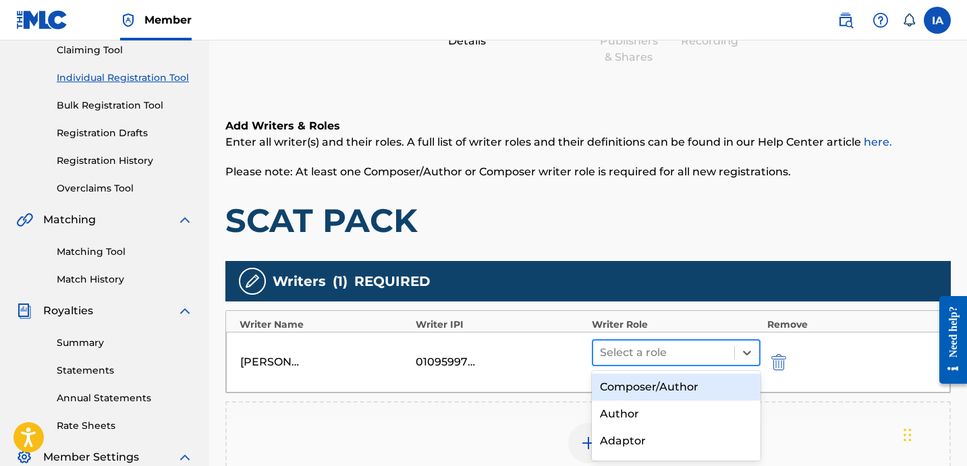
click at [671, 345] on div at bounding box center [663, 352] width 127 height 19
click at [688, 390] on div "Composer/Author" at bounding box center [676, 387] width 169 height 27
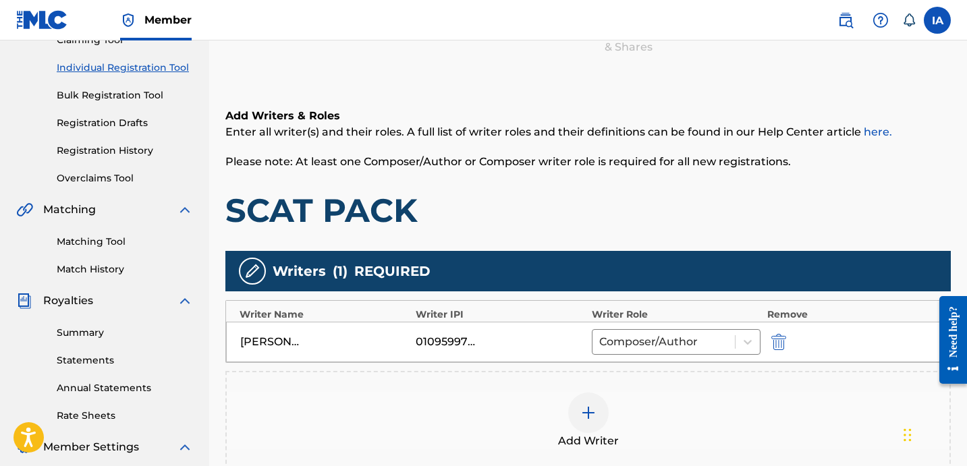
scroll to position [370, 0]
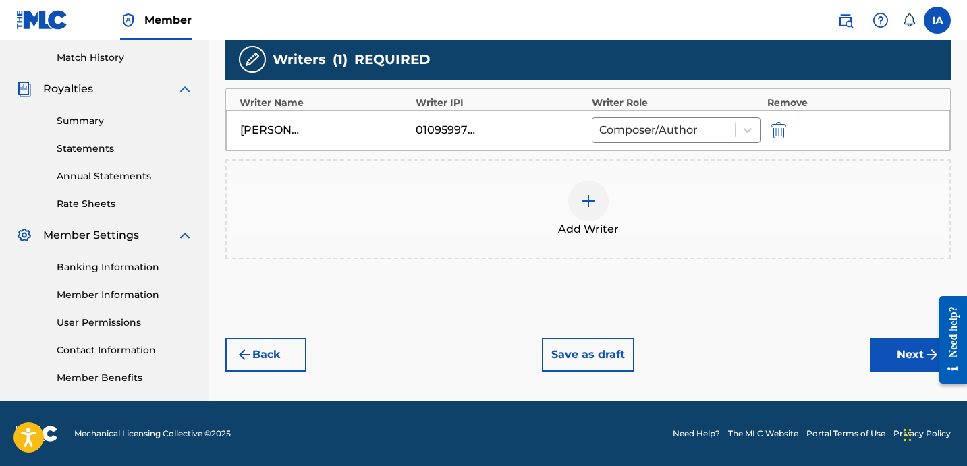
click at [898, 351] on button "Next" at bounding box center [909, 355] width 81 height 34
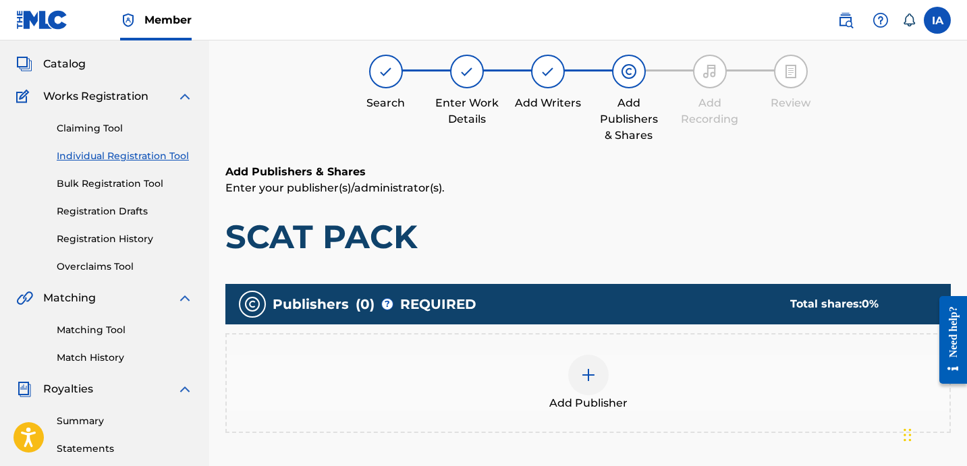
scroll to position [61, 0]
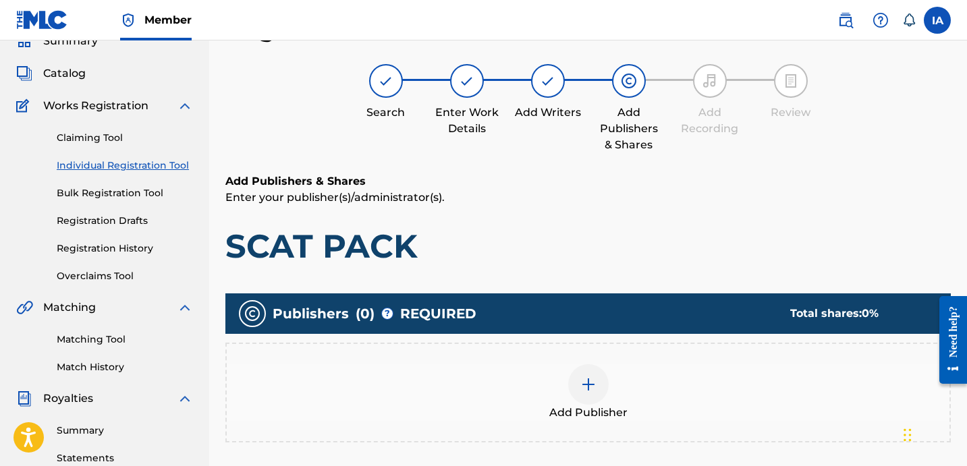
click at [652, 398] on div "Add Publisher" at bounding box center [588, 392] width 722 height 57
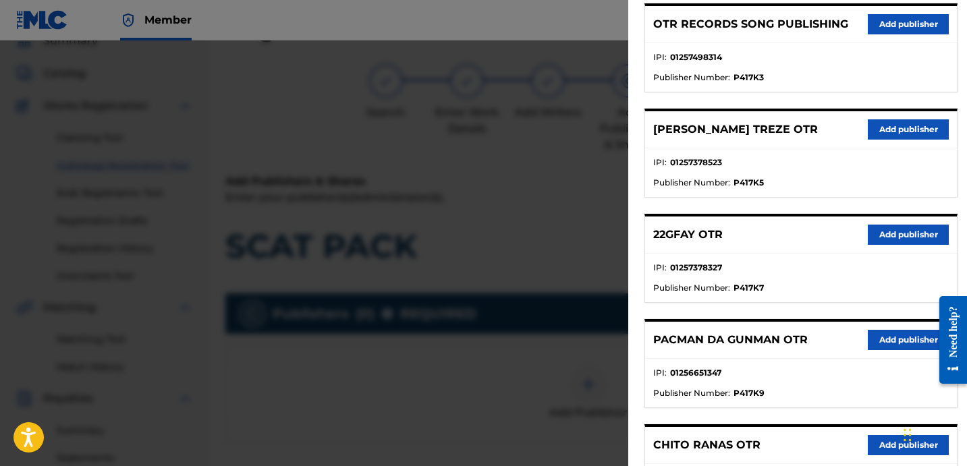
scroll to position [689, 0]
click at [898, 246] on div "22GFAY OTR Add publisher" at bounding box center [801, 234] width 312 height 37
click at [886, 236] on button "Add publisher" at bounding box center [907, 234] width 81 height 20
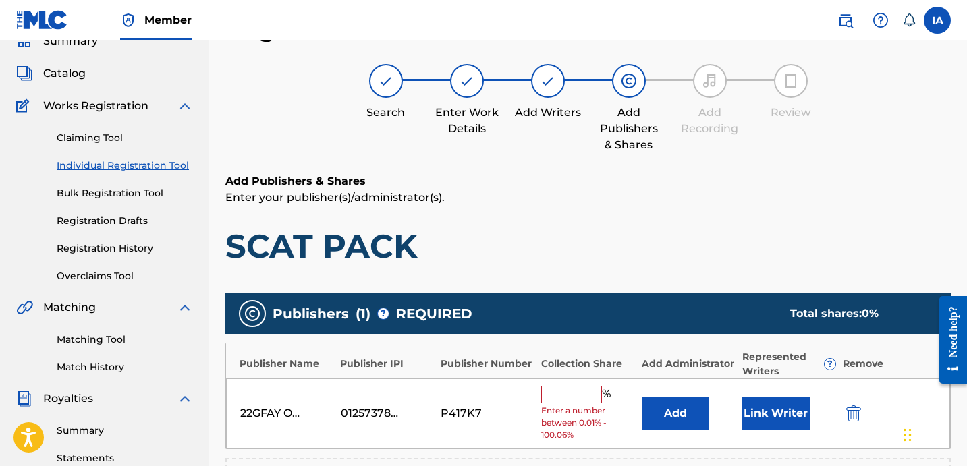
click at [567, 399] on input "text" at bounding box center [571, 395] width 61 height 18
type input "100"
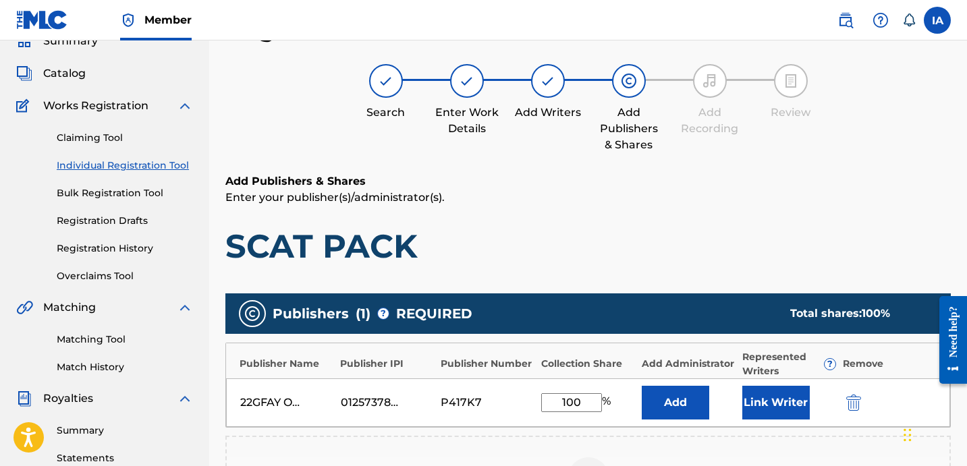
drag, startPoint x: 585, startPoint y: 404, endPoint x: 483, endPoint y: 360, distance: 111.5
click at [508, 372] on div "Publisher Name Publisher IPI Publisher Number Collection Share Add Administrato…" at bounding box center [587, 385] width 725 height 85
click at [653, 391] on button "Add" at bounding box center [674, 403] width 67 height 34
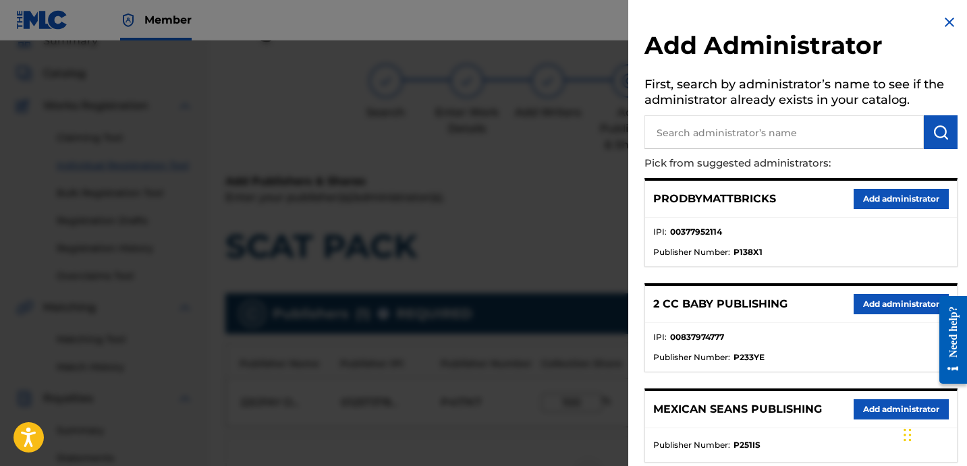
scroll to position [3, 0]
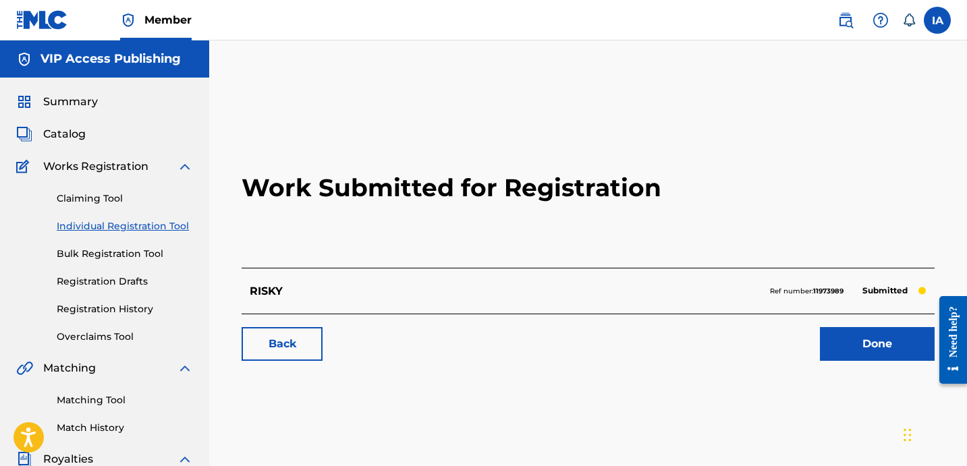
click at [194, 227] on div "Summary Catalog Works Registration Claiming Tool Individual Registration Tool B…" at bounding box center [104, 425] width 209 height 694
click at [176, 228] on link "Individual Registration Tool" at bounding box center [125, 226] width 136 height 14
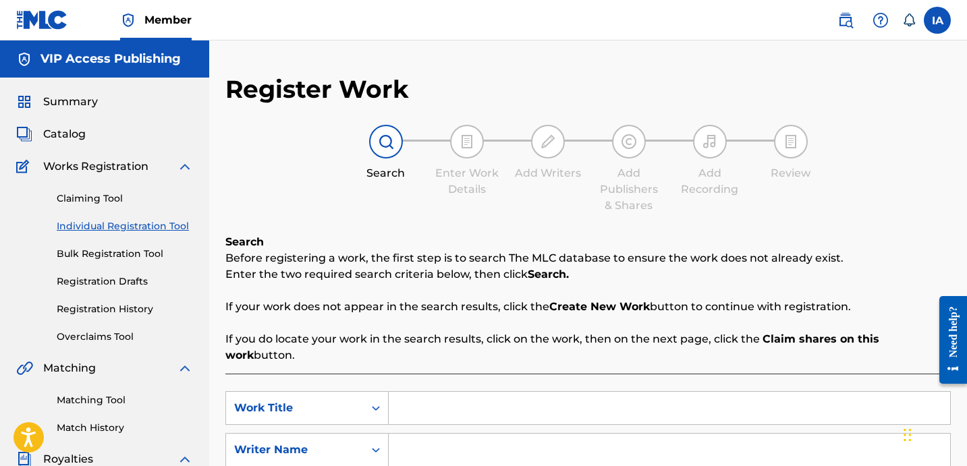
click at [523, 392] on input "Search Form" at bounding box center [669, 408] width 561 height 32
paste input "SCAT PACK"
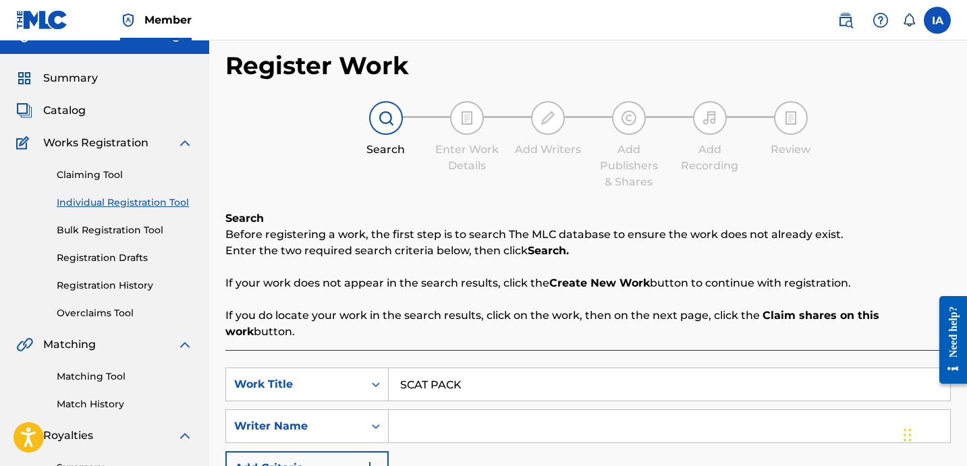
scroll to position [48, 0]
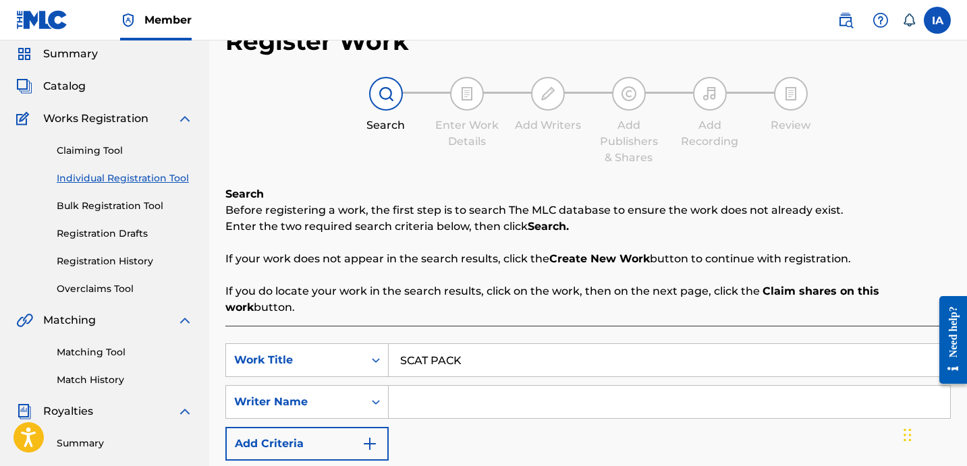
type input "SCAT PACK"
click at [671, 386] on input "Search Form" at bounding box center [669, 402] width 561 height 32
click at [690, 392] on input "Search Form" at bounding box center [669, 402] width 561 height 32
paste input "[PERSON_NAME]"
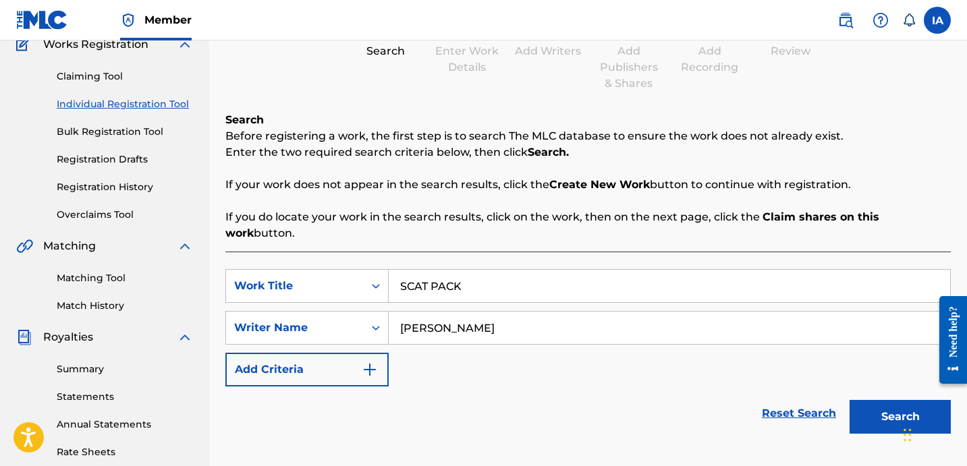
scroll to position [136, 0]
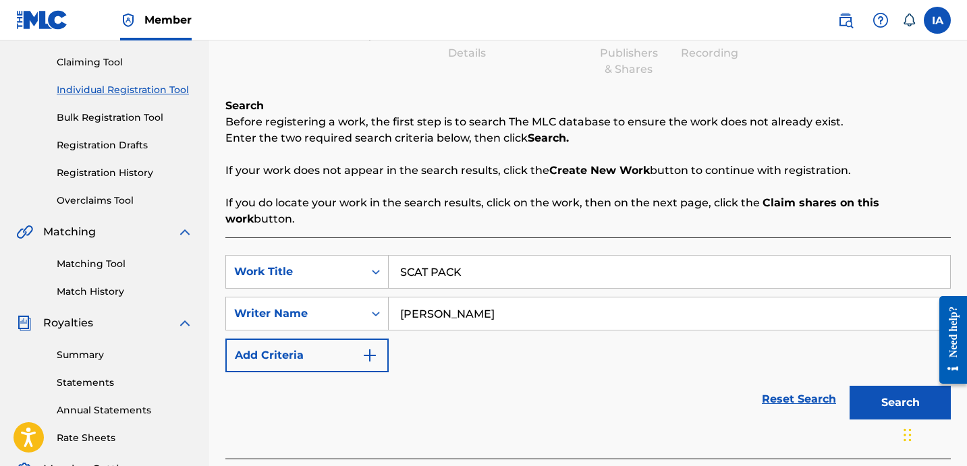
type input "[PERSON_NAME]"
click at [874, 386] on button "Search" at bounding box center [899, 403] width 101 height 34
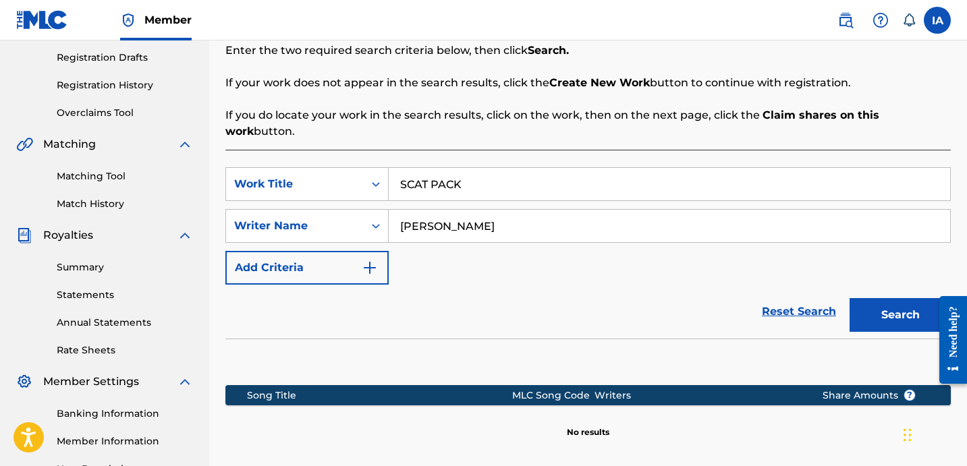
scroll to position [225, 0]
click at [582, 297] on div "Reset Search Search" at bounding box center [587, 311] width 725 height 54
click at [563, 264] on div "SearchWithCriteriabc25e184-1ad0-4ddf-acc0-83770b6688f9 Work Title SCAT PACK Sea…" at bounding box center [587, 225] width 725 height 117
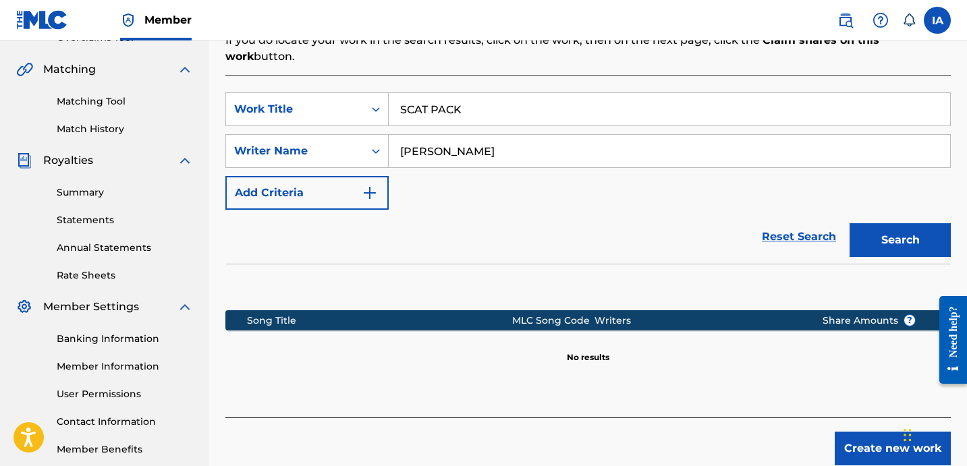
scroll to position [370, 0]
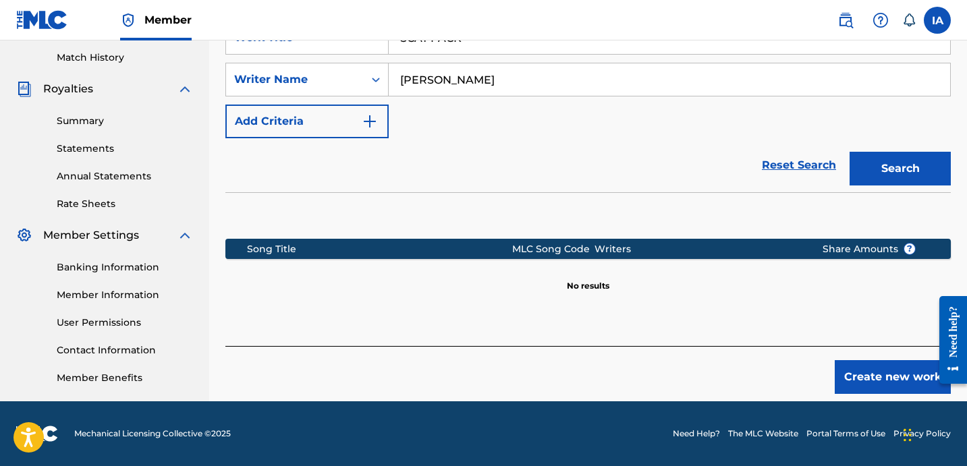
click at [867, 360] on button "Create new work" at bounding box center [892, 377] width 116 height 34
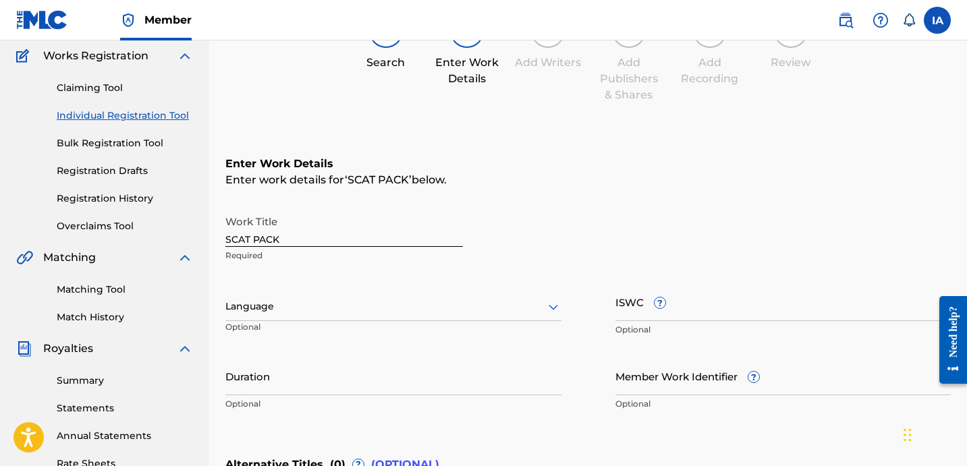
scroll to position [111, 0]
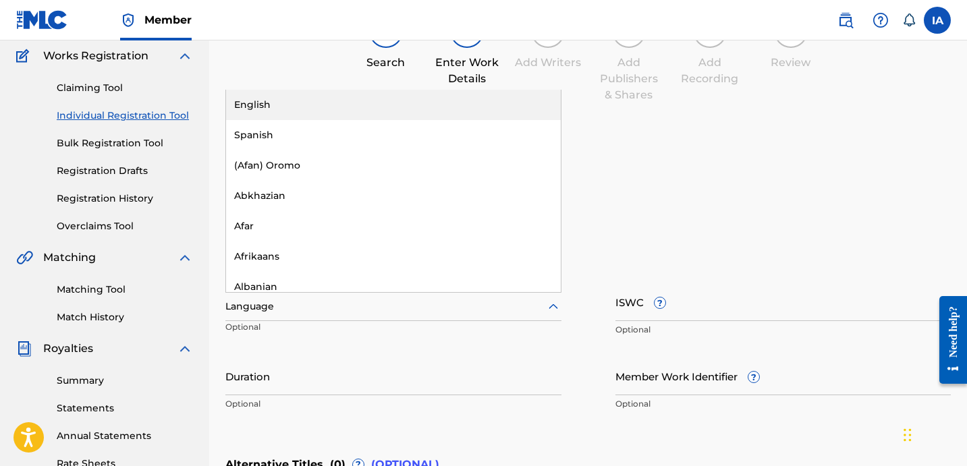
drag, startPoint x: 265, startPoint y: 315, endPoint x: 283, endPoint y: 313, distance: 17.7
click at [264, 315] on div "Language" at bounding box center [393, 307] width 336 height 28
click at [322, 111] on div "English" at bounding box center [393, 105] width 335 height 30
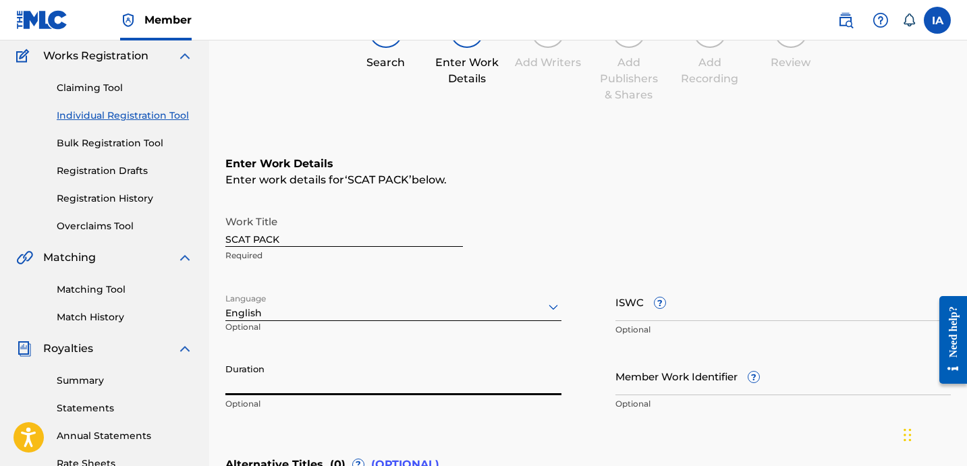
click at [335, 383] on input "Duration" at bounding box center [393, 376] width 336 height 38
type input "02:24"
click at [589, 239] on div "Work Title SCAT PACK Required" at bounding box center [587, 238] width 725 height 61
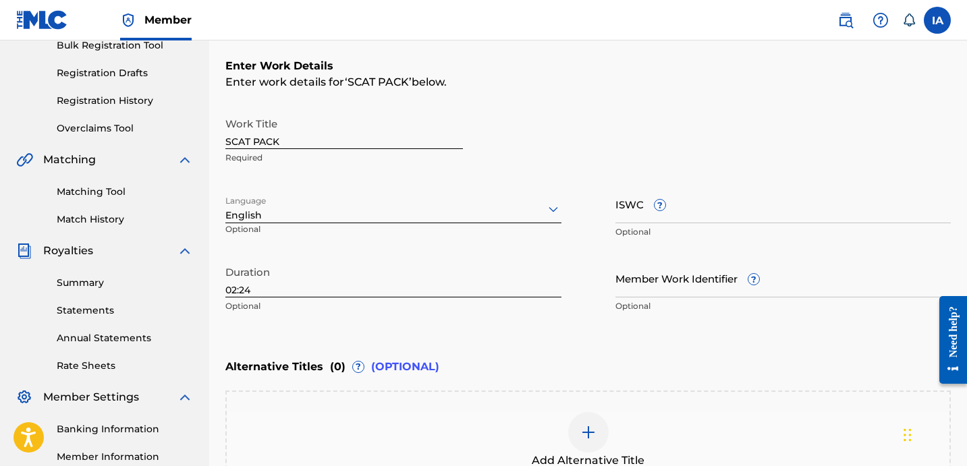
scroll to position [335, 0]
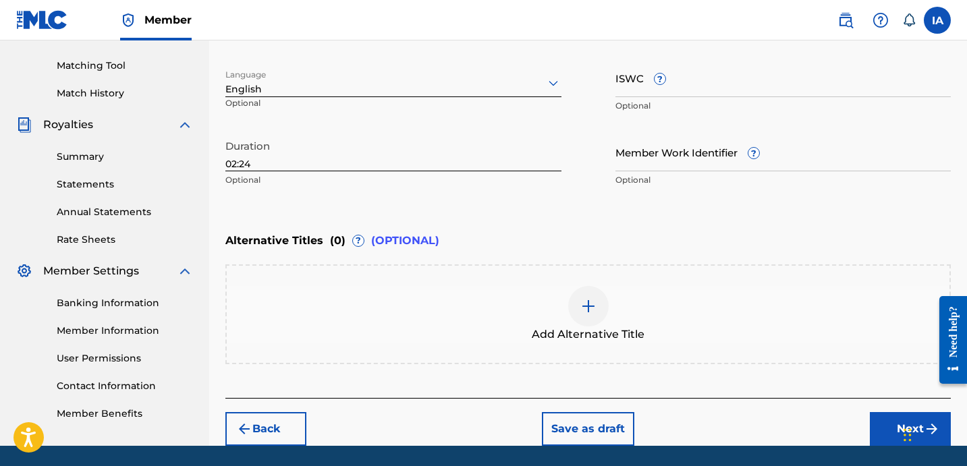
click at [407, 275] on div "Add Alternative Title" at bounding box center [587, 314] width 725 height 100
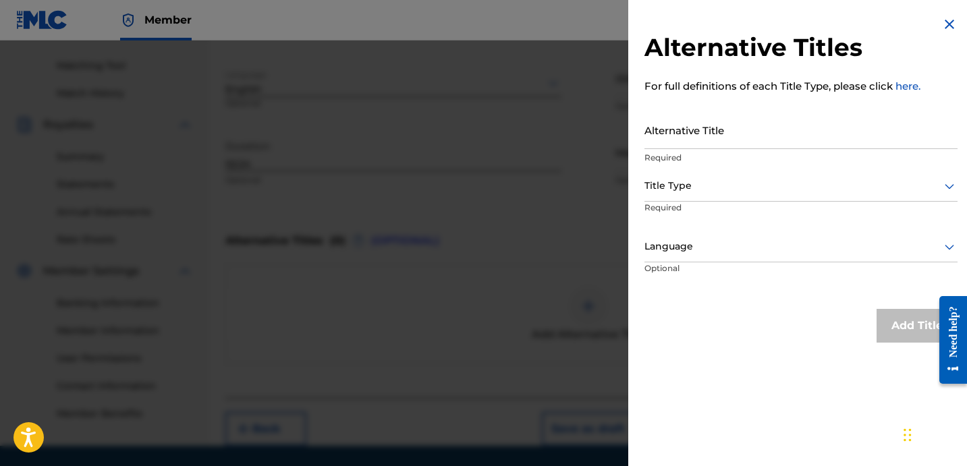
click at [718, 126] on input "Alternative Title" at bounding box center [800, 130] width 313 height 38
click at [717, 126] on input "Alternative Title" at bounding box center [800, 130] width 313 height 38
paste input "SCAT PACK (FEAT. R3 DA CHILLIMAN)"
type input "SCAT PACK FEAT R3 DA CHILLIMAN"
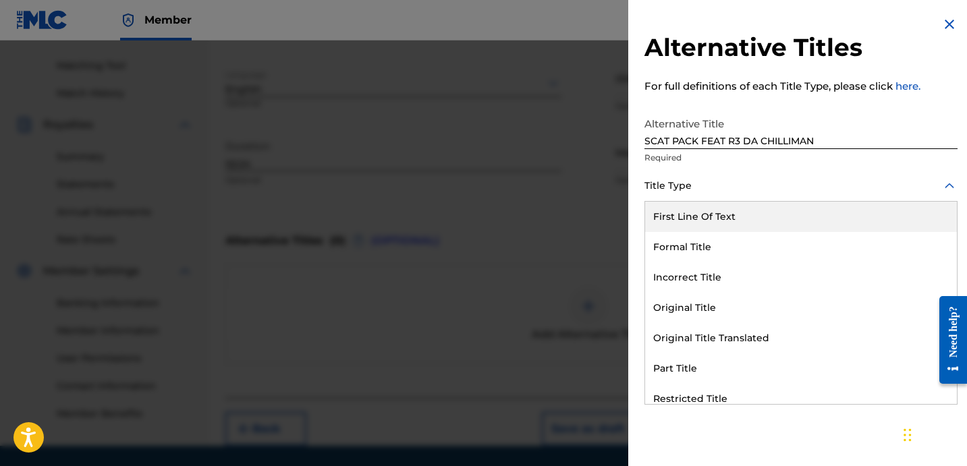
click at [780, 184] on div at bounding box center [800, 185] width 313 height 17
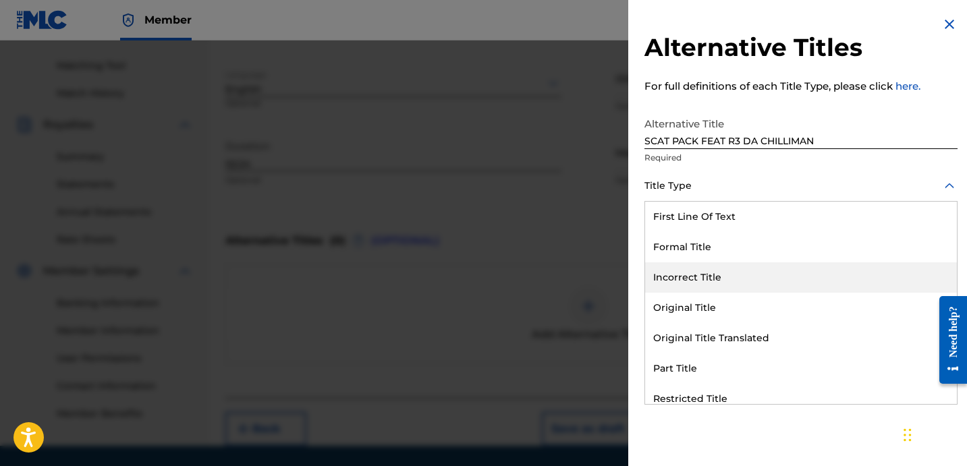
scroll to position [132, 0]
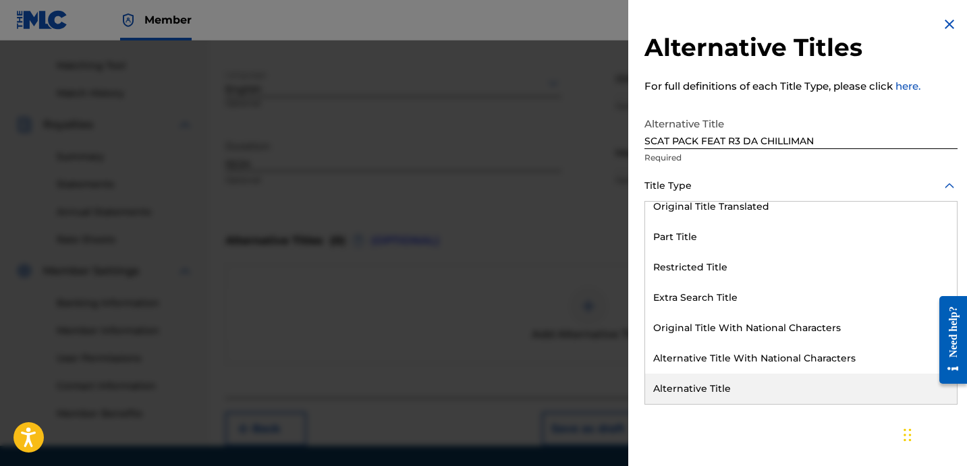
click at [706, 379] on div "Alternative Title" at bounding box center [801, 389] width 312 height 30
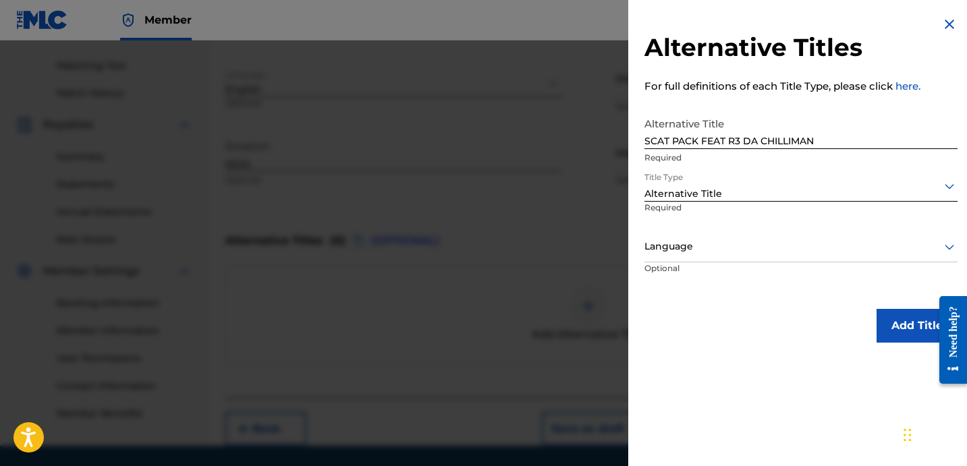
click at [680, 240] on div at bounding box center [800, 246] width 313 height 17
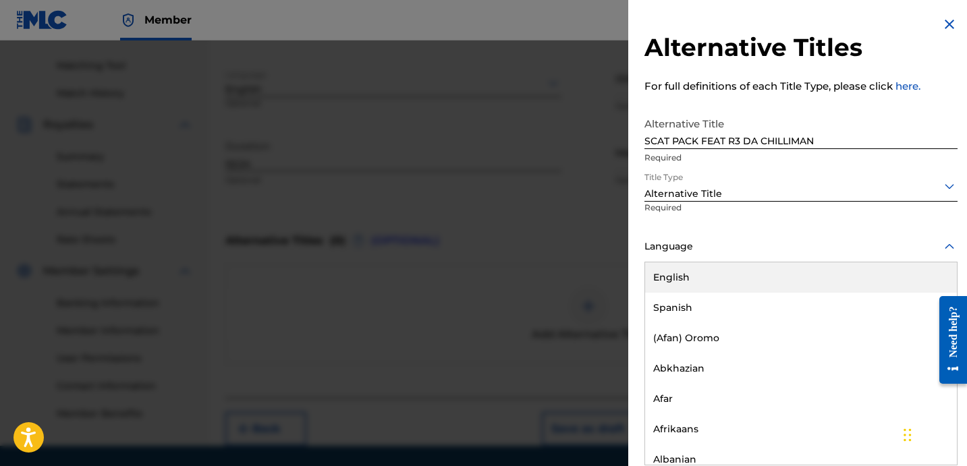
click at [708, 282] on div "English" at bounding box center [801, 277] width 312 height 30
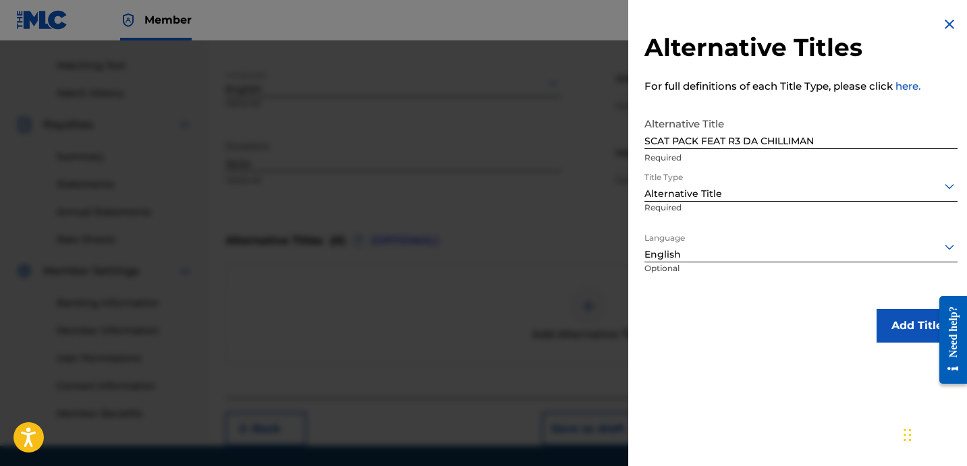
click at [888, 331] on button "Add Title" at bounding box center [916, 326] width 81 height 34
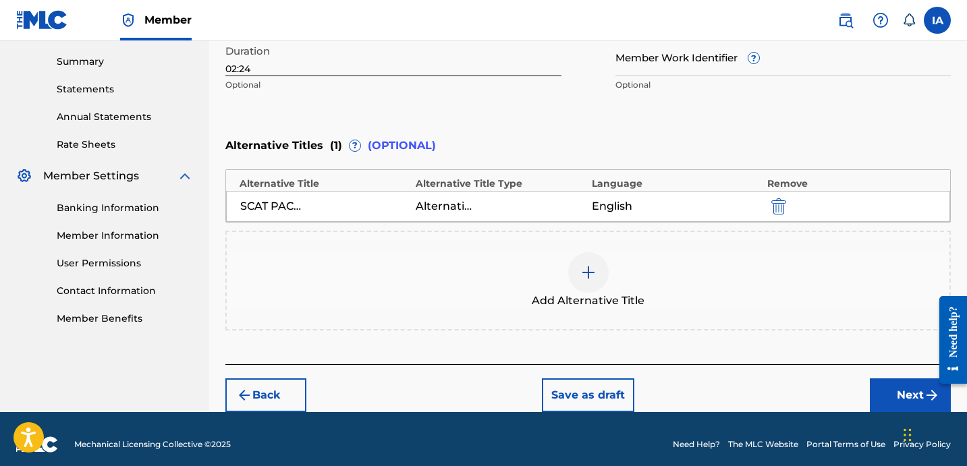
scroll to position [440, 0]
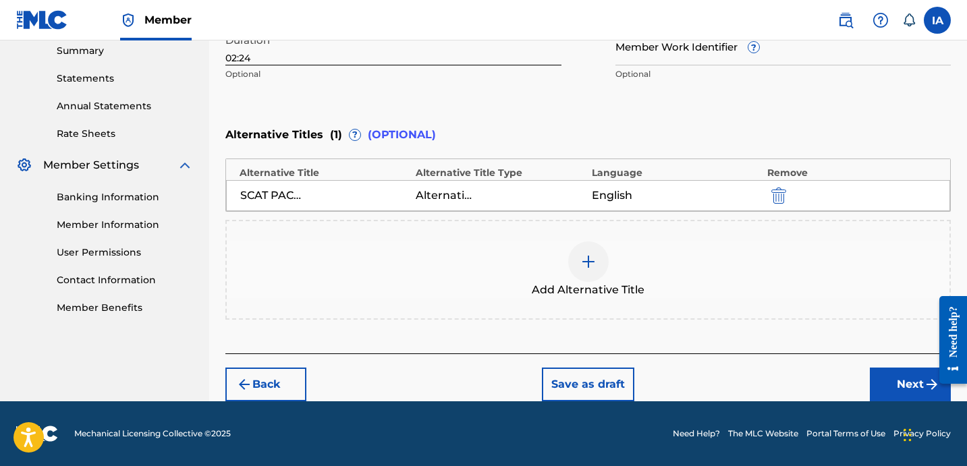
click at [877, 381] on button "Next" at bounding box center [909, 385] width 81 height 34
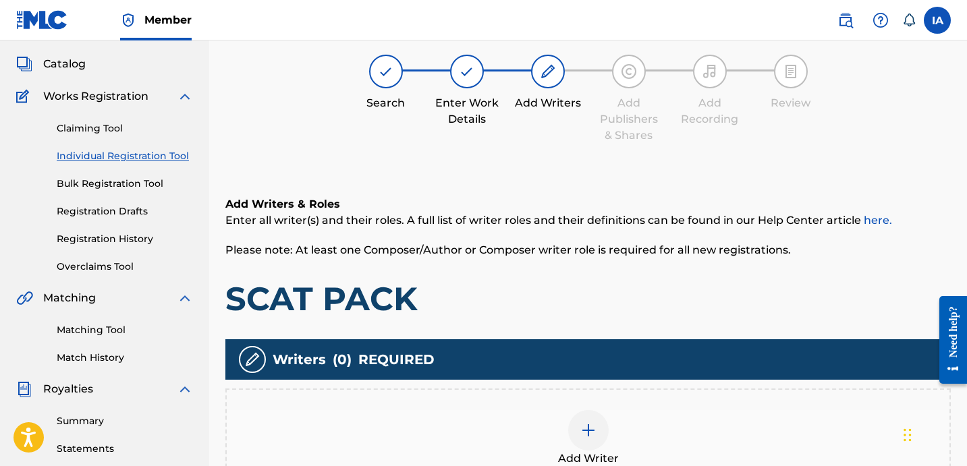
scroll to position [61, 0]
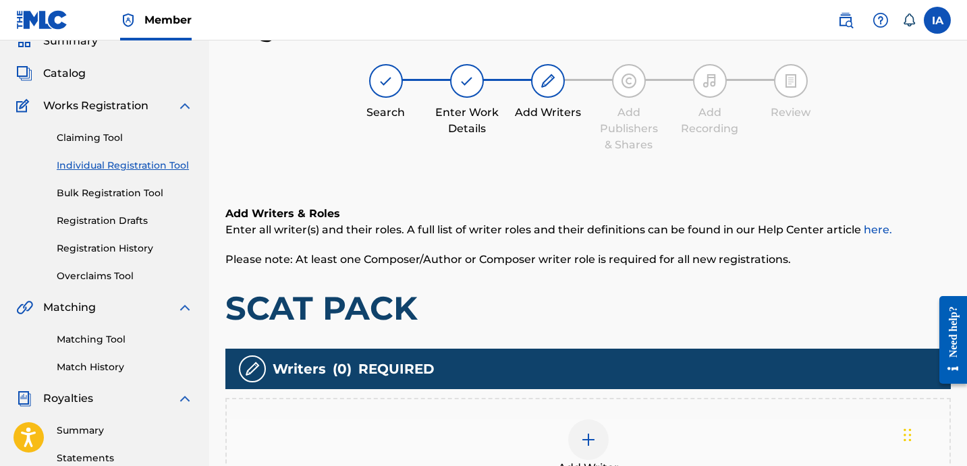
click at [609, 333] on div "Add Writers & Roles Enter all writer(s) and their roles. A full list of writer …" at bounding box center [587, 367] width 725 height 389
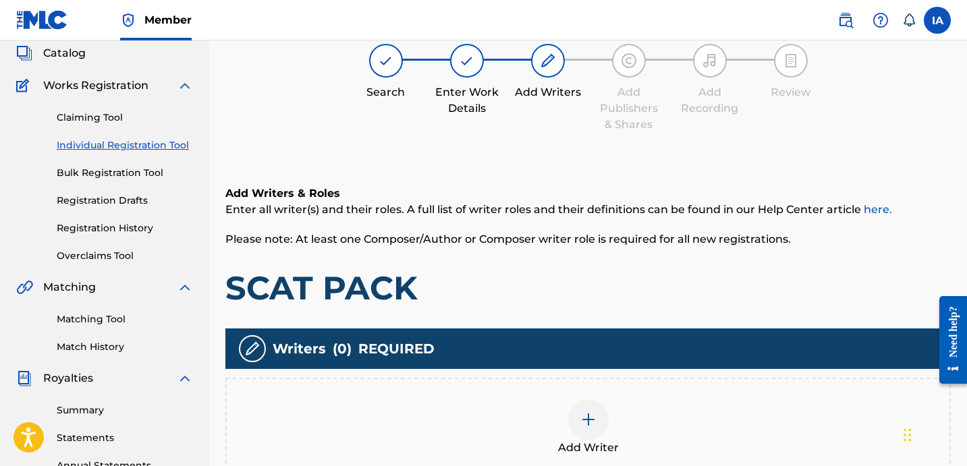
scroll to position [109, 0]
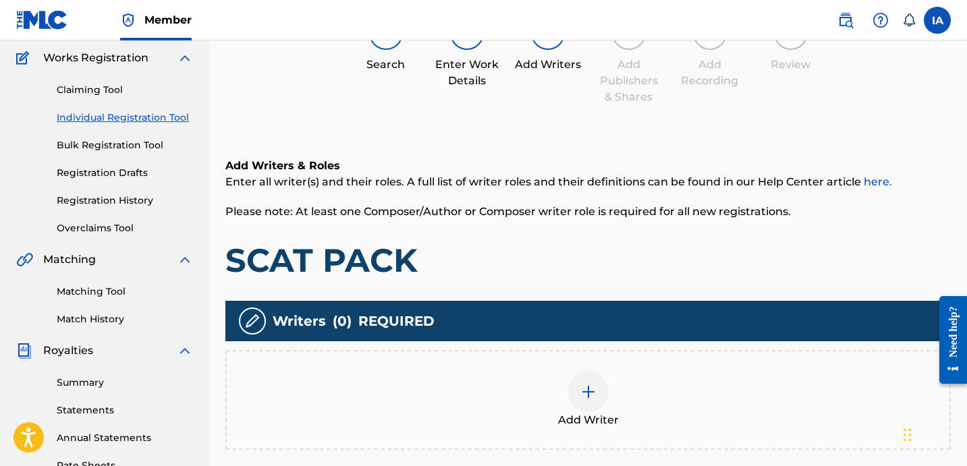
click at [639, 372] on div "Add Writer" at bounding box center [588, 400] width 722 height 57
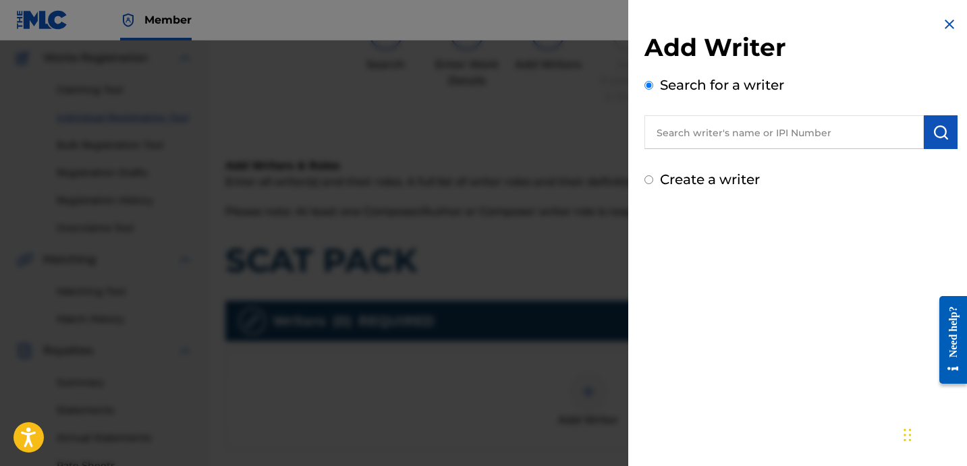
click at [750, 136] on input "text" at bounding box center [783, 132] width 279 height 34
click at [731, 138] on input "text" at bounding box center [783, 132] width 279 height 34
paste input "[PERSON_NAME]"
type input "[PERSON_NAME]"
click at [935, 132] on img "submit" at bounding box center [940, 132] width 16 height 16
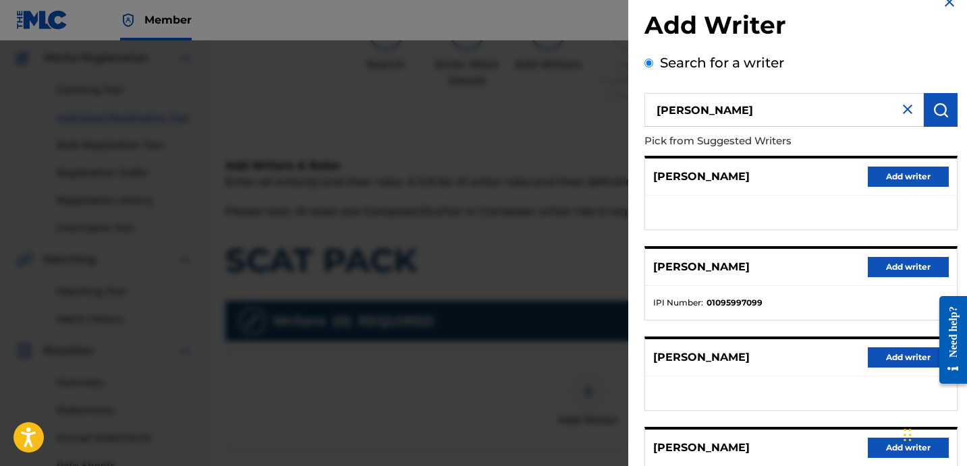
scroll to position [49, 0]
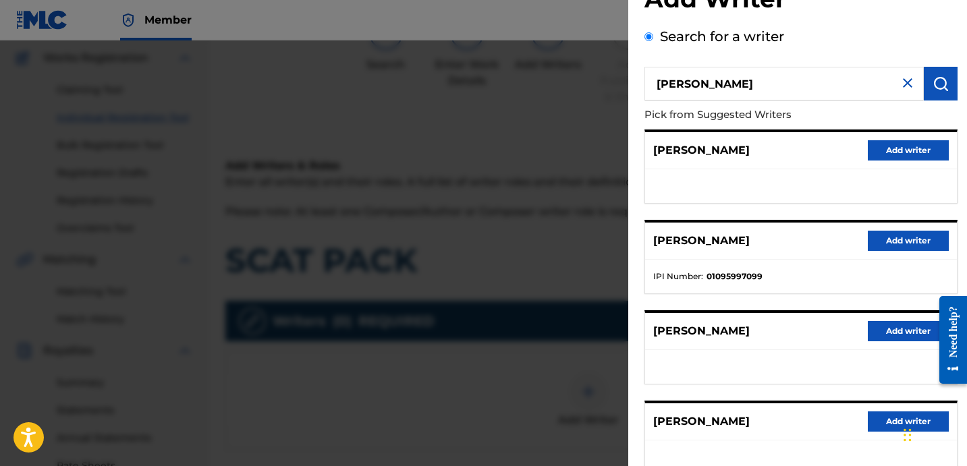
click at [889, 244] on button "Add writer" at bounding box center [907, 241] width 81 height 20
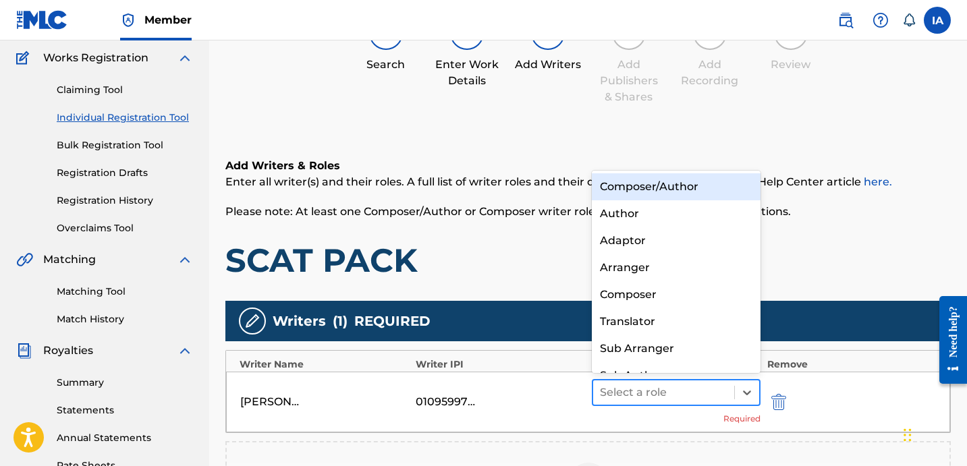
click at [682, 383] on div at bounding box center [663, 392] width 127 height 19
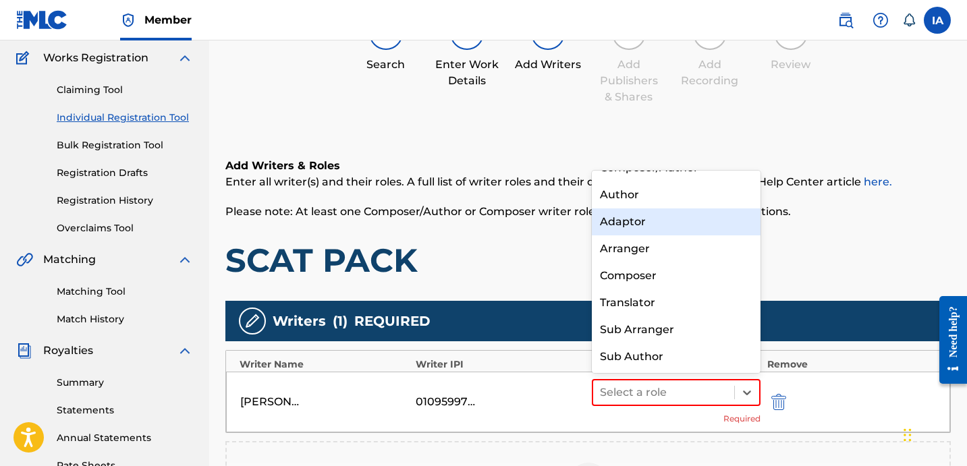
scroll to position [0, 0]
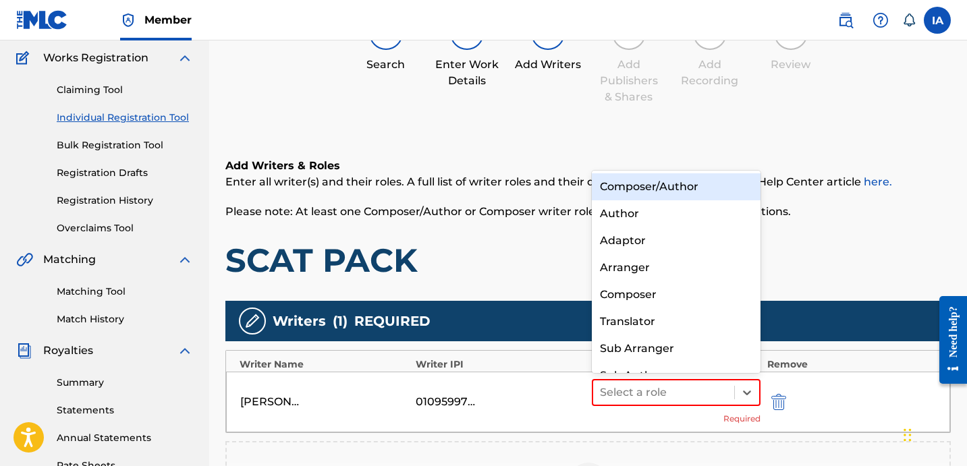
click at [687, 194] on div "Composer/Author" at bounding box center [676, 186] width 169 height 27
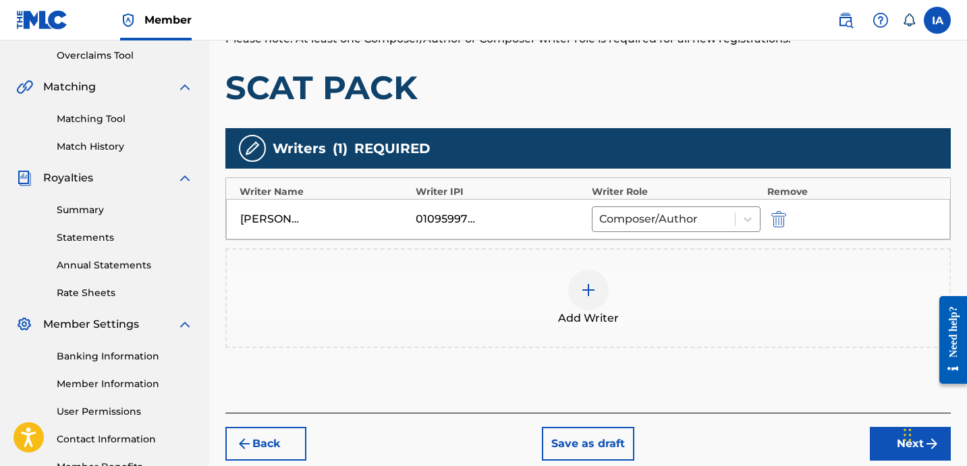
scroll to position [370, 0]
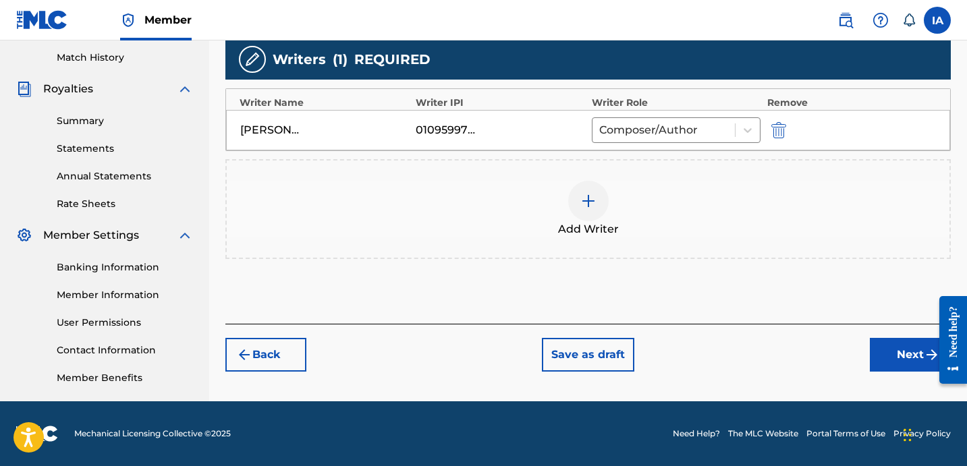
click at [875, 349] on button "Next" at bounding box center [909, 355] width 81 height 34
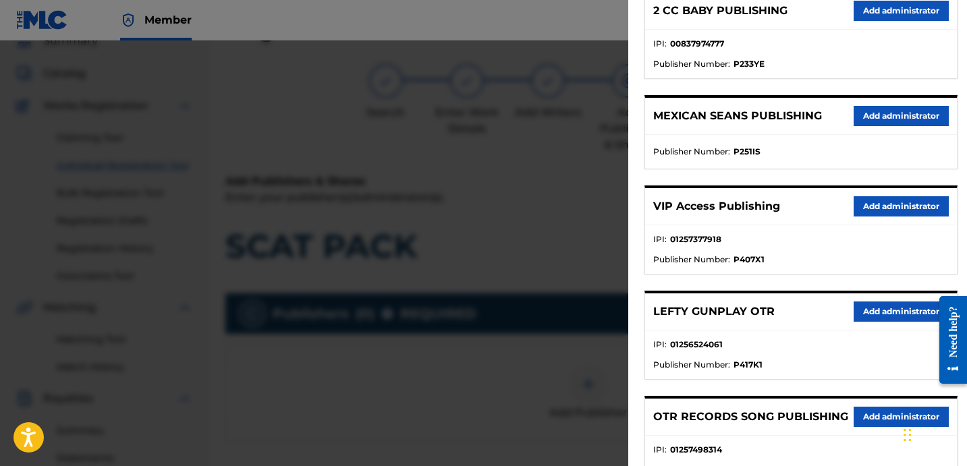
scroll to position [297, 0]
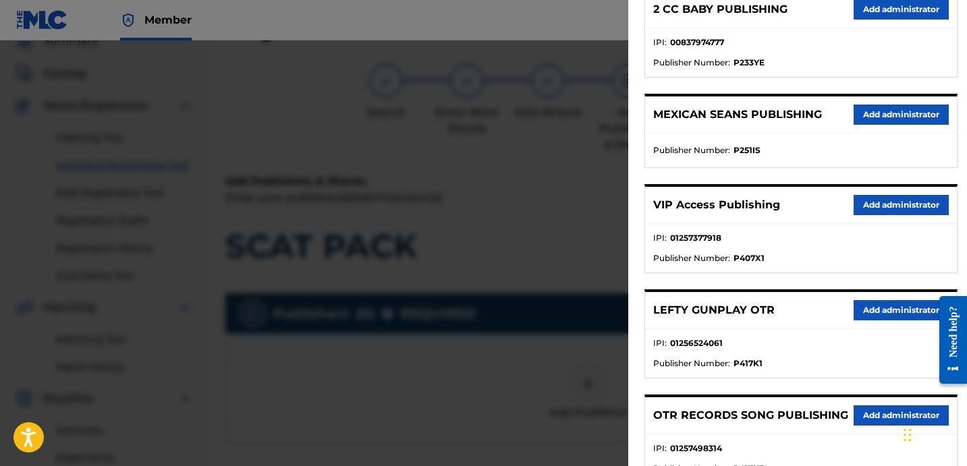
click at [866, 412] on button "Add administrator" at bounding box center [900, 415] width 95 height 20
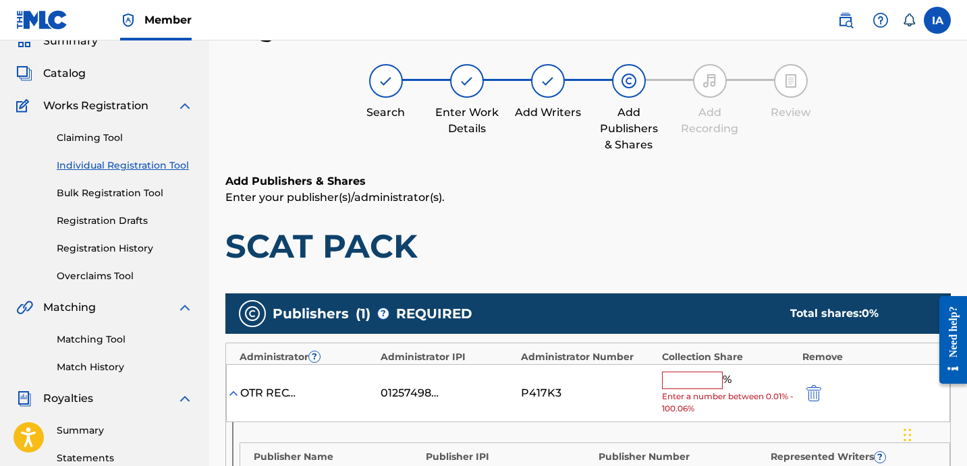
click at [704, 377] on input "text" at bounding box center [692, 381] width 61 height 18
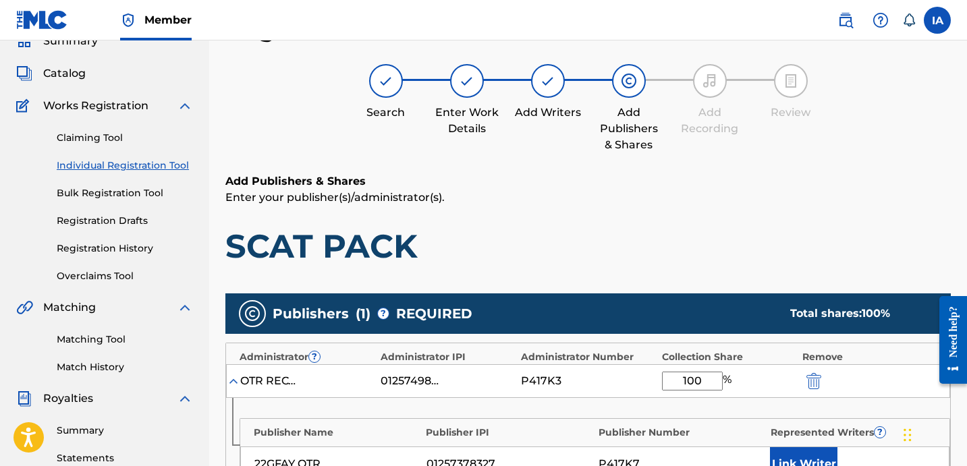
type input "100"
click at [716, 252] on h1 "SCAT PACK" at bounding box center [587, 246] width 725 height 40
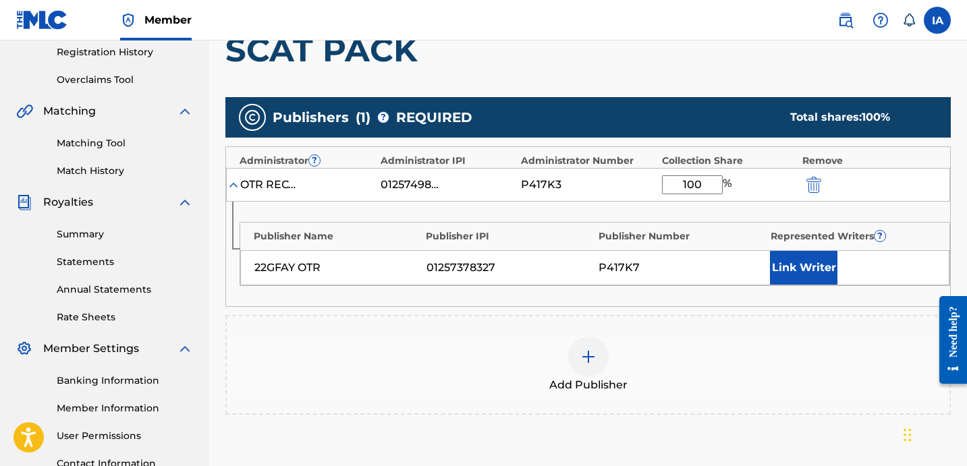
scroll to position [335, 0]
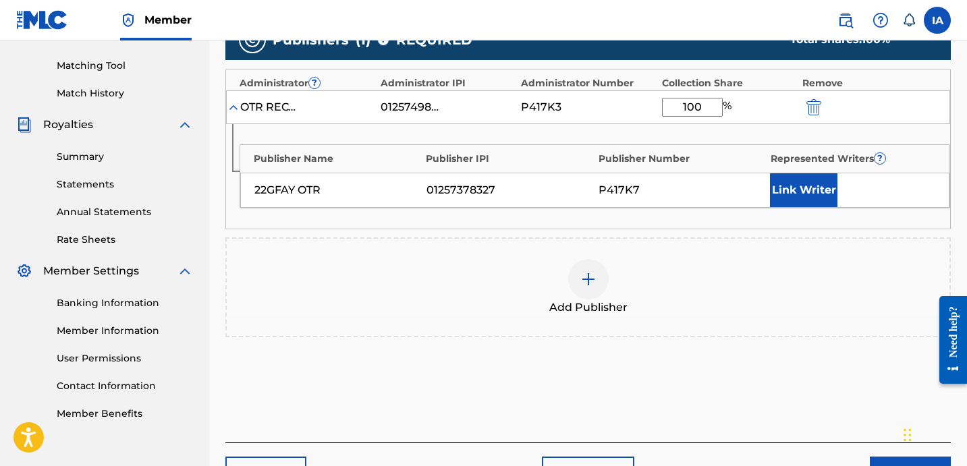
click at [813, 181] on button "Link Writer" at bounding box center [803, 190] width 67 height 34
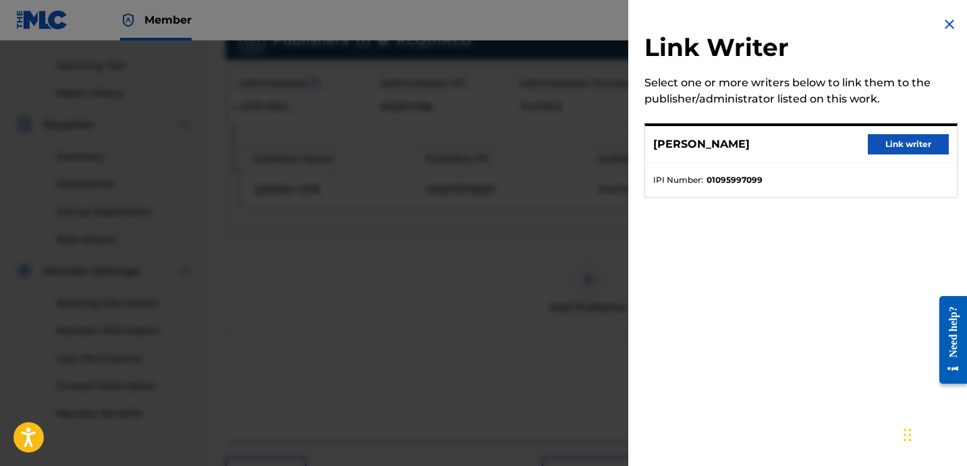
click at [876, 148] on button "Link writer" at bounding box center [907, 144] width 81 height 20
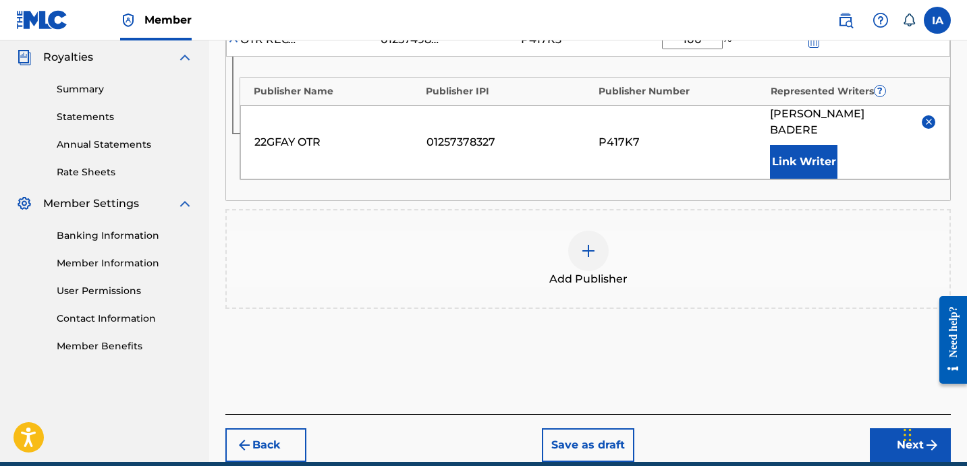
scroll to position [463, 0]
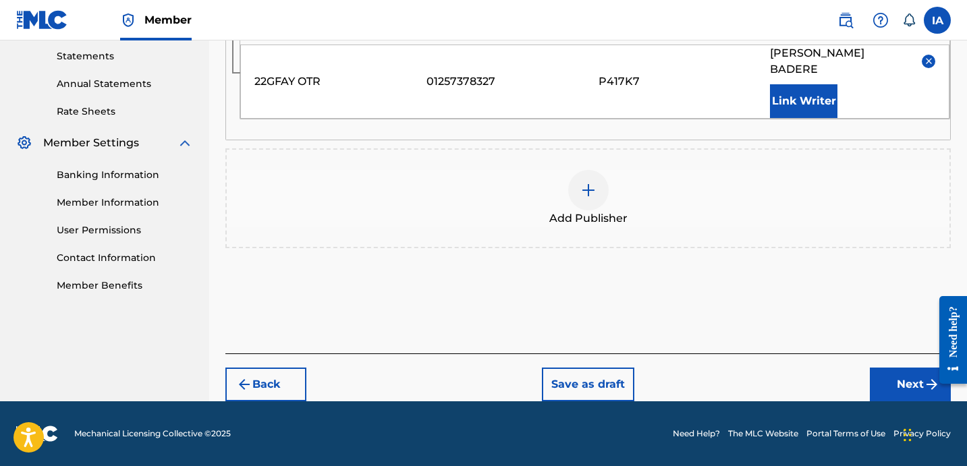
click at [882, 383] on button "Next" at bounding box center [909, 385] width 81 height 34
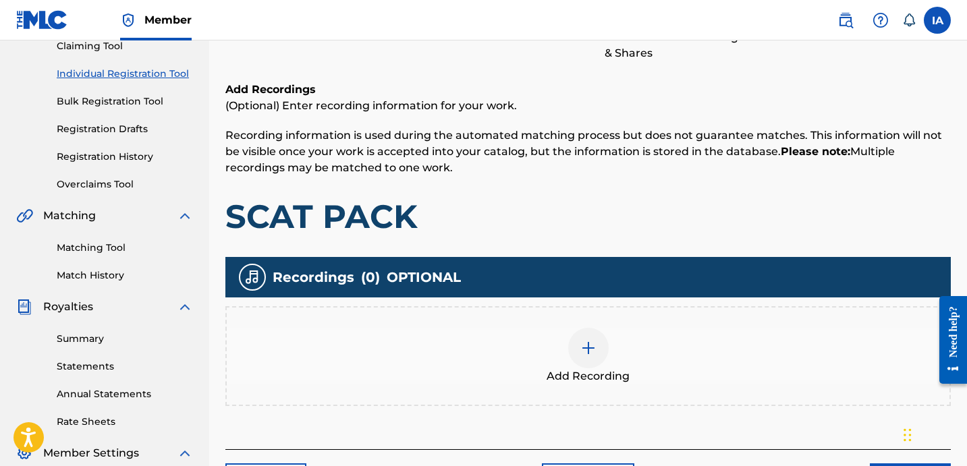
scroll to position [285, 0]
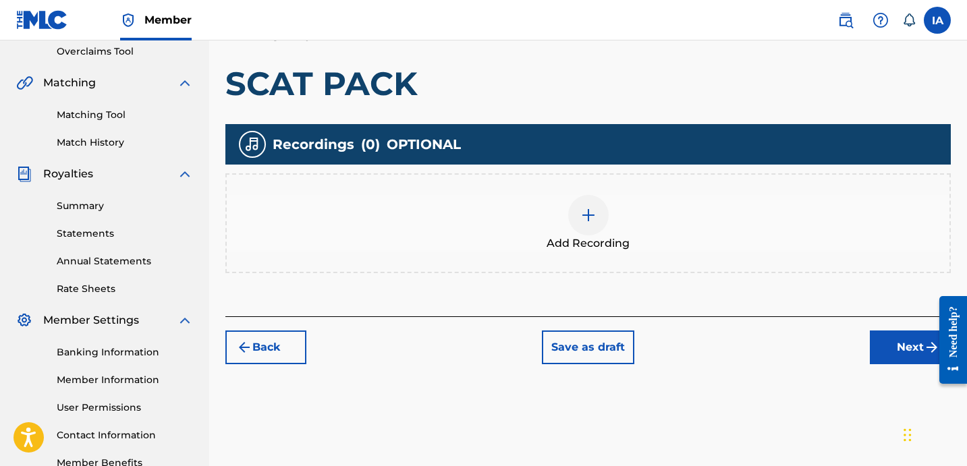
click at [638, 216] on div "Add Recording" at bounding box center [588, 223] width 722 height 57
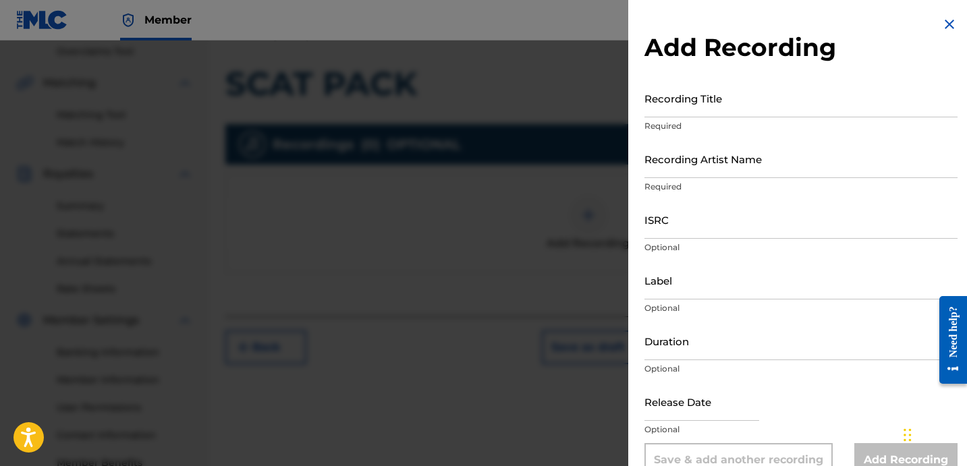
click at [682, 98] on input "Recording Title" at bounding box center [800, 98] width 313 height 38
paste input "SCAT PACK"
type input "SCAT PACK"
click at [706, 150] on input "Recording Artist Name" at bounding box center [800, 159] width 313 height 38
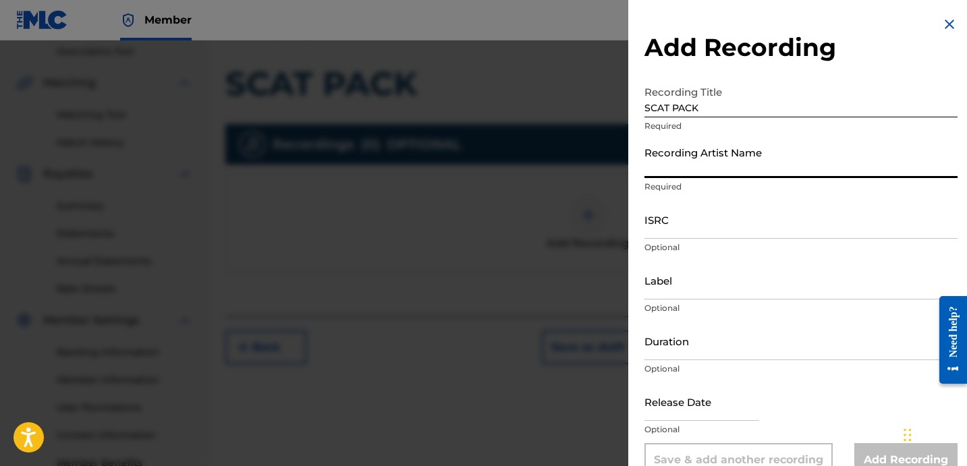
type input "22GFAY"
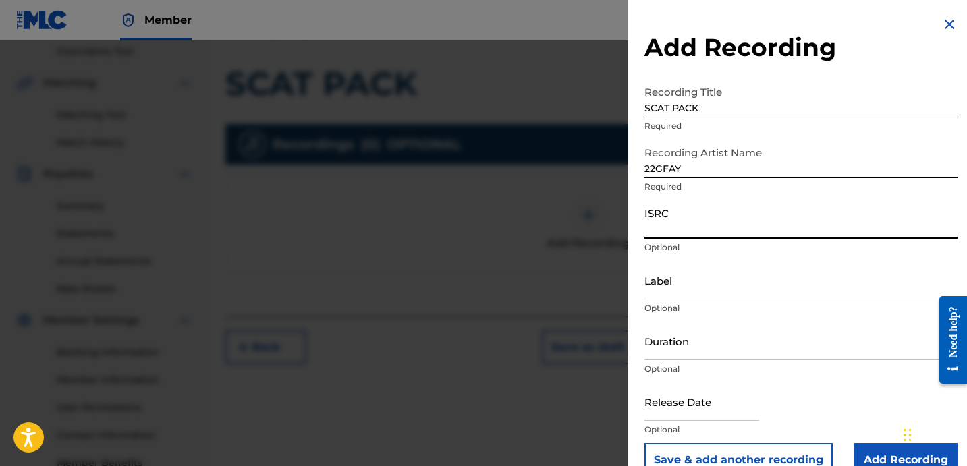
click at [673, 219] on input "ISRC" at bounding box center [800, 219] width 313 height 38
click at [711, 221] on input "ISRC" at bounding box center [800, 219] width 313 height 38
paste input "USLD91752296"
type input "USLD91752296"
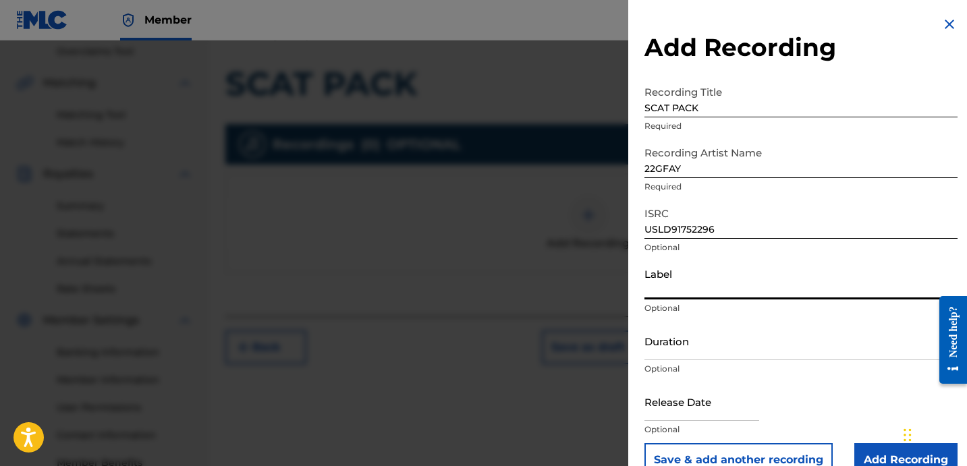
click at [686, 283] on input "Label" at bounding box center [800, 280] width 313 height 38
type input "OTR RECORDS"
click at [714, 341] on input "Duration" at bounding box center [800, 341] width 313 height 38
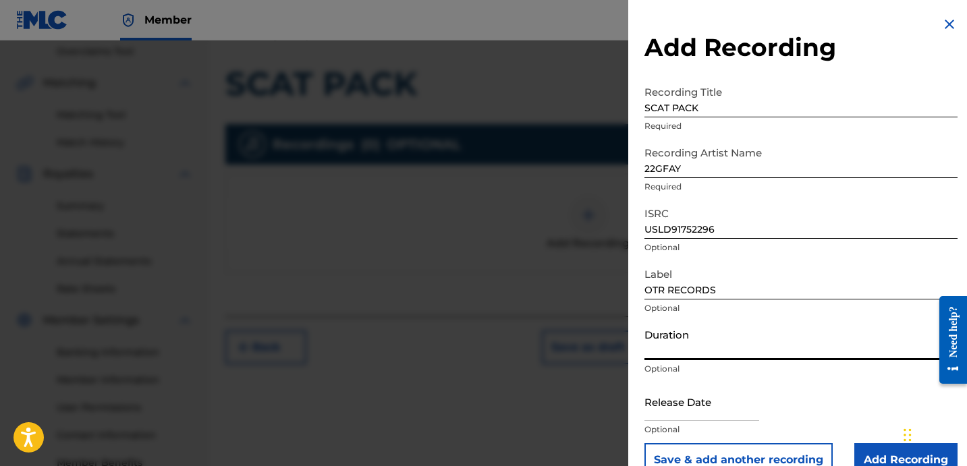
paste input "2:24"
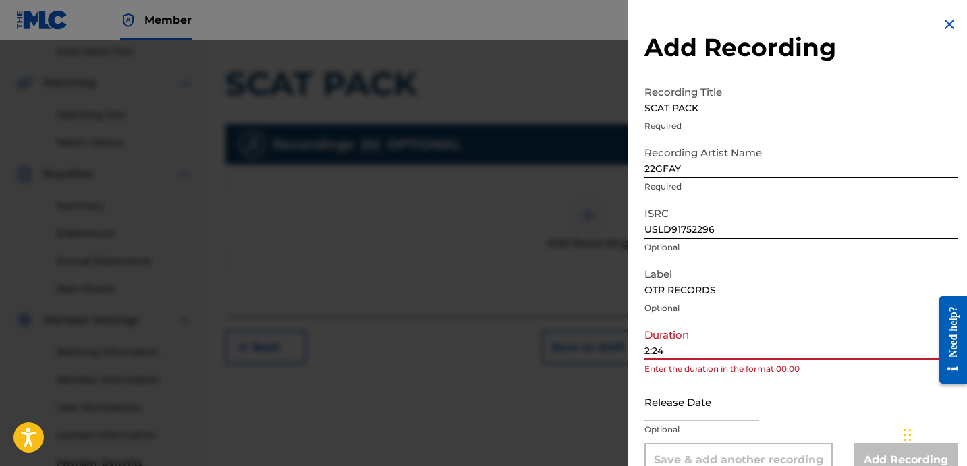
click at [644, 352] on input "2:24" at bounding box center [800, 341] width 313 height 38
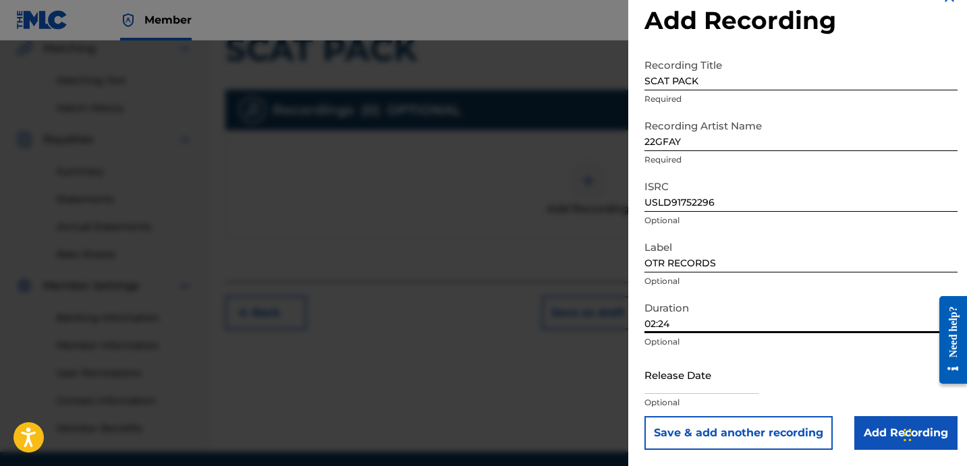
scroll to position [333, 0]
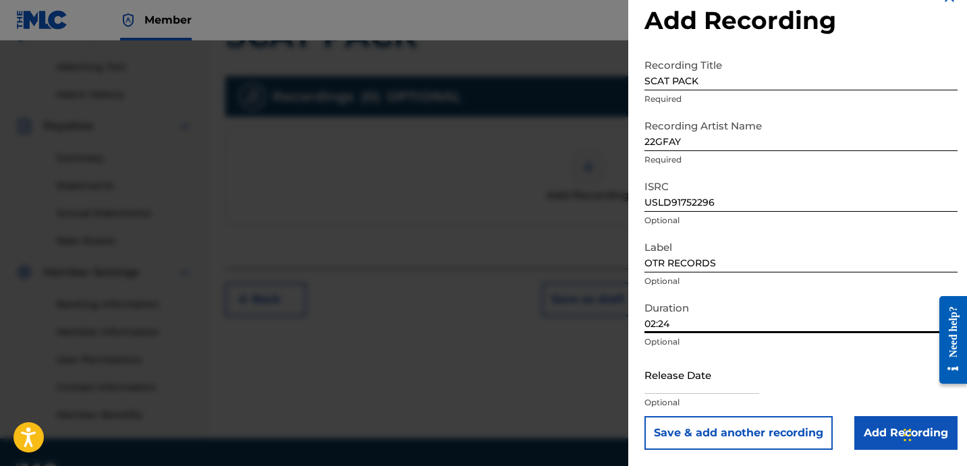
type input "02:24"
click at [859, 418] on input "Add Recording" at bounding box center [905, 433] width 103 height 34
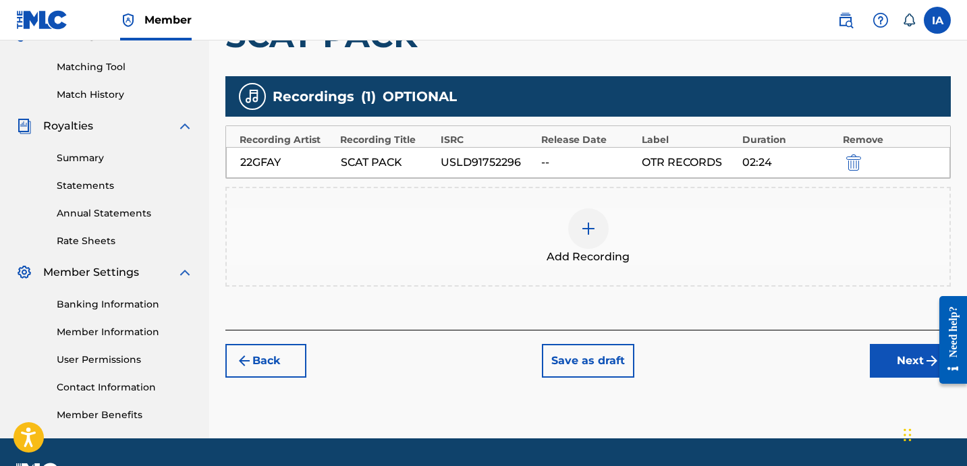
click at [885, 374] on button "Next" at bounding box center [909, 361] width 81 height 34
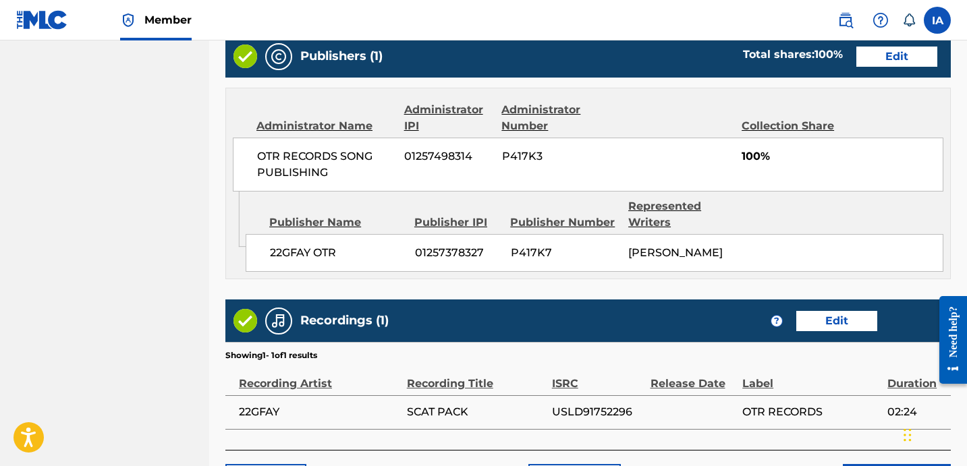
scroll to position [871, 0]
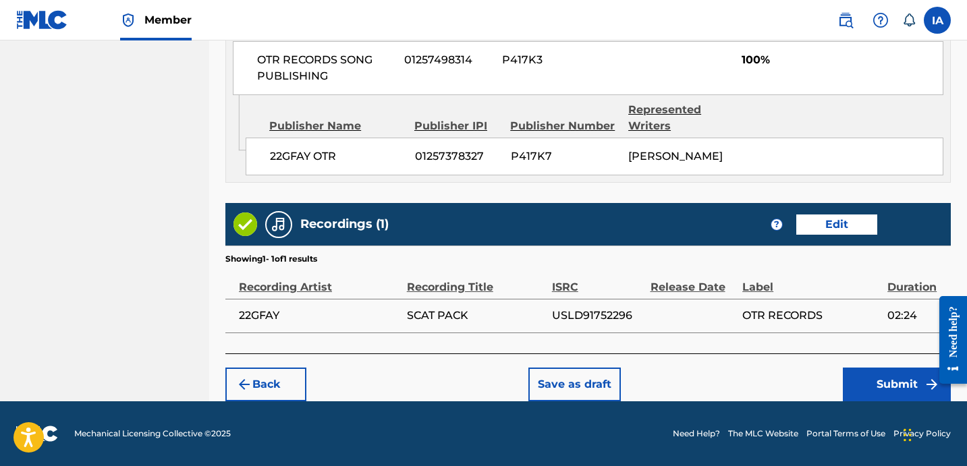
click at [867, 376] on button "Submit" at bounding box center [896, 385] width 108 height 34
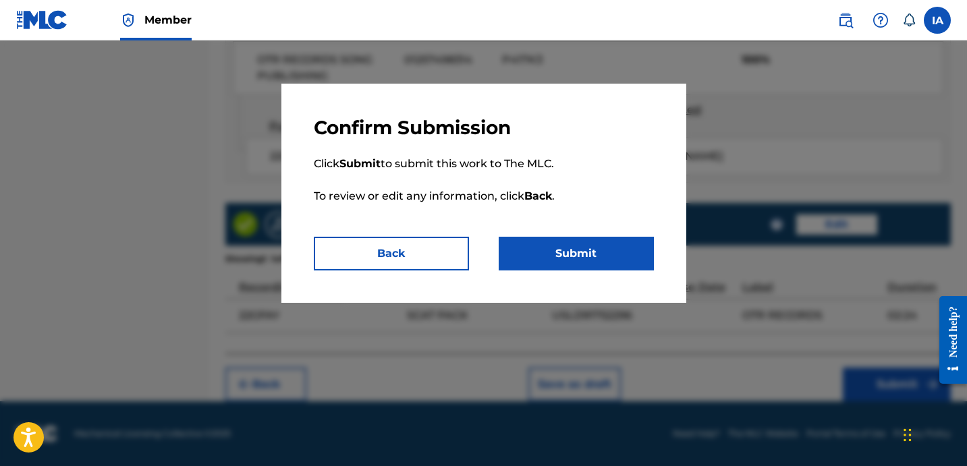
click at [610, 241] on button "Submit" at bounding box center [575, 254] width 155 height 34
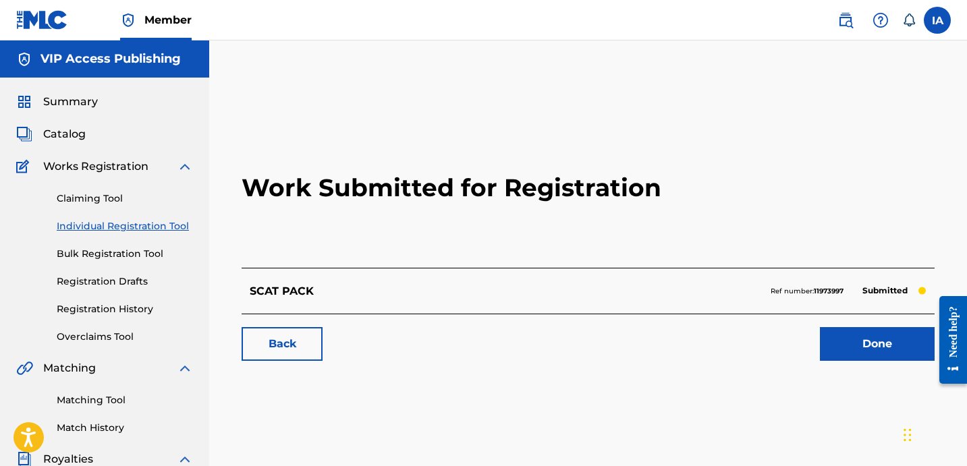
click at [139, 225] on link "Individual Registration Tool" at bounding box center [125, 226] width 136 height 14
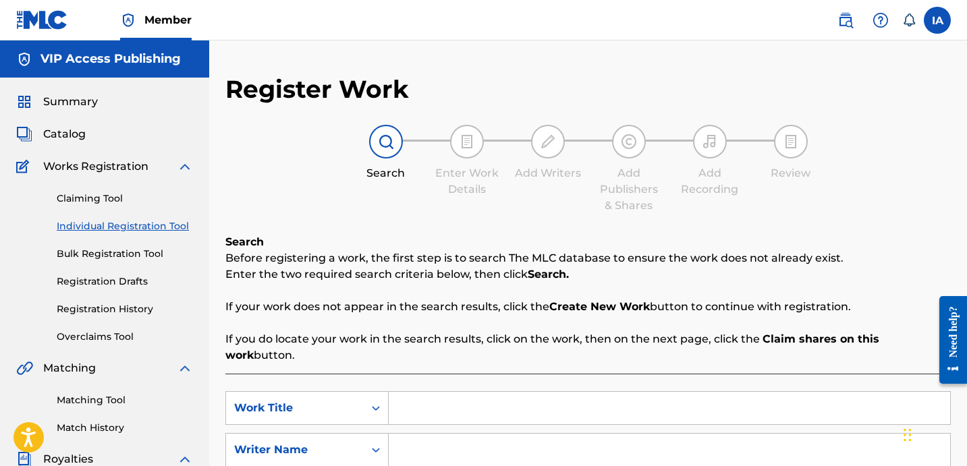
click at [520, 393] on input "Search Form" at bounding box center [669, 408] width 561 height 32
paste input "SIPPIN N SWERVIN"
type input "SIPPIN N SWERVIN"
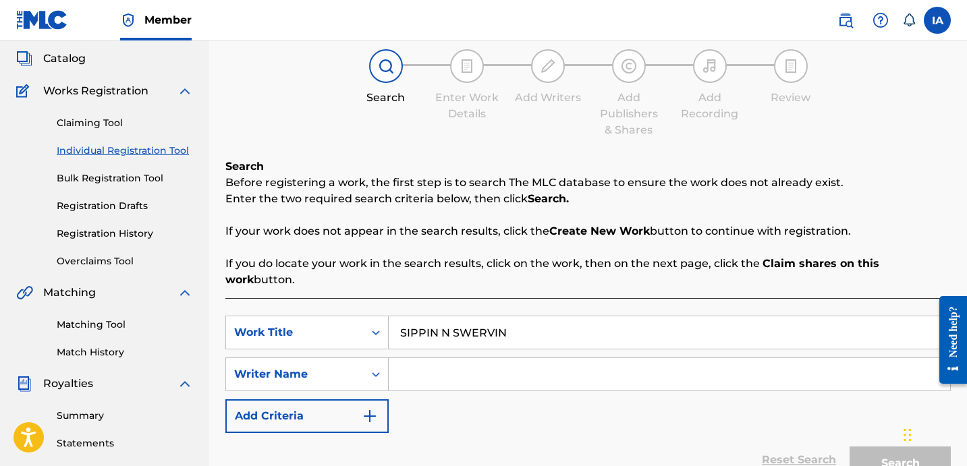
scroll to position [76, 0]
click at [588, 361] on input "Search Form" at bounding box center [669, 374] width 561 height 32
paste input "[PERSON_NAME]"
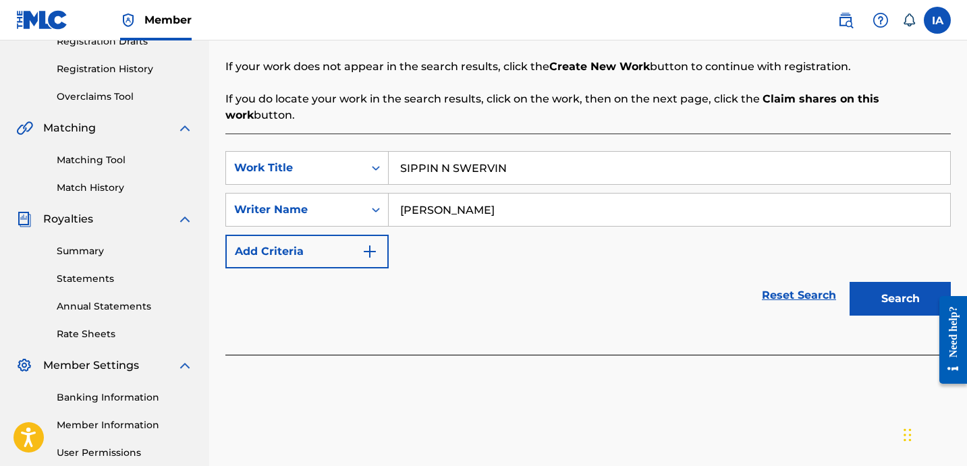
scroll to position [291, 0]
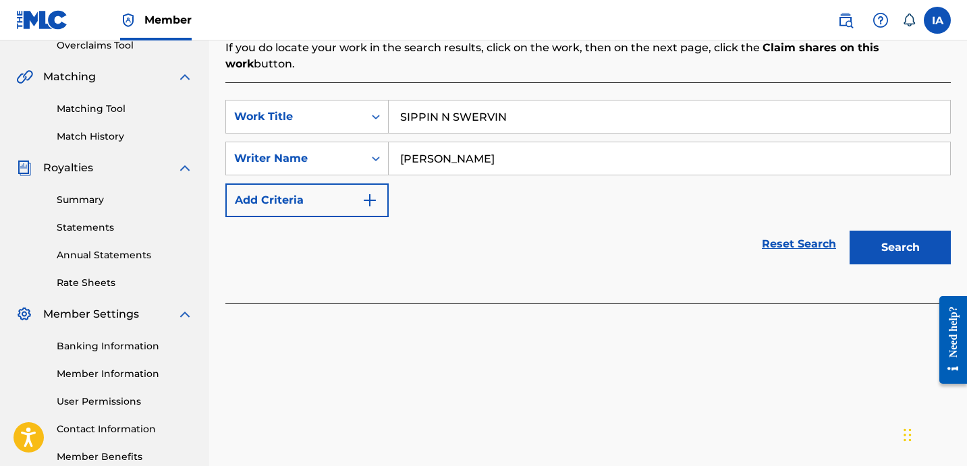
type input "[PERSON_NAME]"
click at [880, 231] on button "Search" at bounding box center [899, 248] width 101 height 34
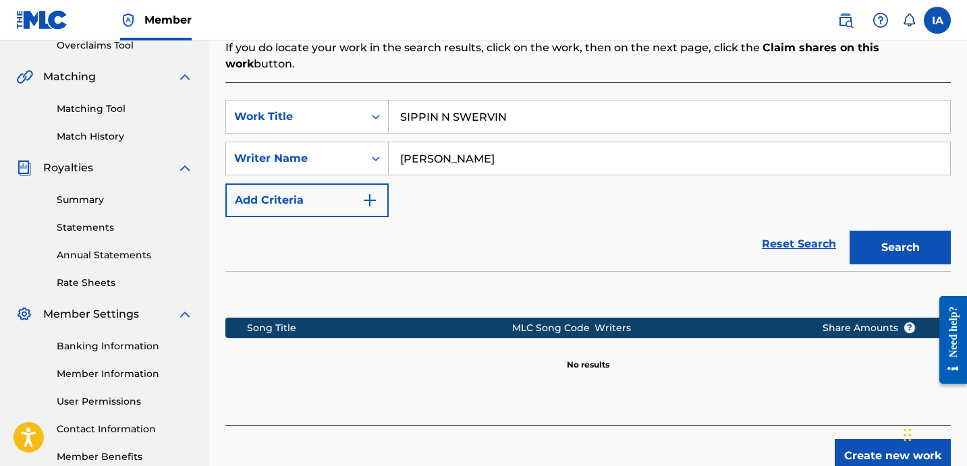
click at [647, 173] on div "SearchWithCriteriabc25e184-1ad0-4ddf-acc0-83770b6688f9 Work Title SIPPIN N SWER…" at bounding box center [587, 158] width 725 height 117
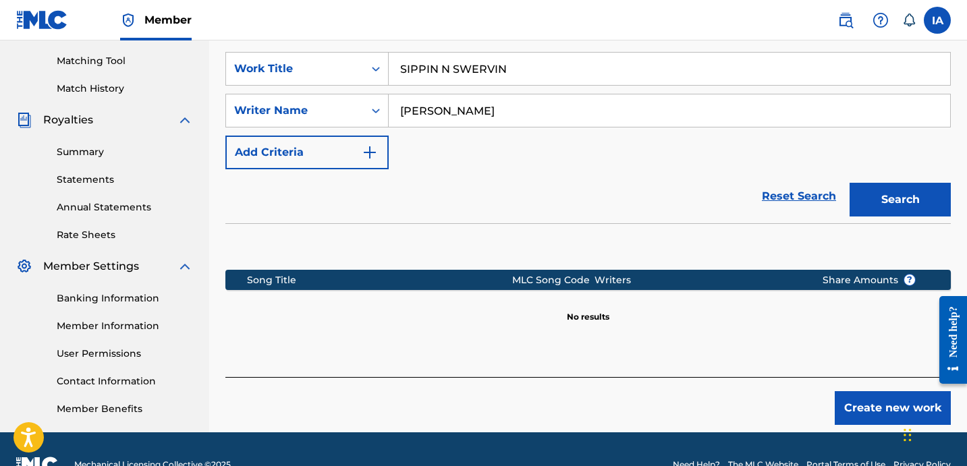
click at [876, 393] on button "Create new work" at bounding box center [892, 408] width 116 height 34
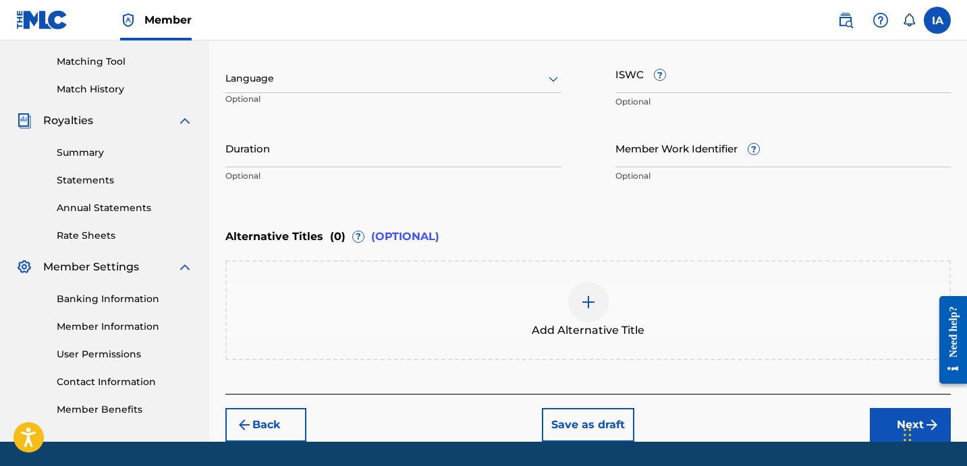
scroll to position [78, 0]
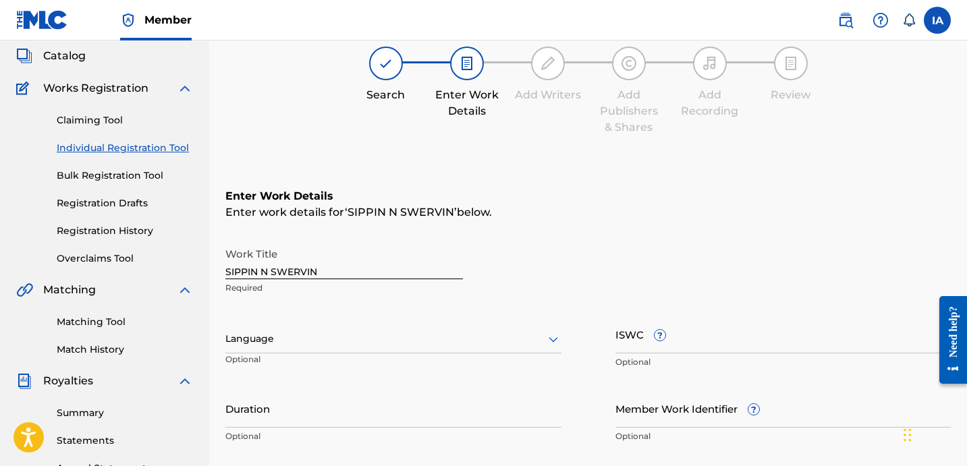
click at [285, 330] on div "Language" at bounding box center [393, 339] width 336 height 28
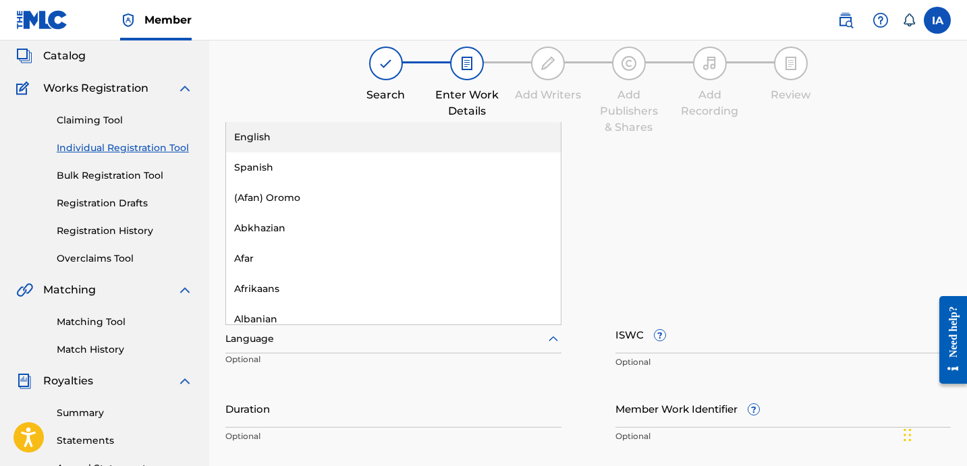
click at [293, 138] on div "English" at bounding box center [393, 137] width 335 height 30
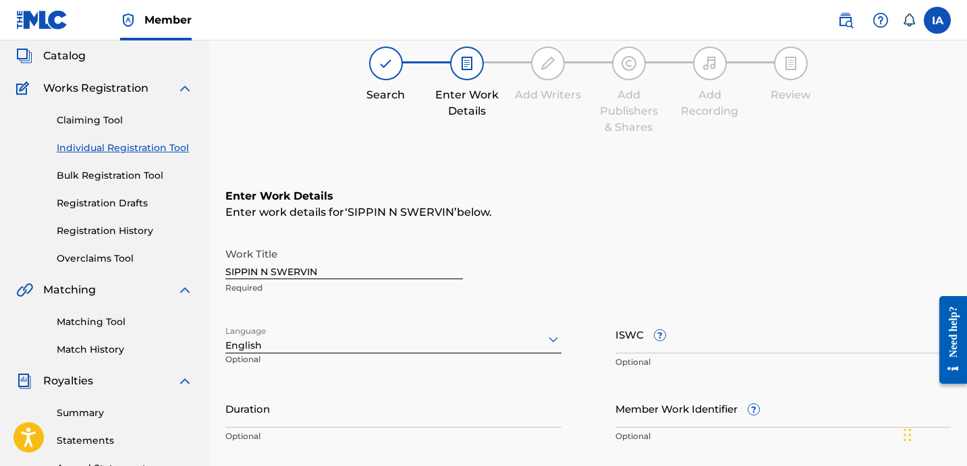
drag, startPoint x: 331, startPoint y: 428, endPoint x: 914, endPoint y: 302, distance: 597.0
click at [331, 428] on div "Duration Optional" at bounding box center [393, 419] width 336 height 61
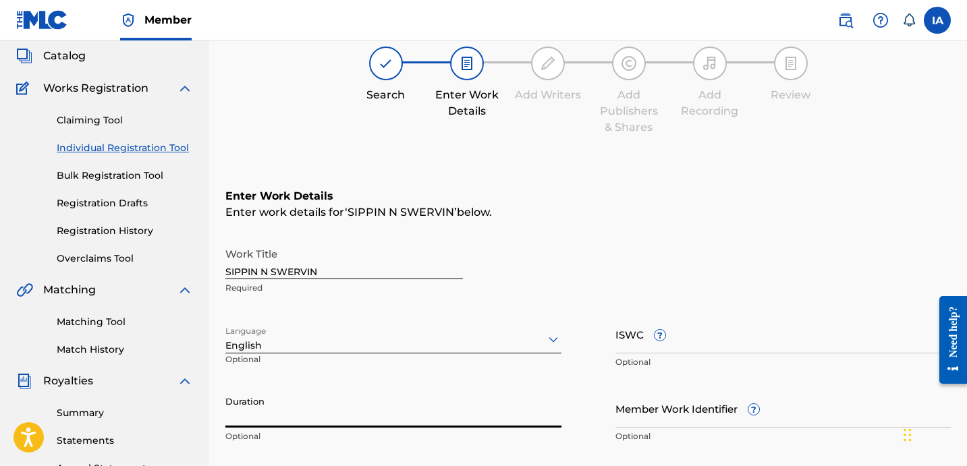
click at [269, 420] on input "Duration" at bounding box center [393, 408] width 336 height 38
drag, startPoint x: 233, startPoint y: 420, endPoint x: 256, endPoint y: 423, distance: 23.1
click at [256, 423] on input "02:25" at bounding box center [393, 408] width 336 height 38
type input "02:25"
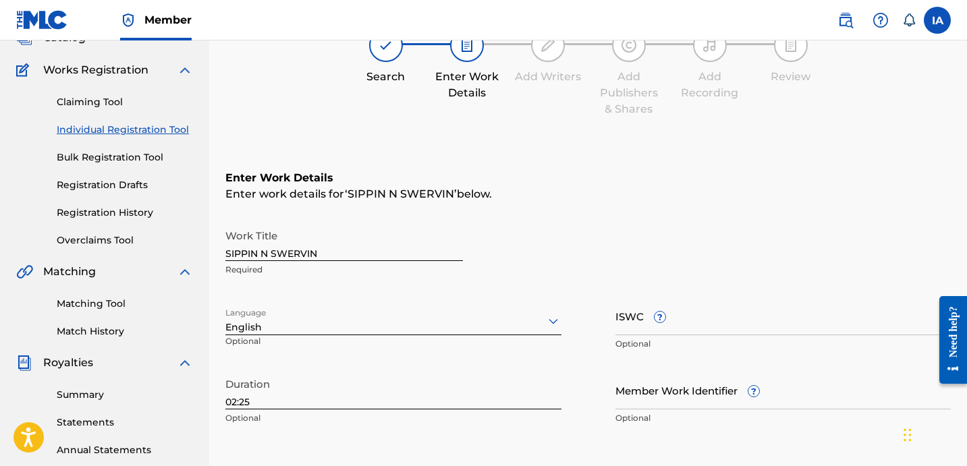
scroll to position [235, 0]
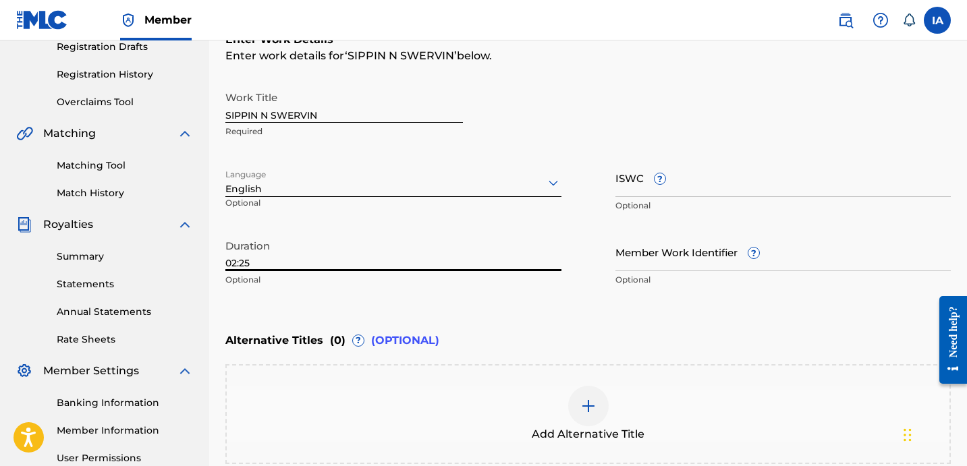
click at [612, 389] on div "Add Alternative Title" at bounding box center [588, 414] width 722 height 57
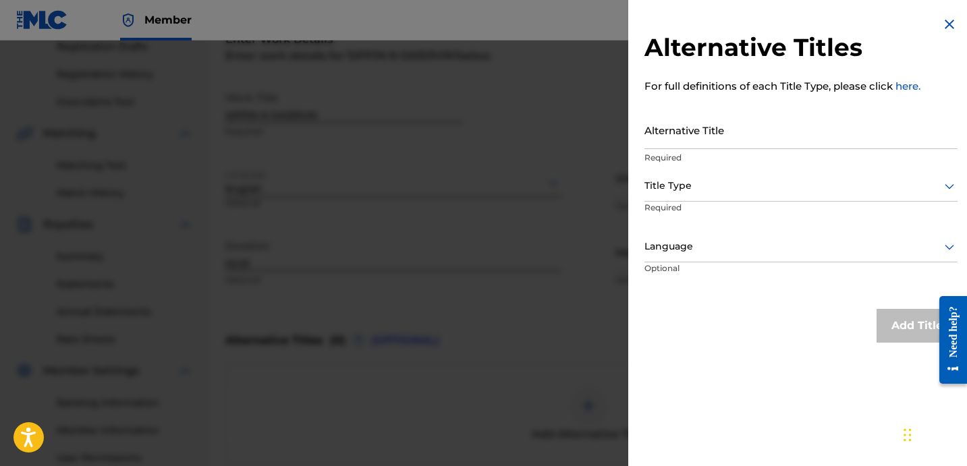
click at [782, 141] on input "Alternative Title" at bounding box center [800, 130] width 313 height 38
paste input "SIPPIN N SWERVIN FEAT BRAVO BAGCHASER"
type input "SIPPIN N SWERVIN FEAT BRAVO BAGCHASER"
click at [740, 189] on div at bounding box center [800, 185] width 313 height 17
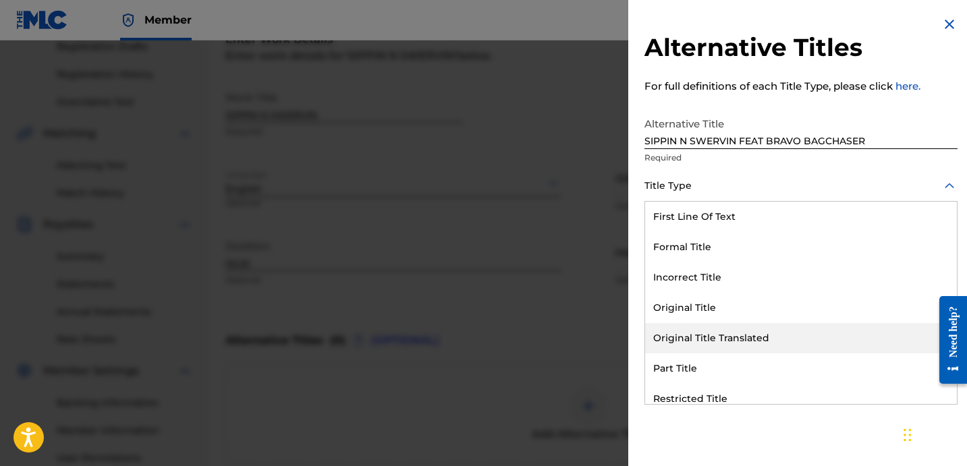
scroll to position [132, 0]
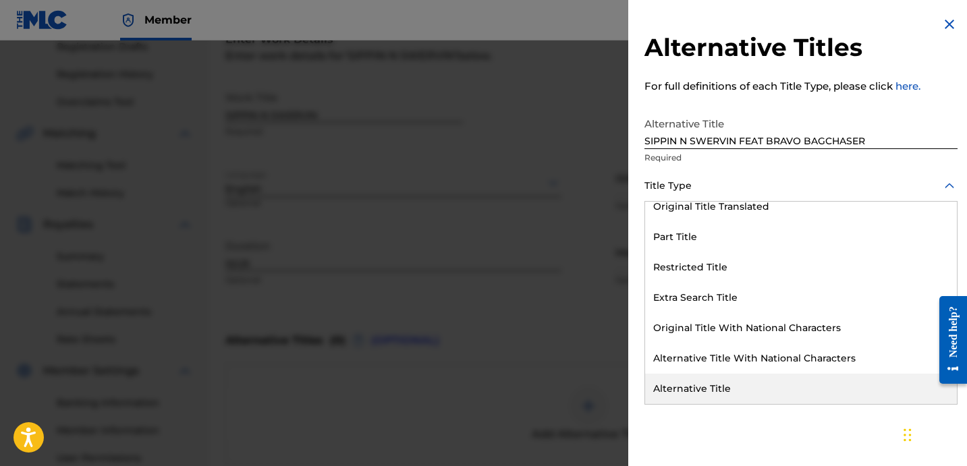
click at [704, 383] on div "Alternative Title" at bounding box center [801, 389] width 312 height 30
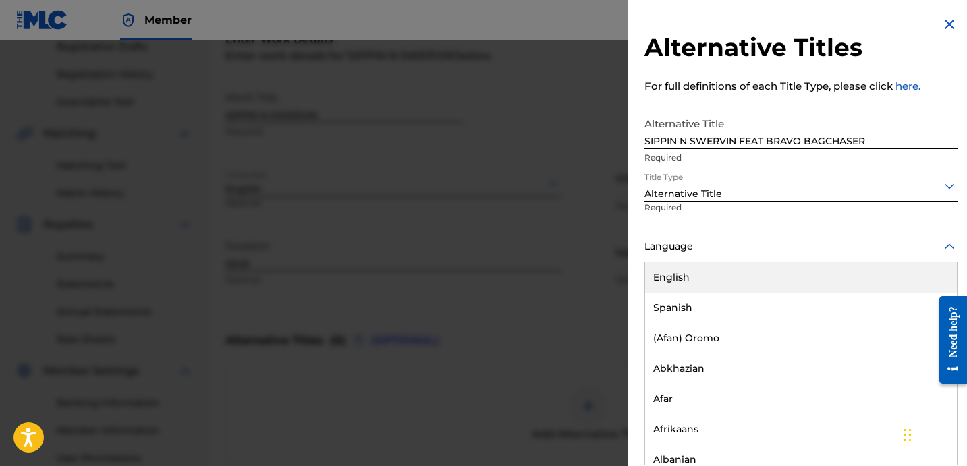
click at [696, 256] on div "Language" at bounding box center [800, 247] width 313 height 30
click at [721, 277] on div "English" at bounding box center [801, 277] width 312 height 30
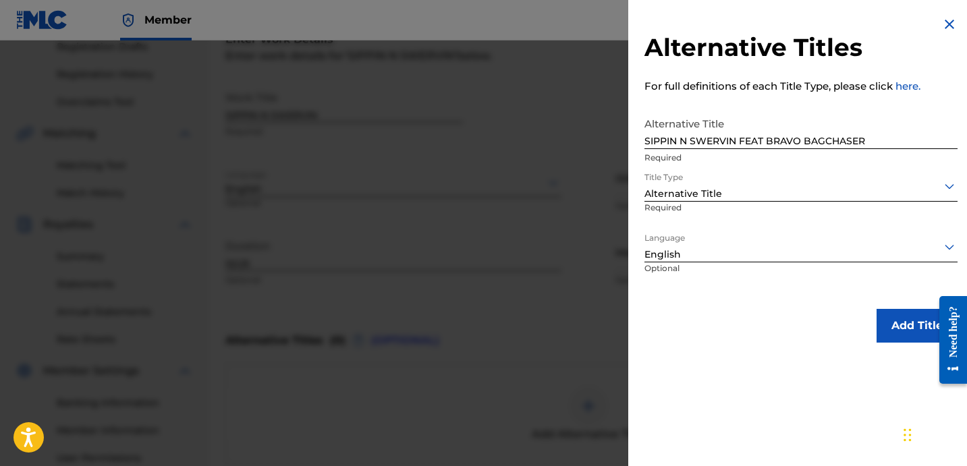
click at [888, 326] on button "Add Title" at bounding box center [916, 326] width 81 height 34
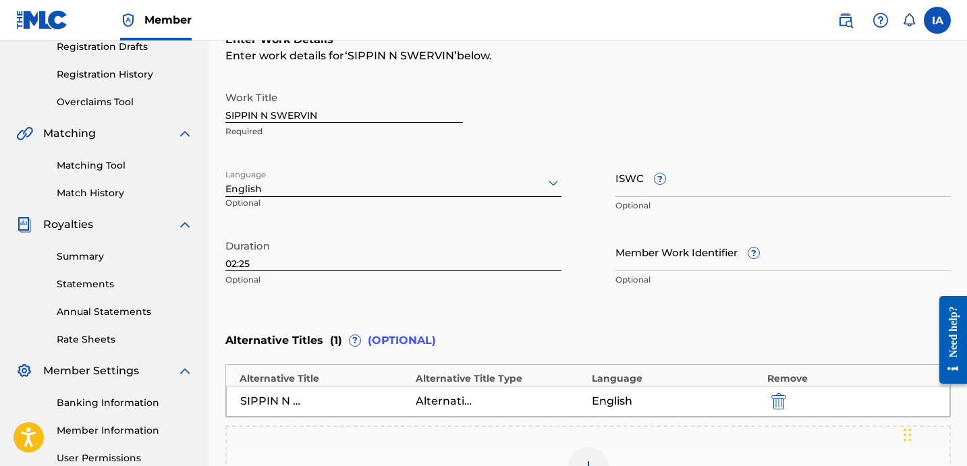
scroll to position [440, 0]
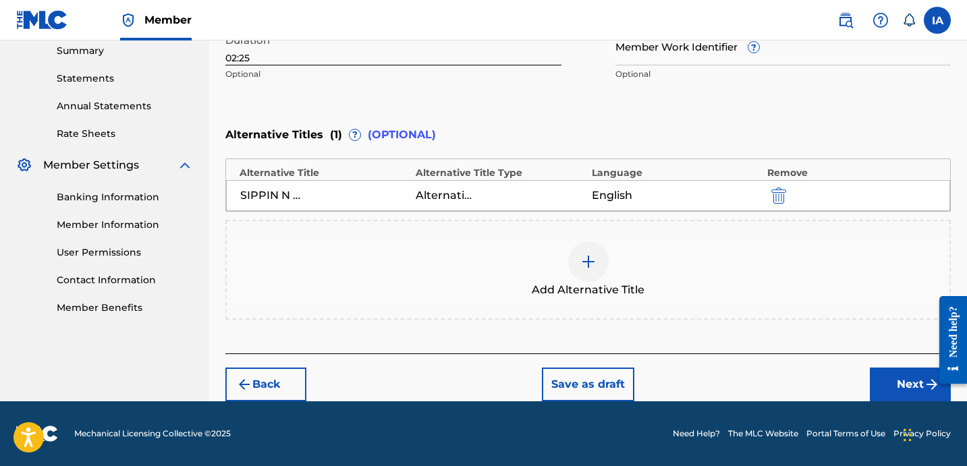
click at [885, 377] on button "Next" at bounding box center [909, 385] width 81 height 34
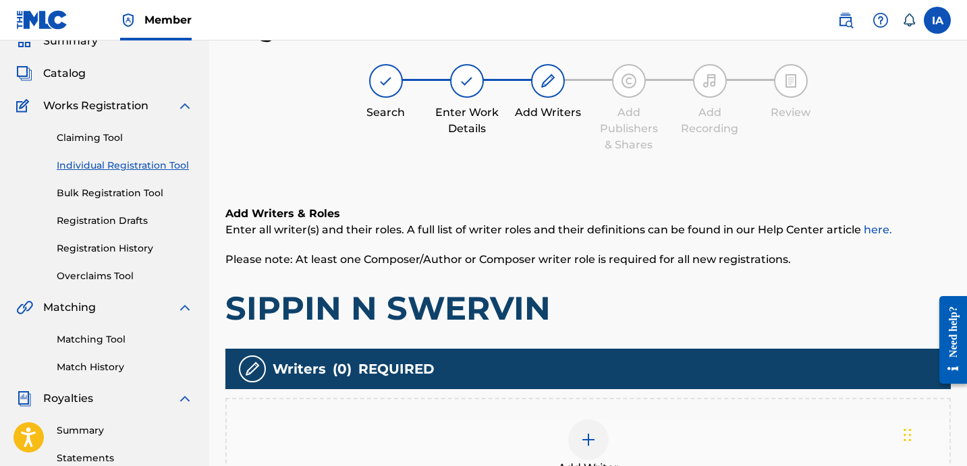
scroll to position [105, 0]
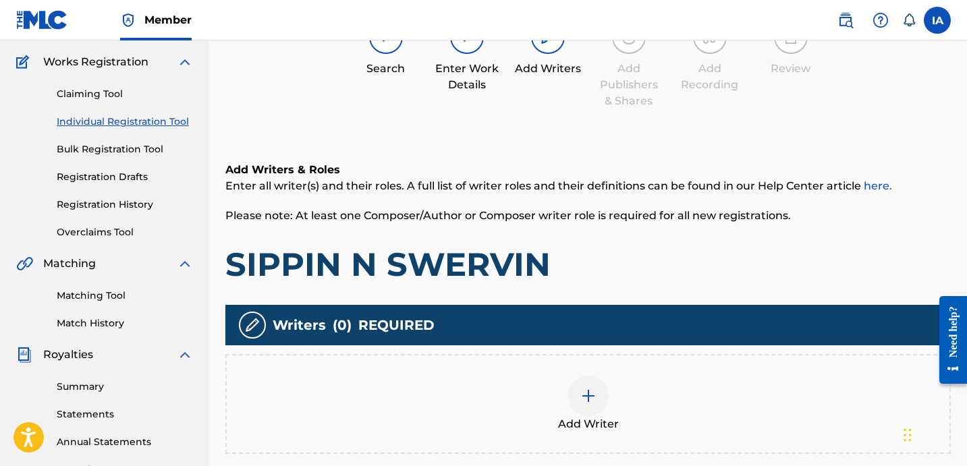
click at [577, 393] on div at bounding box center [588, 396] width 40 height 40
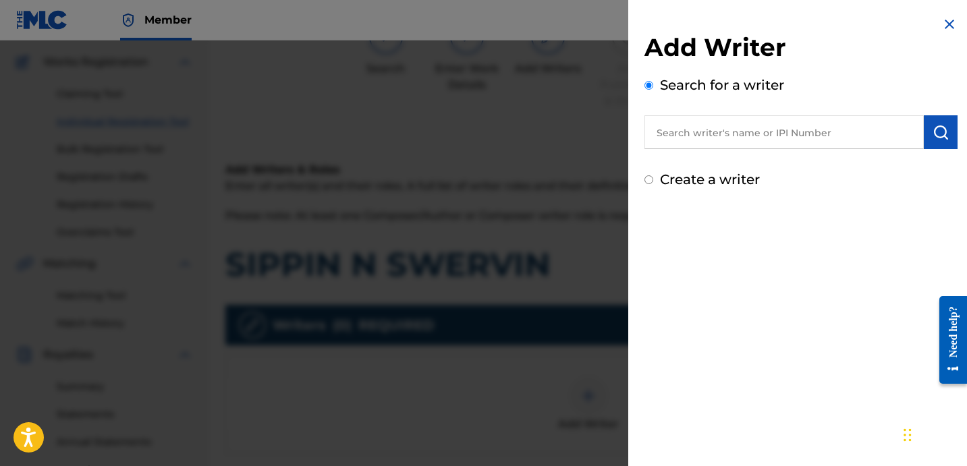
click at [780, 142] on input "text" at bounding box center [783, 132] width 279 height 34
paste input "[PERSON_NAME]"
type input "[PERSON_NAME]"
click at [942, 139] on img "submit" at bounding box center [940, 132] width 16 height 16
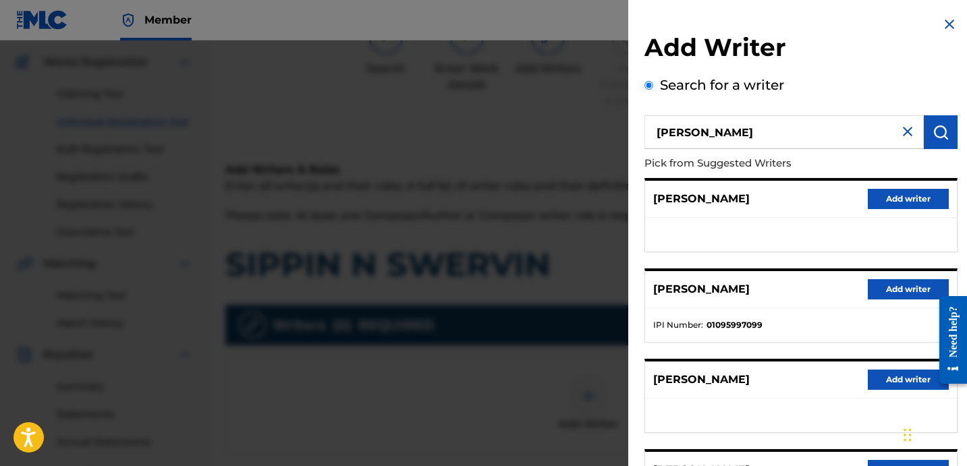
click at [882, 293] on button "Add writer" at bounding box center [907, 289] width 81 height 20
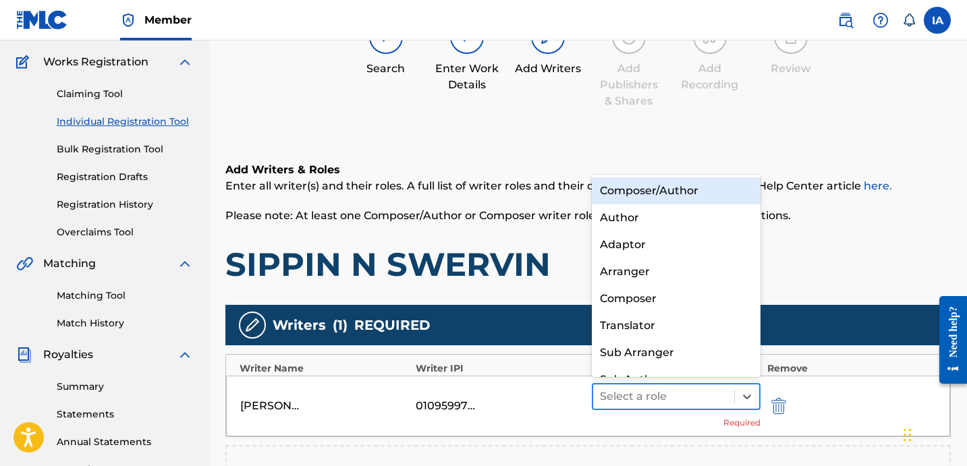
click at [654, 397] on div at bounding box center [663, 396] width 127 height 19
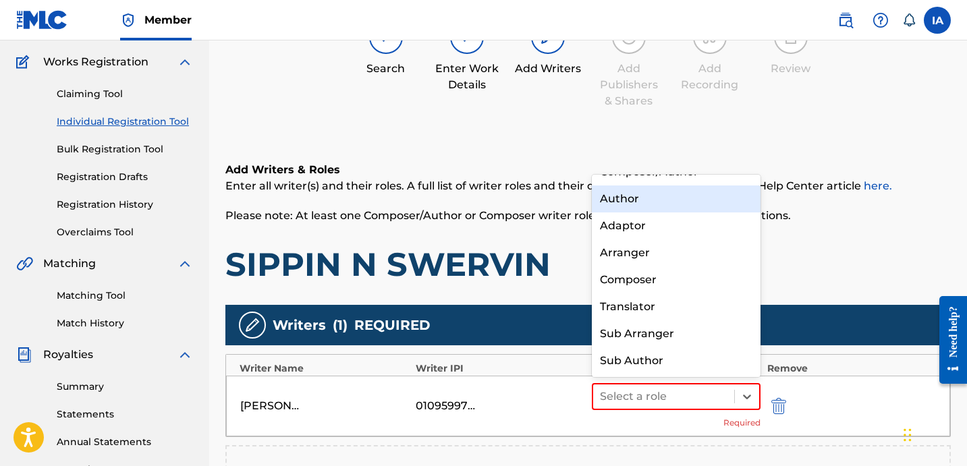
scroll to position [0, 0]
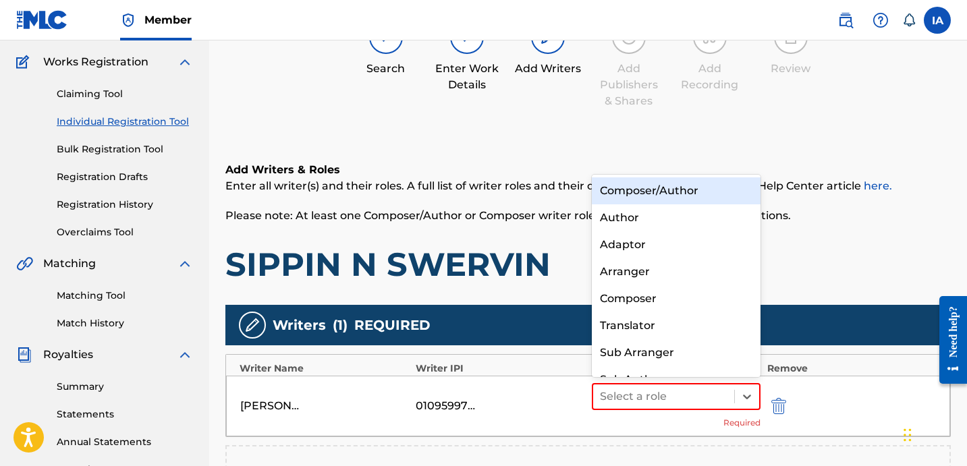
drag, startPoint x: 654, startPoint y: 196, endPoint x: 652, endPoint y: 224, distance: 28.4
click at [653, 196] on div "Composer/Author" at bounding box center [676, 190] width 169 height 27
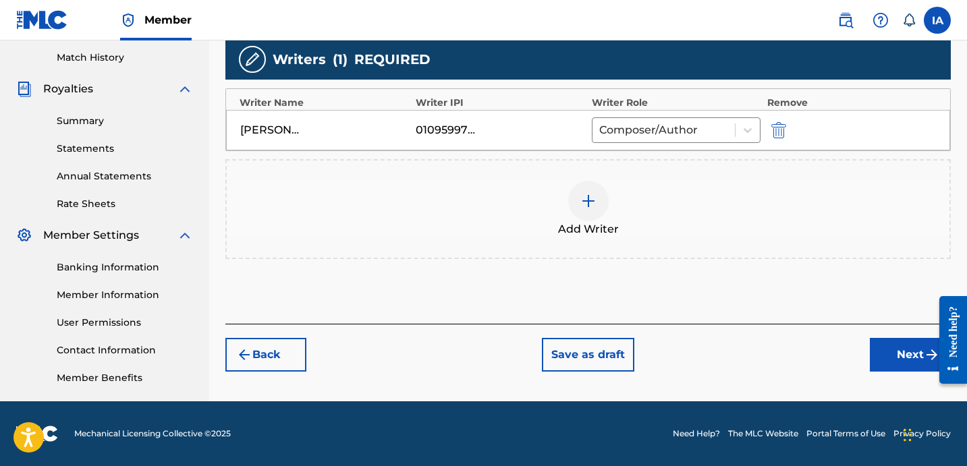
click at [914, 354] on button "Next" at bounding box center [909, 355] width 81 height 34
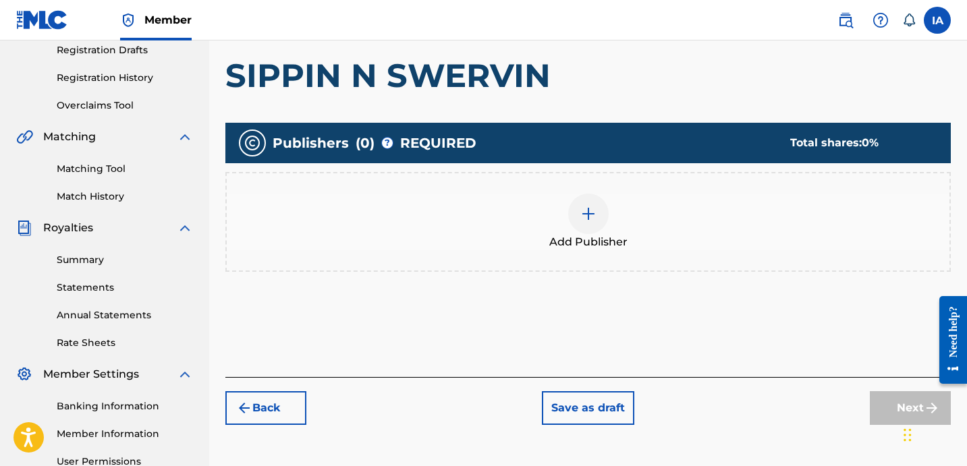
scroll to position [61, 0]
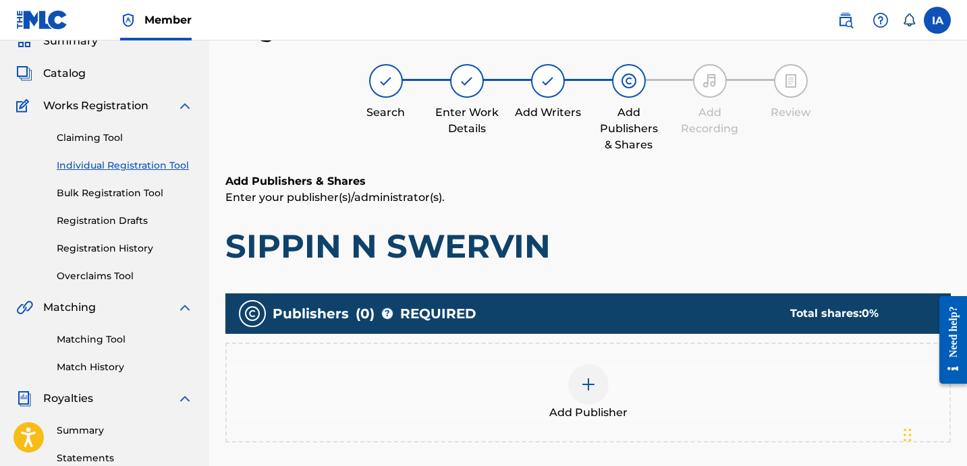
click at [635, 387] on div "Add Publisher" at bounding box center [588, 392] width 722 height 57
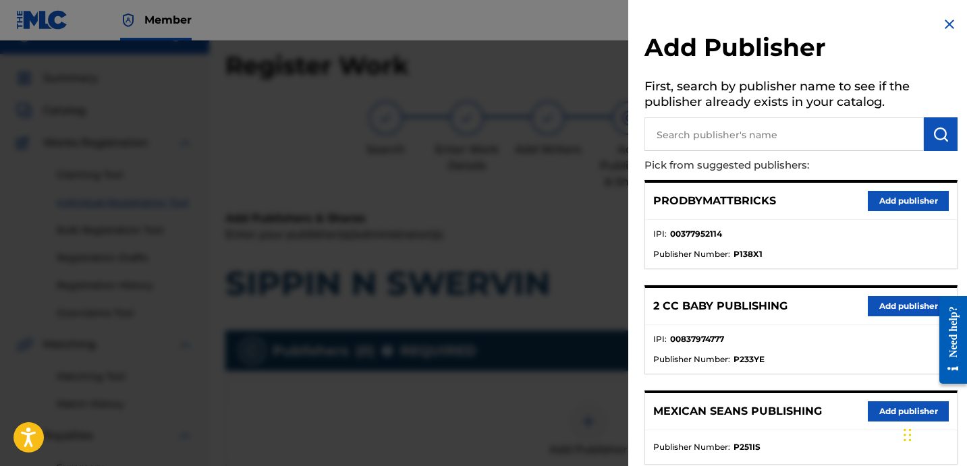
scroll to position [0, 0]
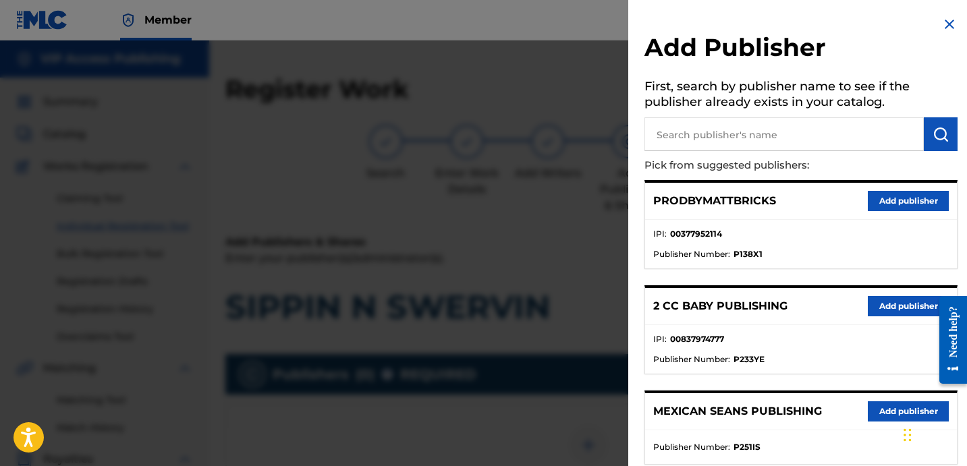
click at [948, 18] on img at bounding box center [949, 24] width 16 height 16
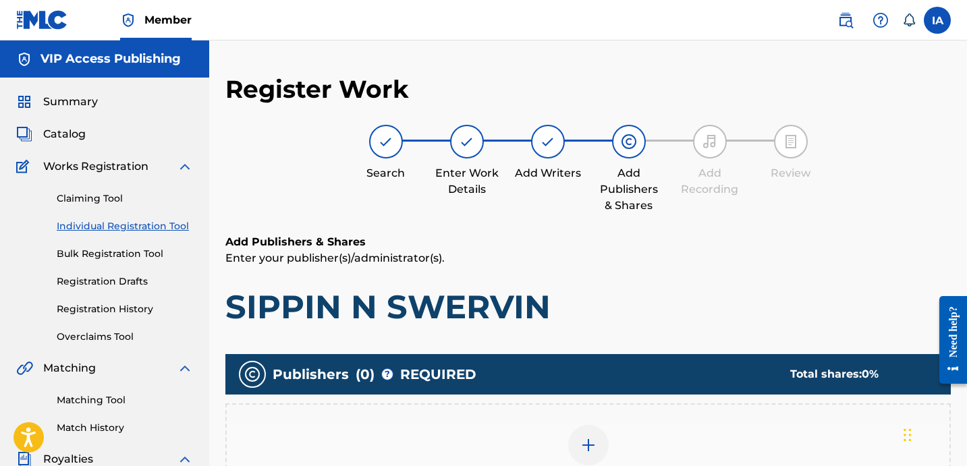
click at [129, 314] on link "Registration History" at bounding box center [125, 309] width 136 height 14
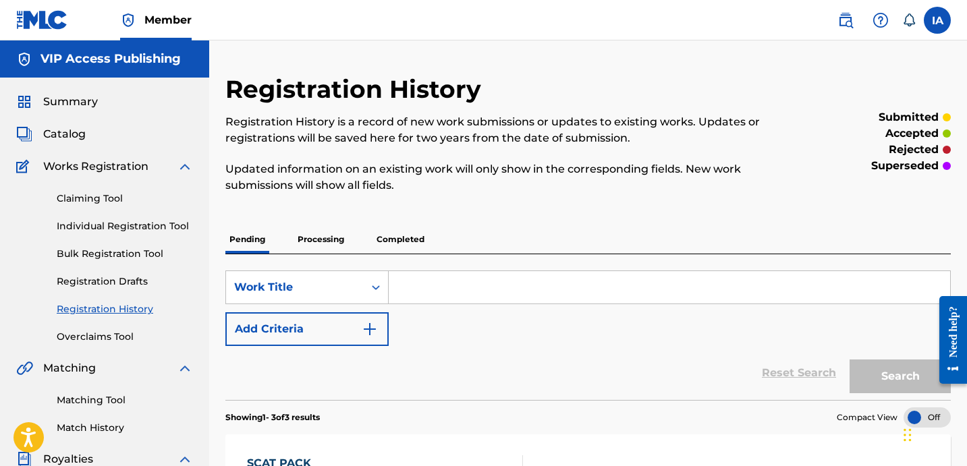
click at [521, 201] on div "Registration History Registration History is a record of new work submissions o…" at bounding box center [504, 141] width 559 height 135
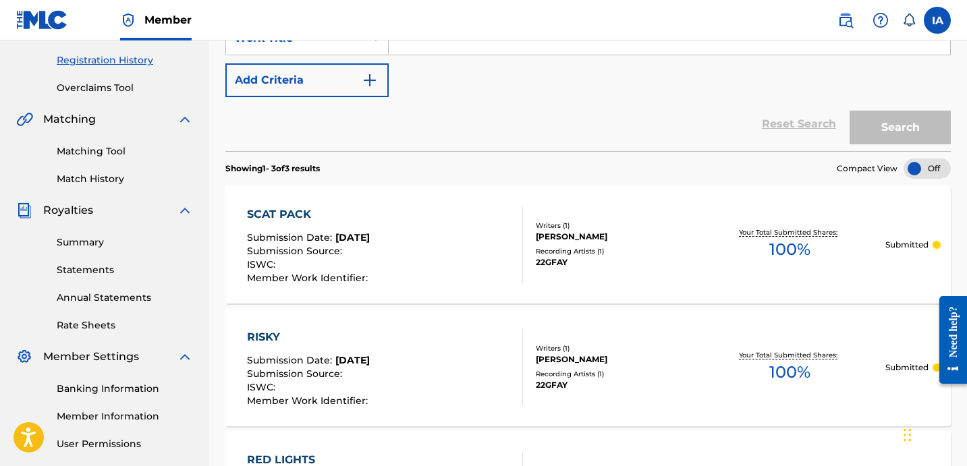
scroll to position [288, 0]
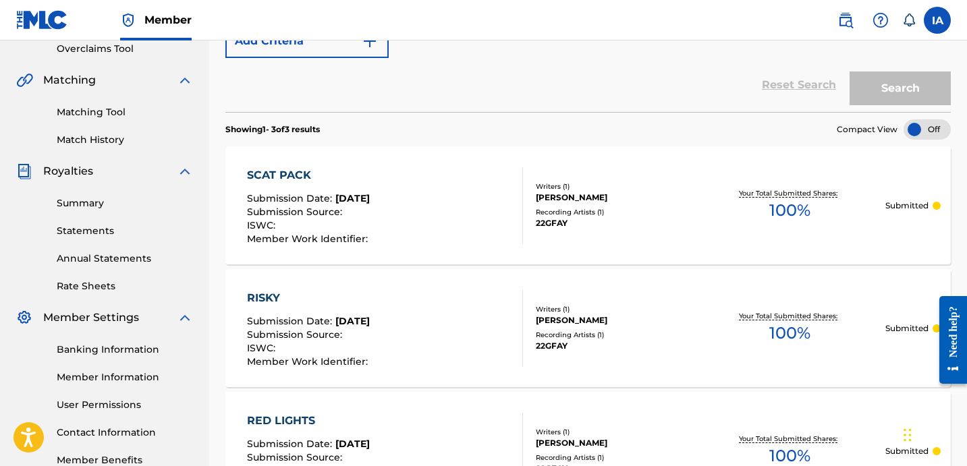
click at [593, 235] on div "SCAT PACK Submission Date : [DATE] Submission Source : ISWC : Member Work Ident…" at bounding box center [587, 205] width 725 height 118
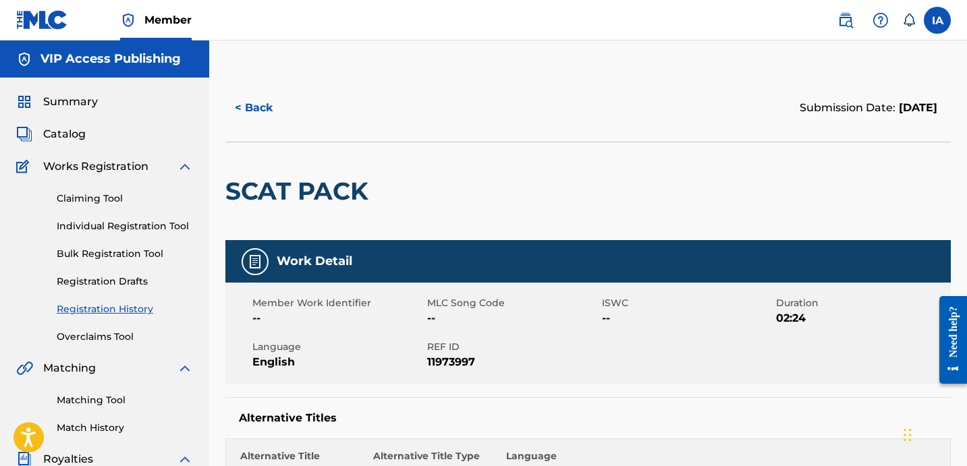
click at [258, 110] on button "< Back" at bounding box center [265, 108] width 81 height 34
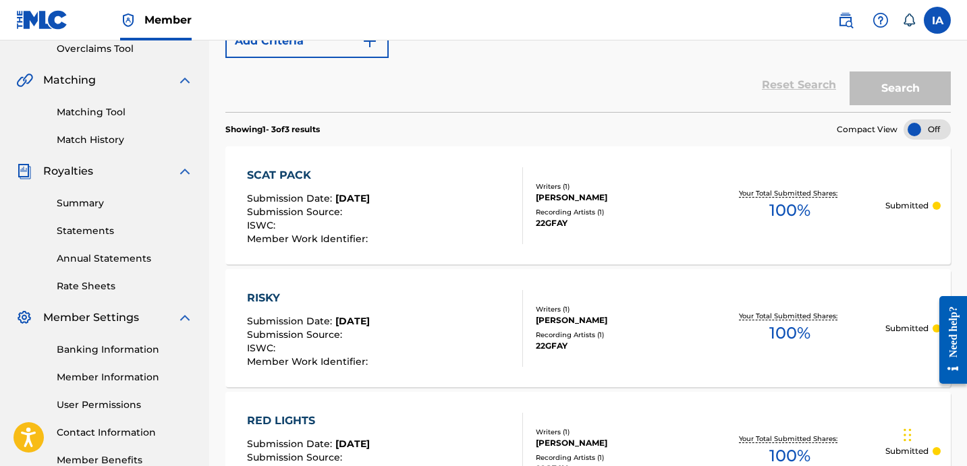
click at [319, 304] on div "RISKY" at bounding box center [309, 298] width 124 height 16
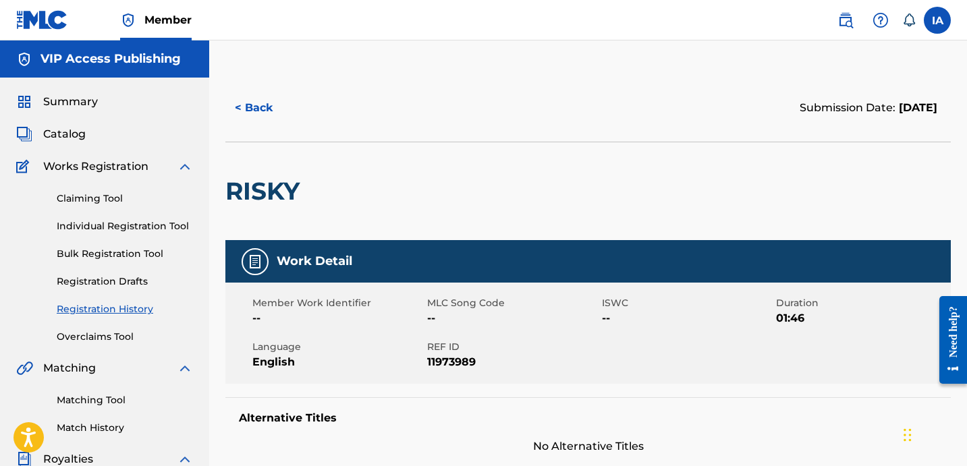
click at [260, 111] on button "< Back" at bounding box center [265, 108] width 81 height 34
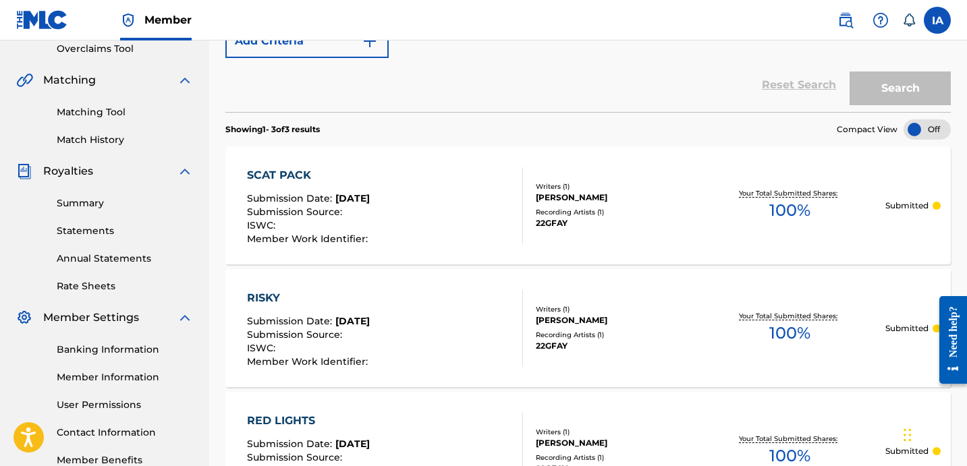
click at [295, 405] on div "RED LIGHTS Submission Date : [DATE] Submission Source : ISWC : Member Work Iden…" at bounding box center [587, 451] width 725 height 118
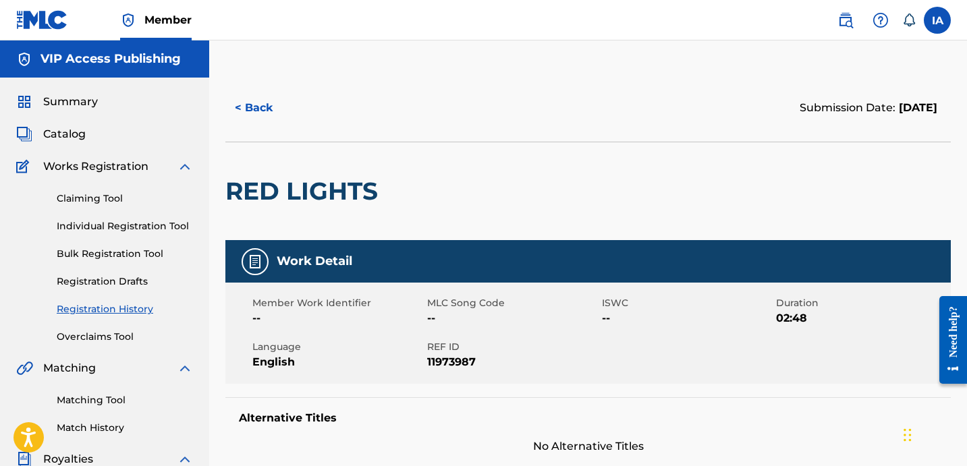
click at [267, 117] on button "< Back" at bounding box center [265, 108] width 81 height 34
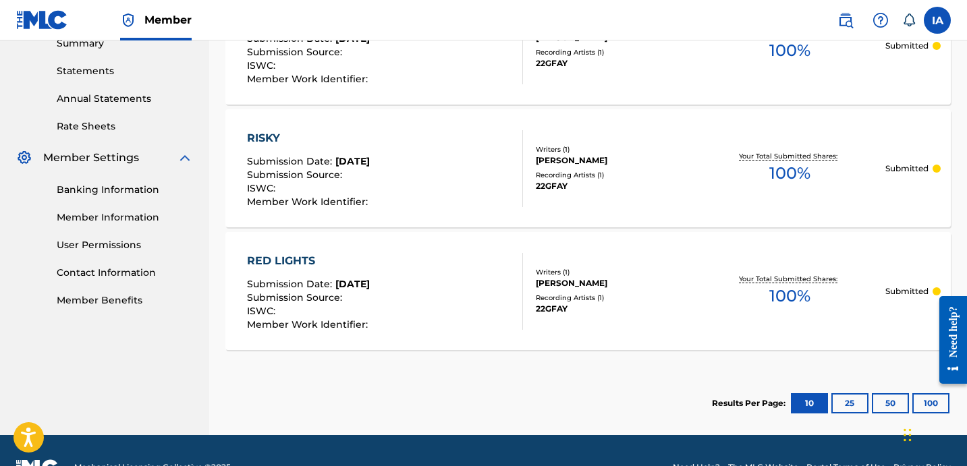
scroll to position [482, 0]
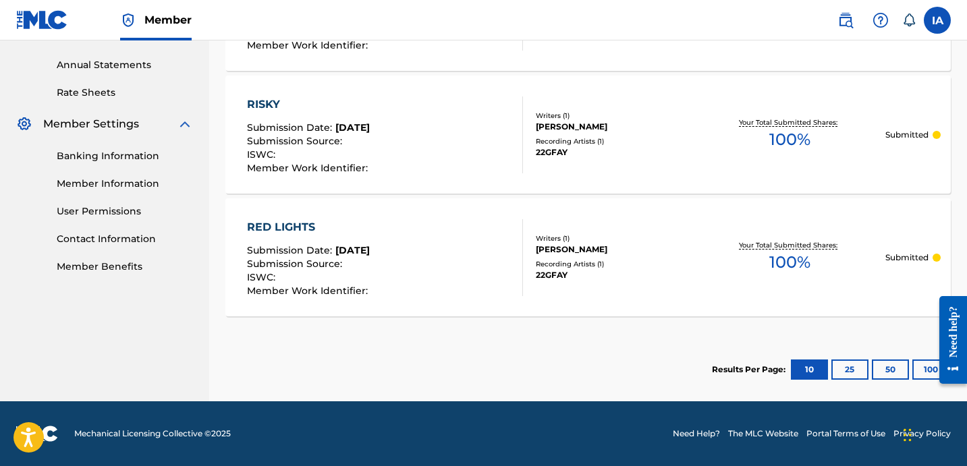
drag, startPoint x: 919, startPoint y: 368, endPoint x: 883, endPoint y: 368, distance: 36.4
click at [919, 368] on button "100" at bounding box center [930, 370] width 37 height 20
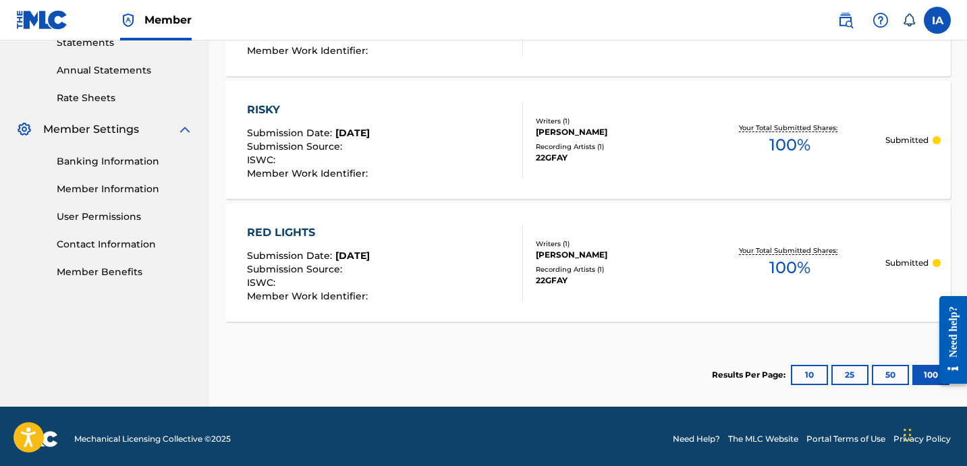
scroll to position [474, 0]
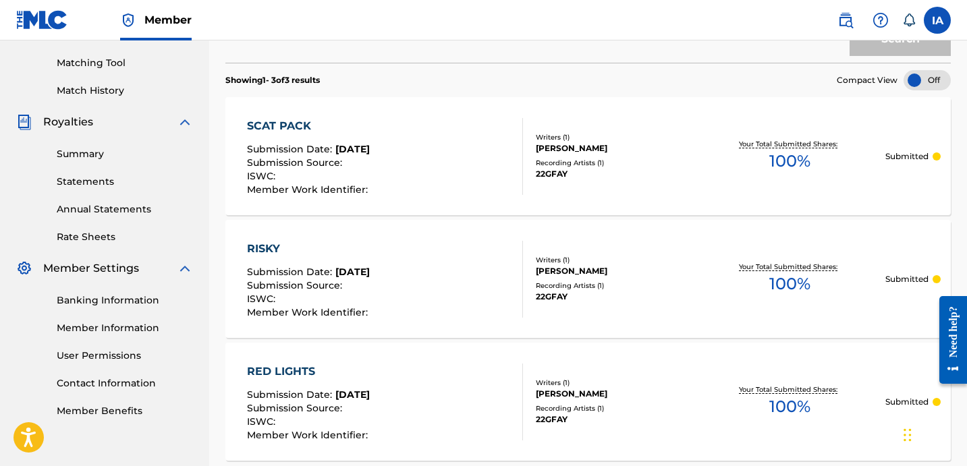
click at [602, 116] on div "SCAT PACK Submission Date : [DATE] Submission Source : ISWC : Member Work Ident…" at bounding box center [587, 156] width 725 height 118
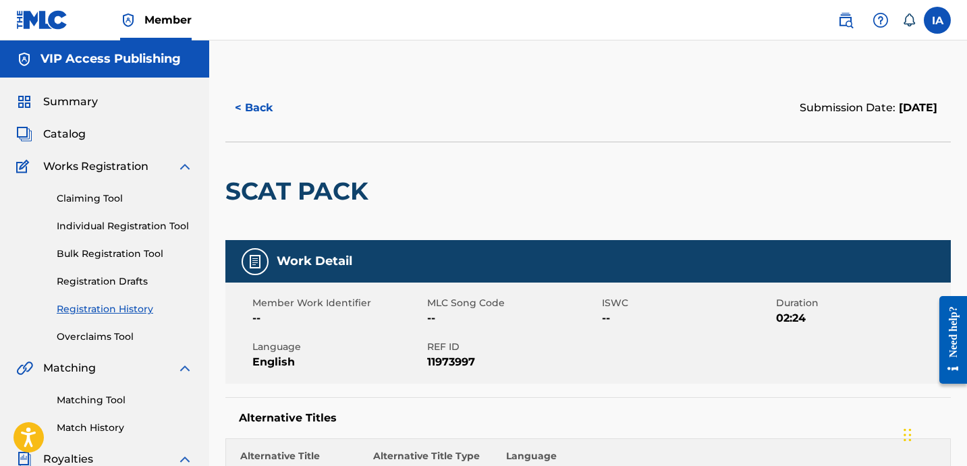
click at [127, 229] on link "Individual Registration Tool" at bounding box center [125, 226] width 136 height 14
